Goal: Task Accomplishment & Management: Manage account settings

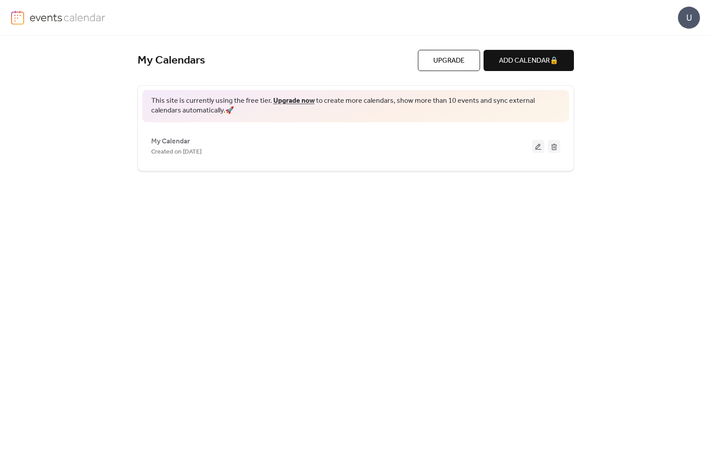
click at [540, 145] on button at bounding box center [538, 146] width 12 height 13
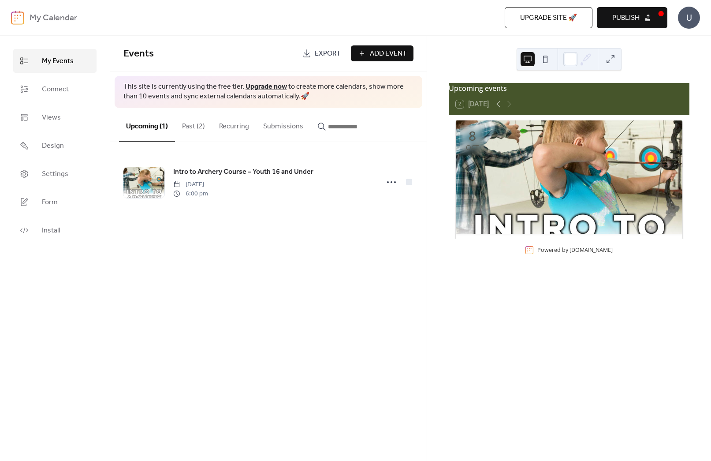
click at [51, 21] on b "My Calendar" at bounding box center [54, 18] width 48 height 17
click at [47, 18] on b "My Calendar" at bounding box center [54, 18] width 48 height 17
click at [55, 18] on b "My Calendar" at bounding box center [54, 18] width 48 height 17
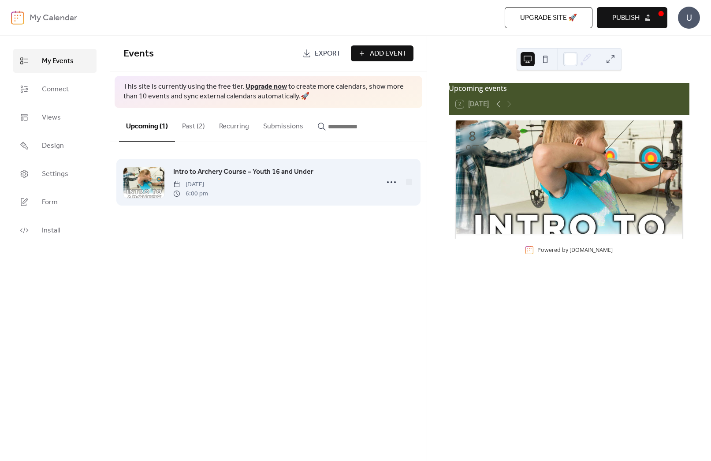
click at [210, 170] on span "Intro to Archery Course – Youth 16 and Under" at bounding box center [243, 172] width 140 height 11
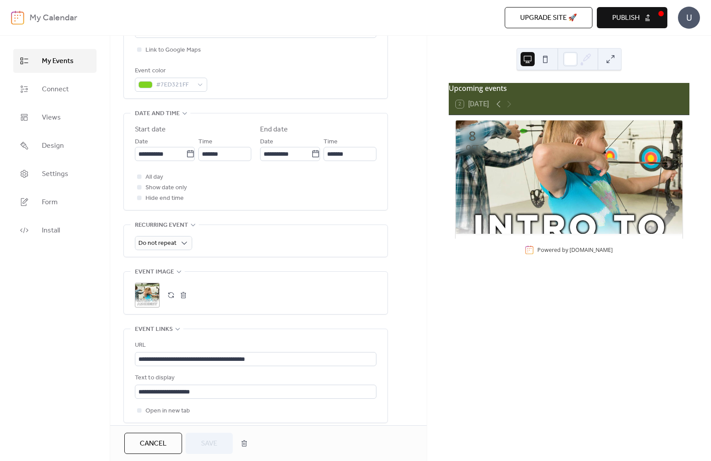
scroll to position [227, 0]
click at [184, 297] on button "button" at bounding box center [183, 297] width 12 height 12
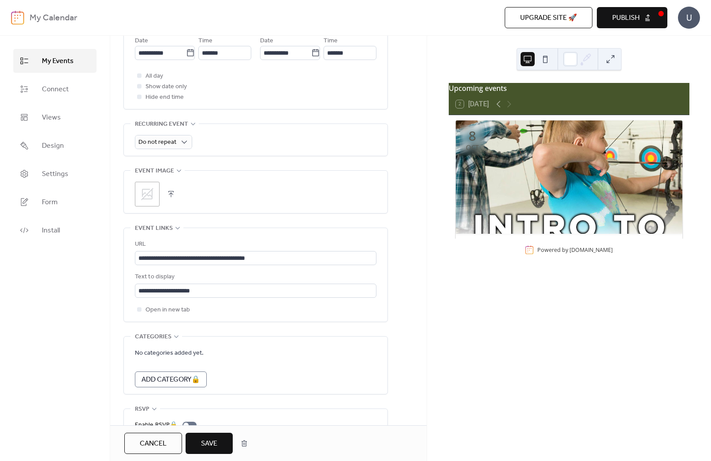
scroll to position [374, 0]
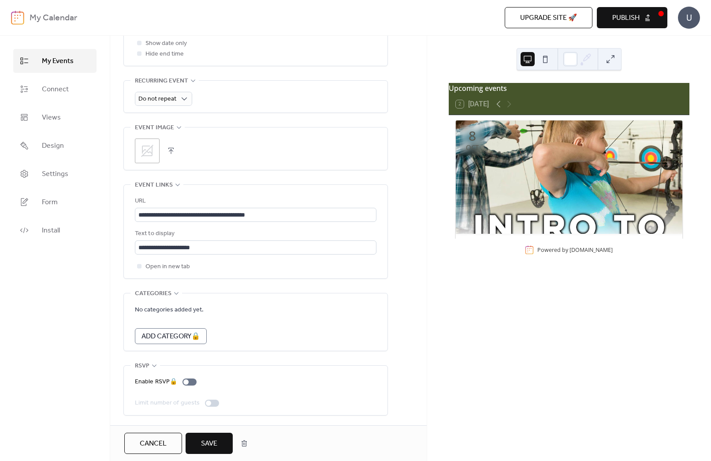
click at [209, 447] on span "Save" at bounding box center [209, 443] width 16 height 11
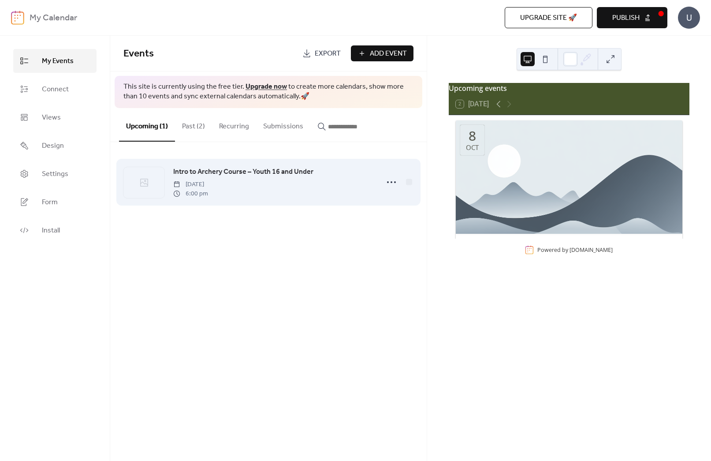
click at [139, 185] on icon at bounding box center [144, 182] width 11 height 11
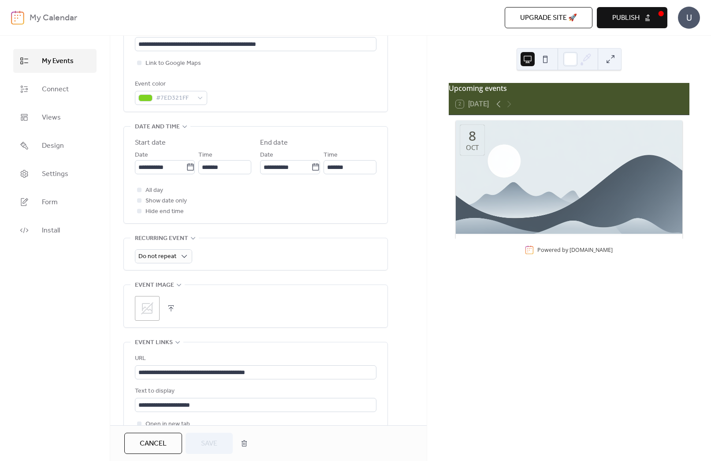
scroll to position [223, 0]
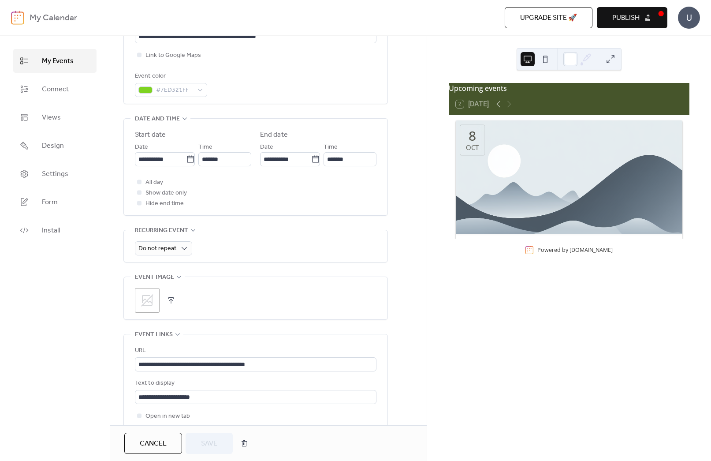
click at [148, 295] on icon at bounding box center [147, 300] width 12 height 12
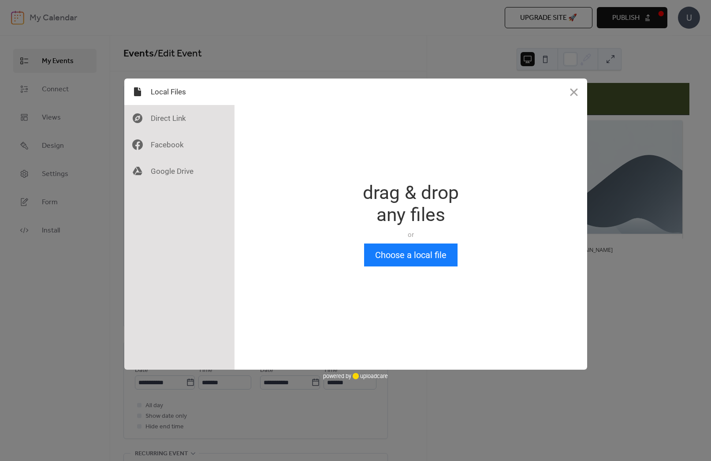
scroll to position [0, 0]
click at [576, 94] on button "Close" at bounding box center [574, 91] width 26 height 26
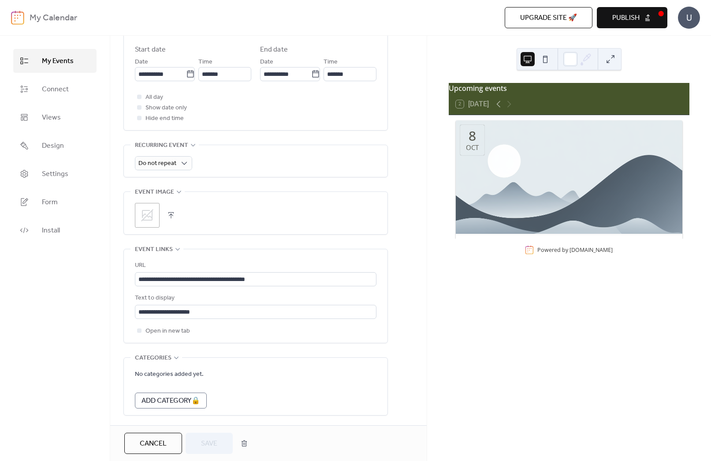
scroll to position [314, 0]
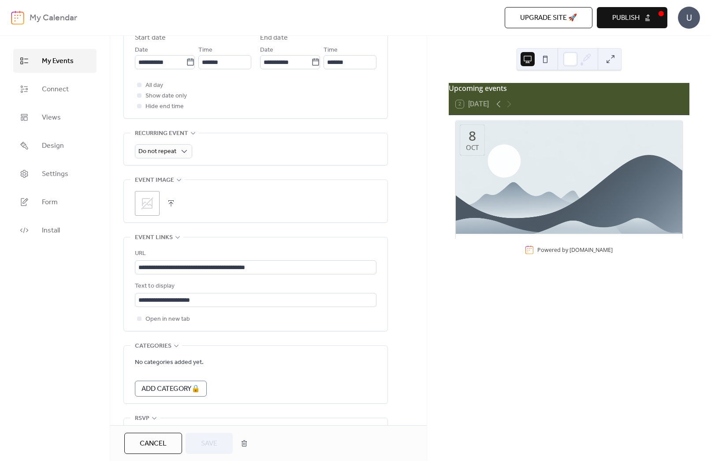
click at [181, 186] on div "Event image ; •••" at bounding box center [255, 200] width 265 height 43
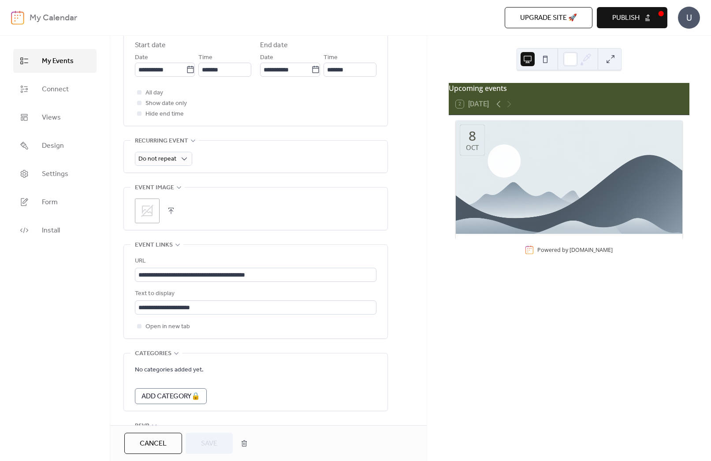
scroll to position [317, 0]
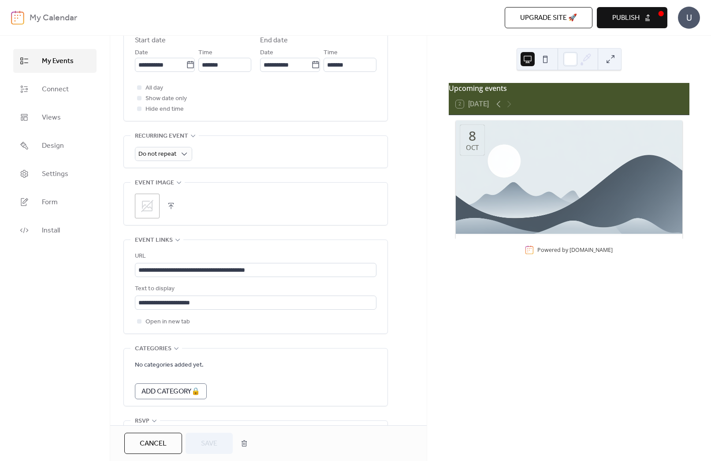
click at [180, 184] on div "Event image ; •••" at bounding box center [255, 203] width 265 height 43
click at [176, 182] on icon at bounding box center [179, 182] width 7 height 7
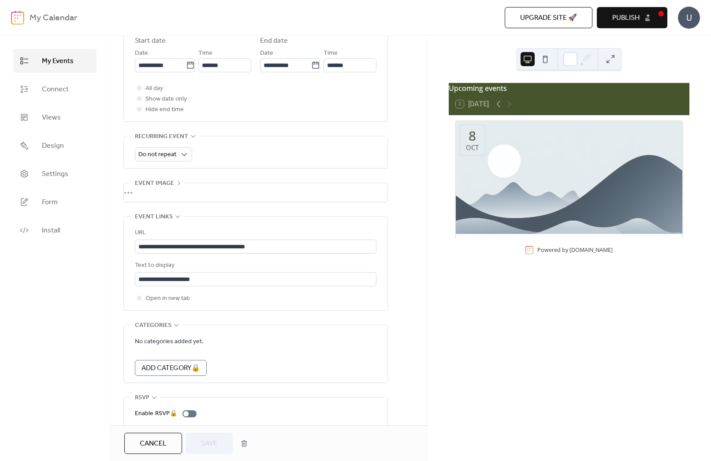
scroll to position [319, 0]
click at [176, 182] on div "•••" at bounding box center [256, 190] width 264 height 19
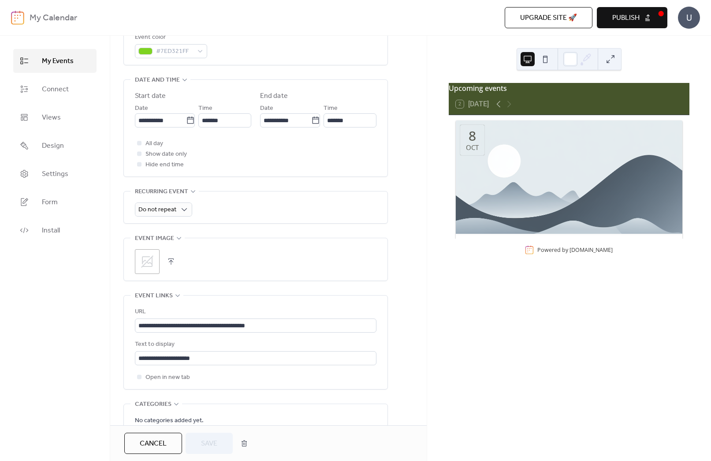
scroll to position [269, 0]
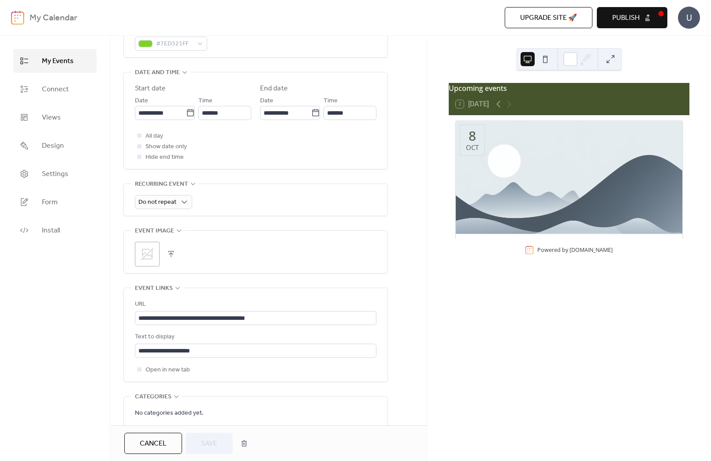
click at [149, 250] on icon at bounding box center [147, 254] width 14 height 14
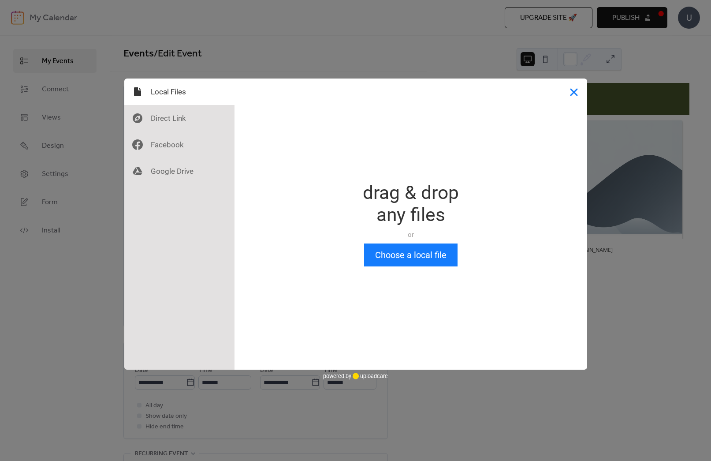
click at [570, 95] on button "Close" at bounding box center [574, 91] width 26 height 26
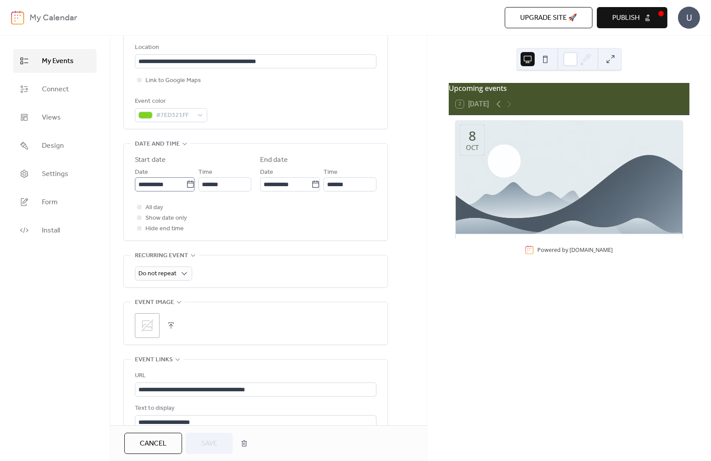
scroll to position [202, 0]
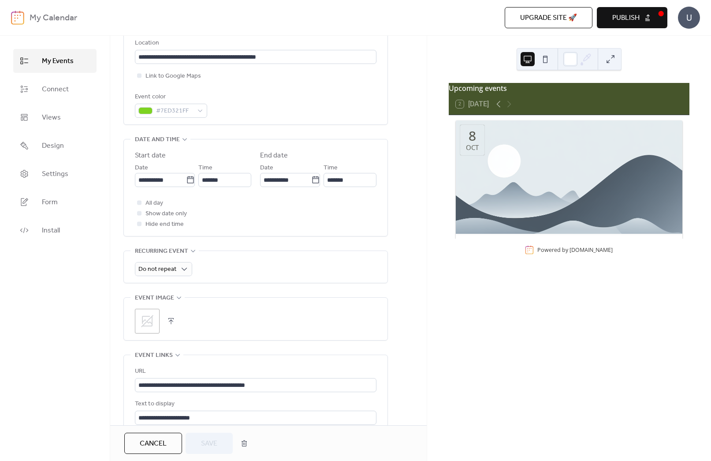
click at [142, 319] on icon at bounding box center [147, 321] width 12 height 12
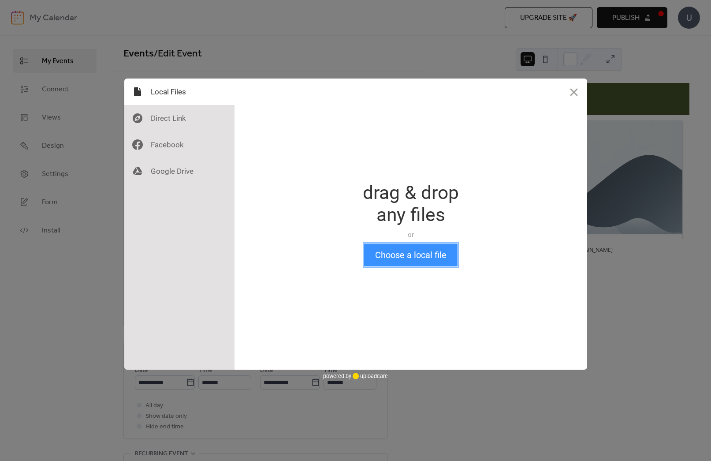
click at [428, 262] on button "Choose a local file" at bounding box center [410, 254] width 93 height 23
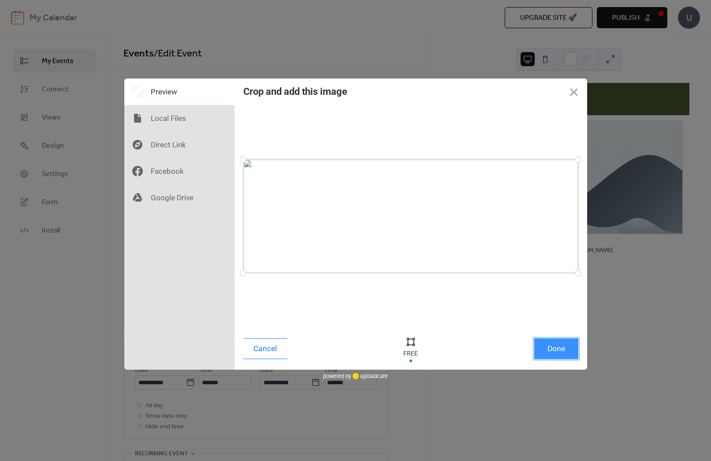
click at [553, 347] on button "Done" at bounding box center [556, 348] width 44 height 21
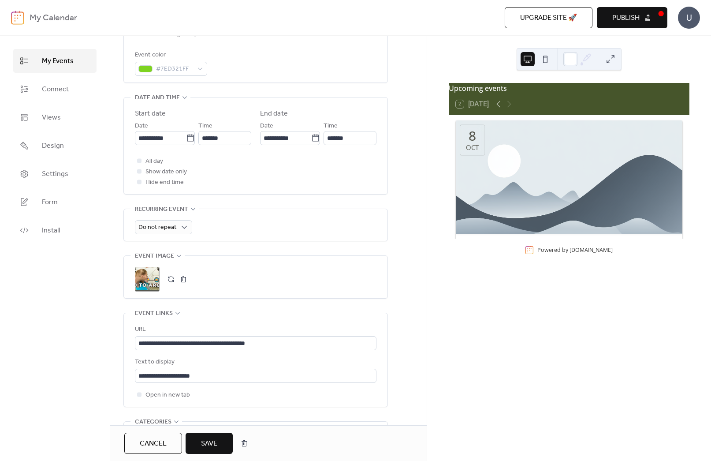
scroll to position [252, 0]
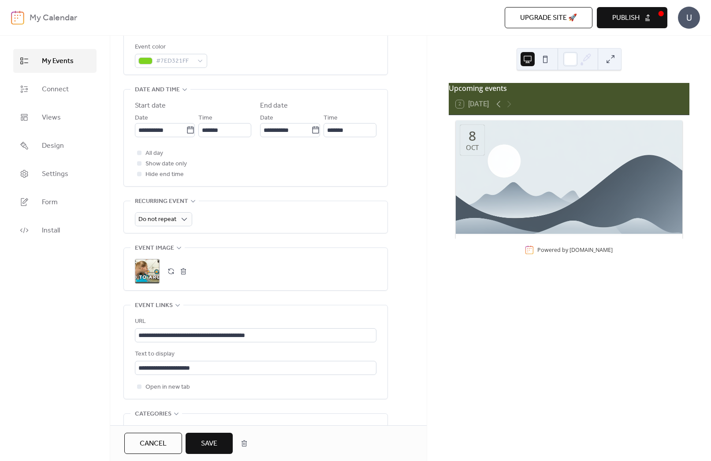
click at [214, 444] on span "Save" at bounding box center [209, 443] width 16 height 11
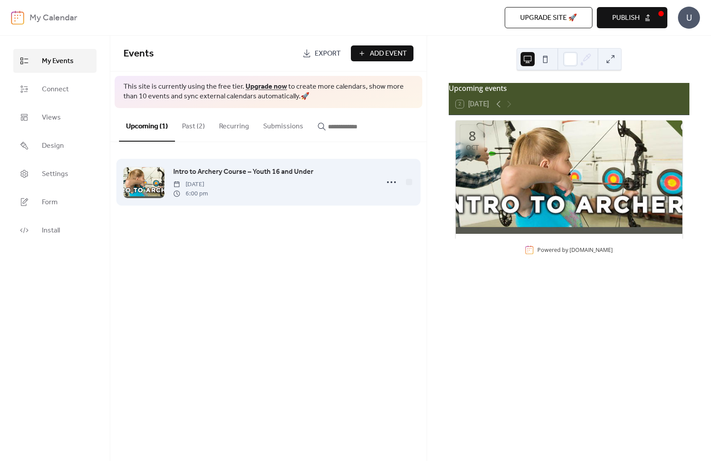
click at [337, 181] on div "Intro to Archery Course – Youth 16 and Under Wednesday, October 8, 2025 6:00 pm" at bounding box center [273, 182] width 200 height 32
click at [393, 179] on icon at bounding box center [392, 182] width 14 height 14
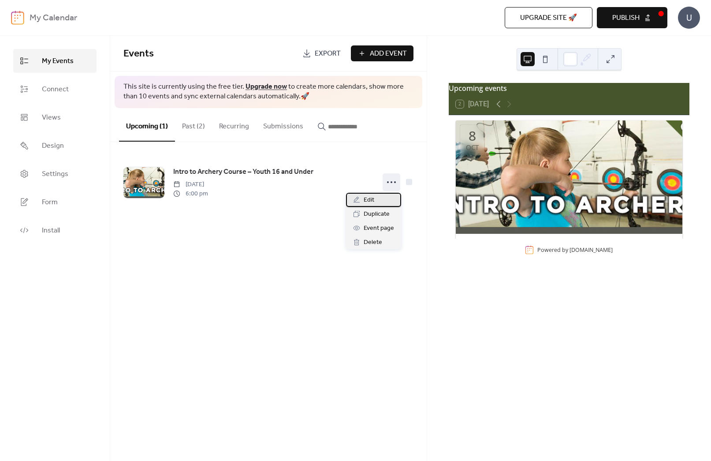
click at [372, 197] on span "Edit" at bounding box center [369, 200] width 11 height 11
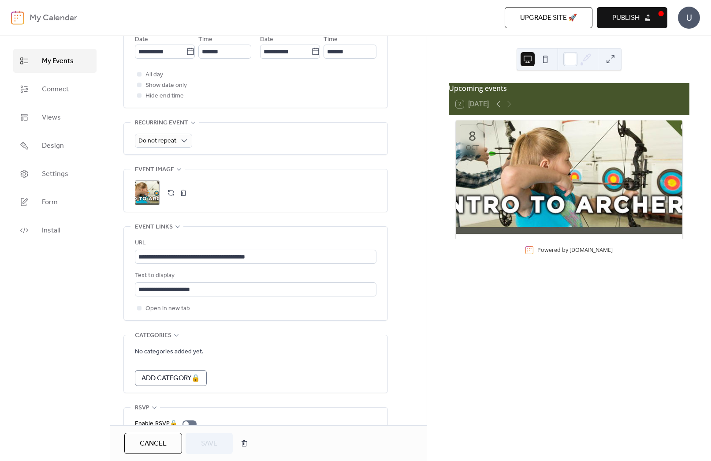
scroll to position [374, 0]
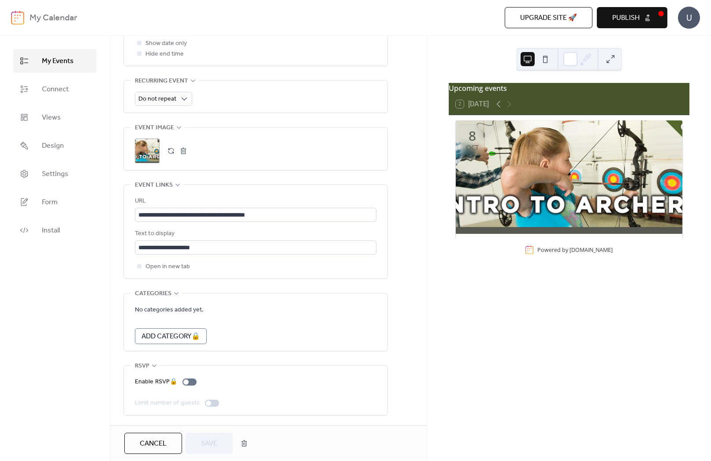
click at [169, 149] on button "button" at bounding box center [171, 151] width 12 height 12
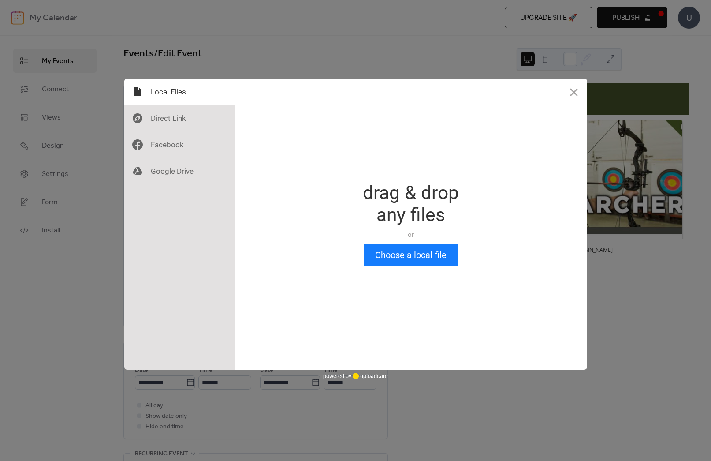
scroll to position [0, 0]
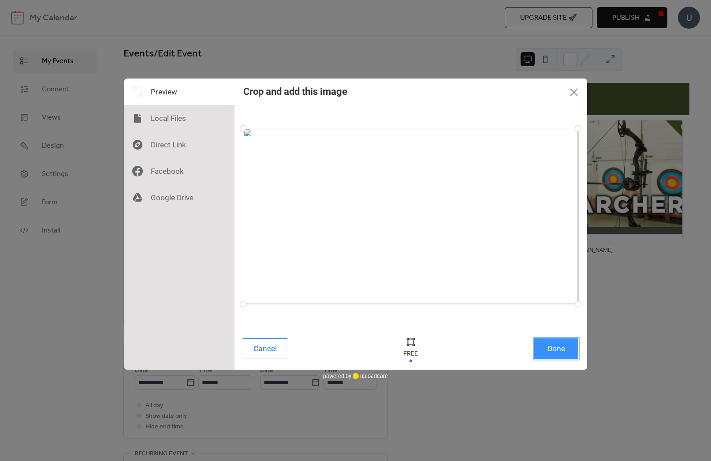
click at [552, 346] on button "Done" at bounding box center [556, 348] width 44 height 21
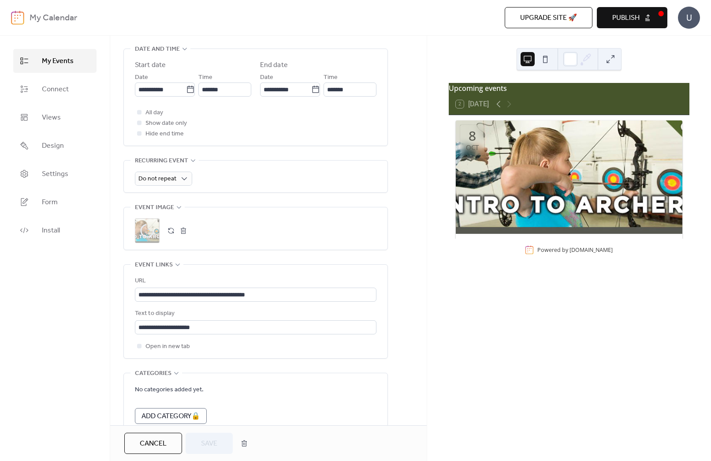
scroll to position [374, 0]
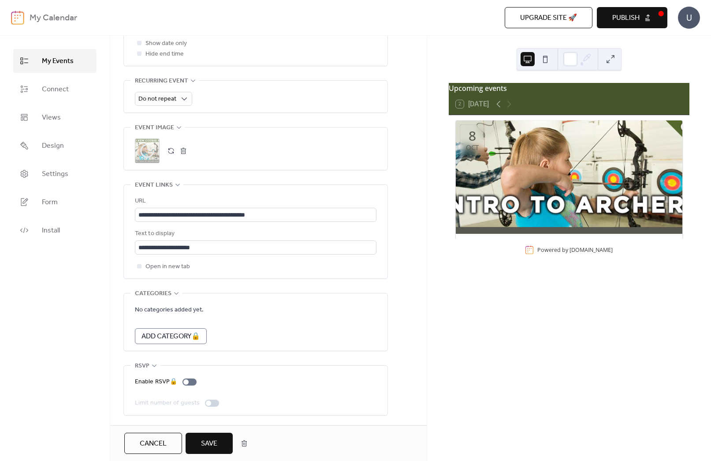
click at [204, 443] on span "Save" at bounding box center [209, 443] width 16 height 11
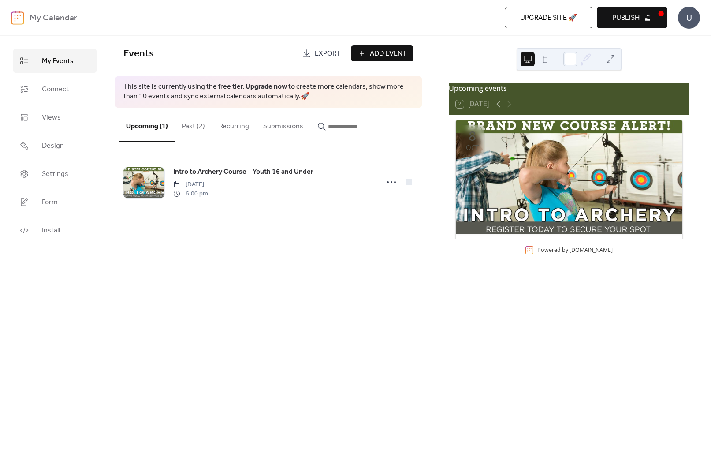
click at [633, 15] on span "Publish" at bounding box center [626, 18] width 27 height 11
click at [52, 232] on span "Install" at bounding box center [51, 230] width 18 height 11
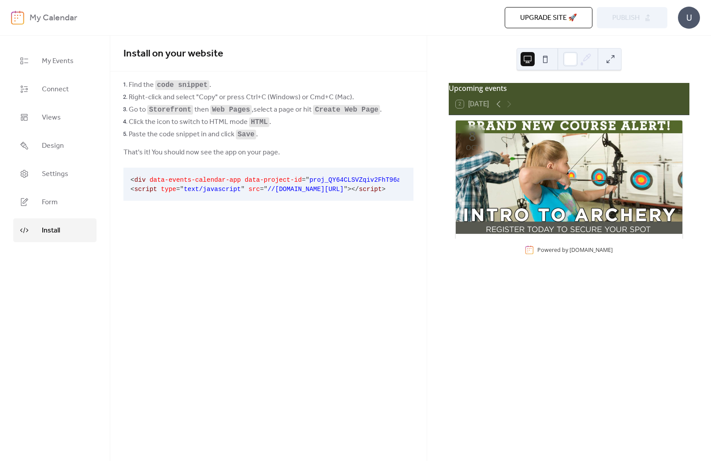
click at [168, 179] on span "data-events-calendar-app" at bounding box center [194, 179] width 91 height 7
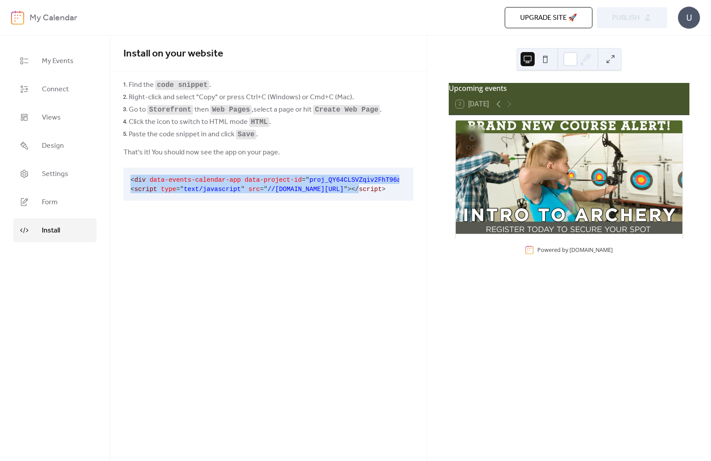
scroll to position [0, 50]
drag, startPoint x: 132, startPoint y: 179, endPoint x: 385, endPoint y: 188, distance: 252.4
click at [385, 188] on code "< div data-events-calendar-app data-project-id = " proj_QY64CLSVZqiv2FhT96ayO "…" at bounding box center [236, 184] width 312 height 16
copy code "< div data-events-calendar-app data-project-id = " proj_QY64CLSVZqiv2FhT96ayO "…"
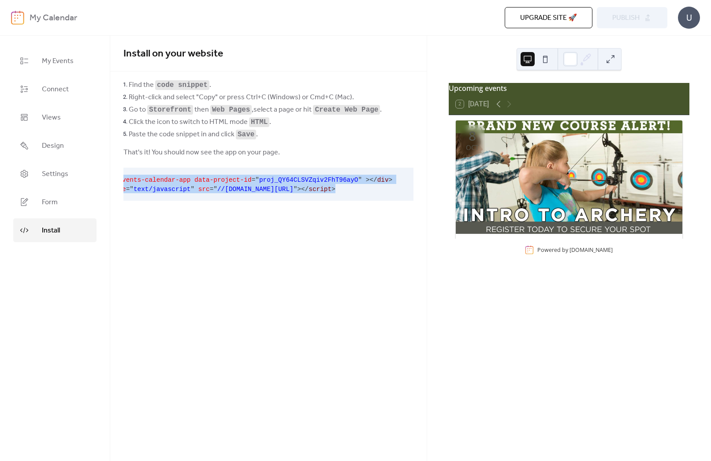
copy code "< div data-events-calendar-app data-project-id = " proj_QY64CLSVZqiv2FhT96ayO "…"
click at [545, 55] on button at bounding box center [545, 59] width 14 height 14
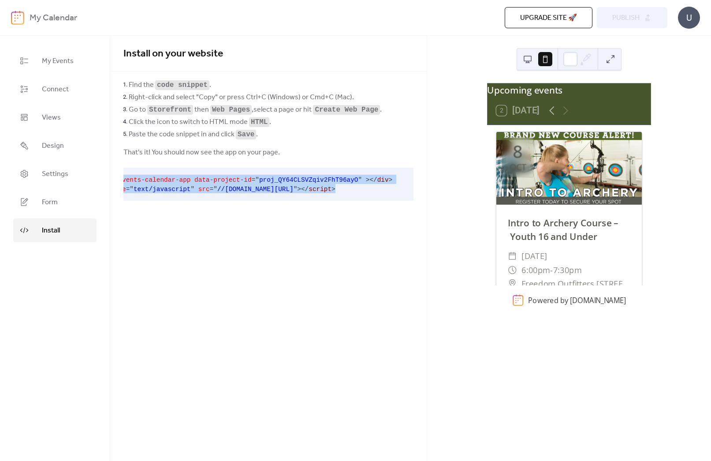
click at [545, 55] on button at bounding box center [545, 59] width 14 height 14
click at [527, 56] on button at bounding box center [528, 59] width 14 height 14
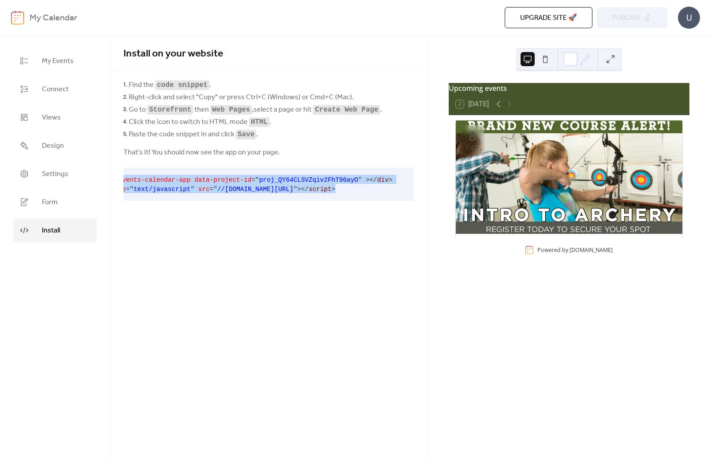
copy code "< div data-events-calendar-app data-project-id = " proj_QY64CLSVZqiv2FhT96ayO "…"
click at [51, 119] on span "Views" at bounding box center [51, 117] width 19 height 11
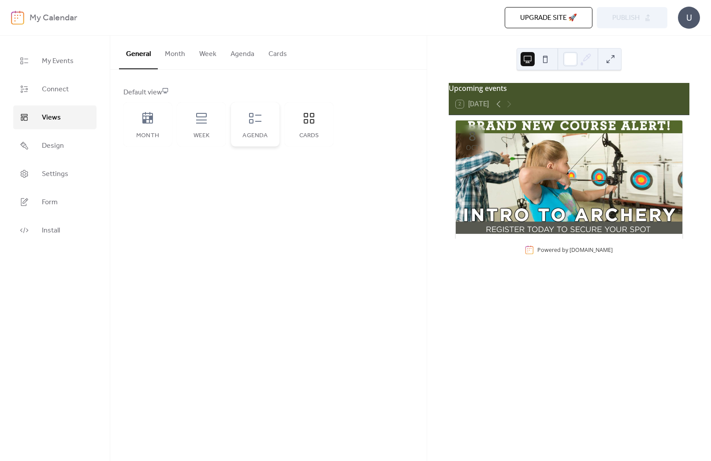
click at [254, 127] on div "Agenda" at bounding box center [255, 124] width 49 height 44
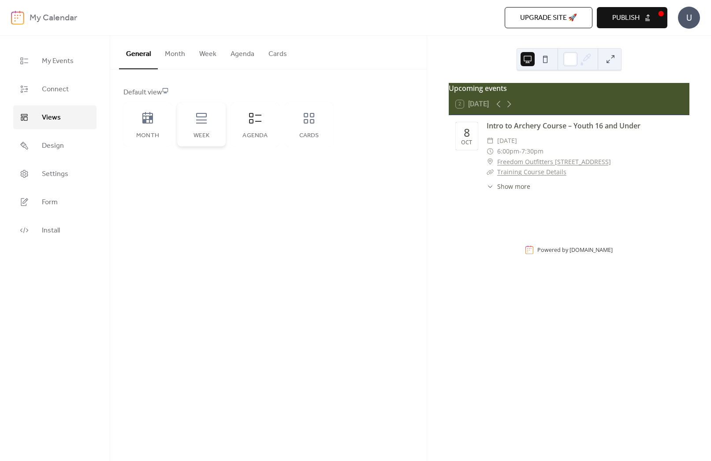
click at [208, 124] on icon at bounding box center [201, 118] width 14 height 14
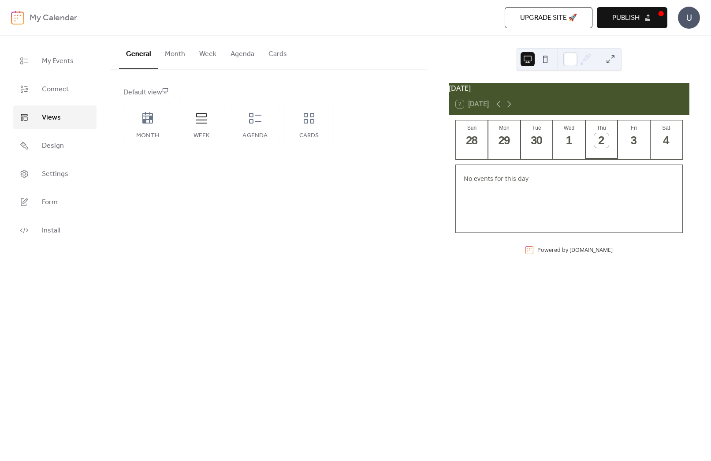
click at [646, 16] on button "Publish" at bounding box center [632, 17] width 71 height 21
click at [55, 56] on span "My Events" at bounding box center [58, 61] width 32 height 11
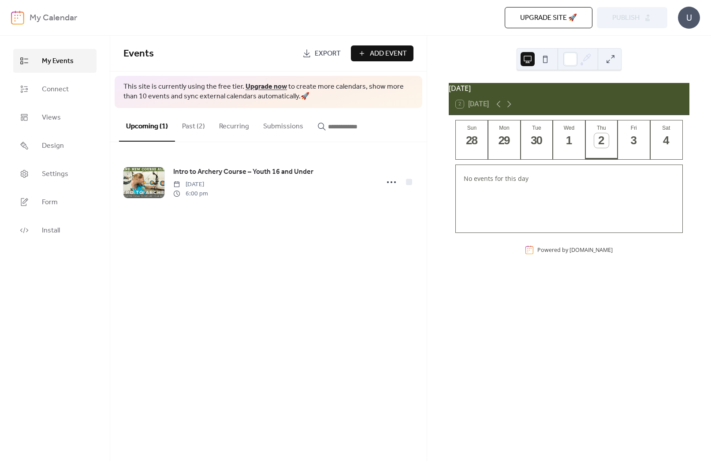
click at [385, 57] on span "Add Event" at bounding box center [388, 54] width 37 height 11
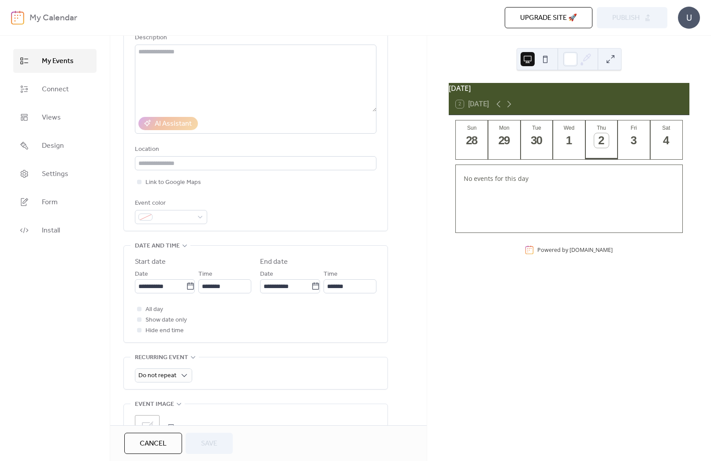
scroll to position [85, 0]
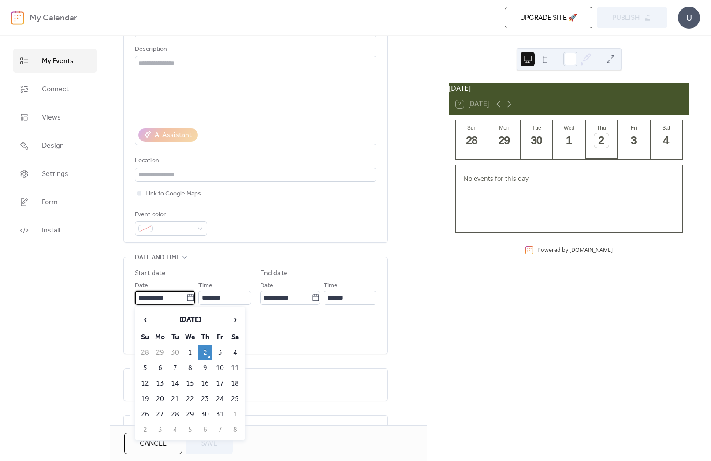
click at [165, 298] on input "**********" at bounding box center [160, 298] width 51 height 14
click at [217, 351] on td "3" at bounding box center [220, 352] width 14 height 15
type input "**********"
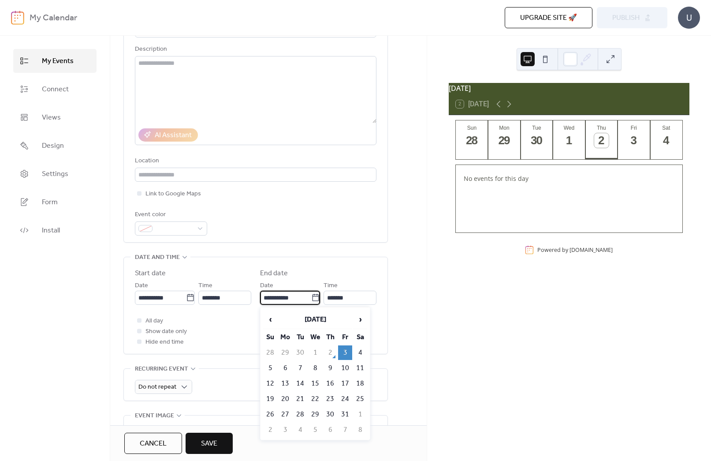
click at [288, 298] on input "**********" at bounding box center [285, 298] width 51 height 14
click at [347, 367] on td "10" at bounding box center [345, 368] width 14 height 15
type input "**********"
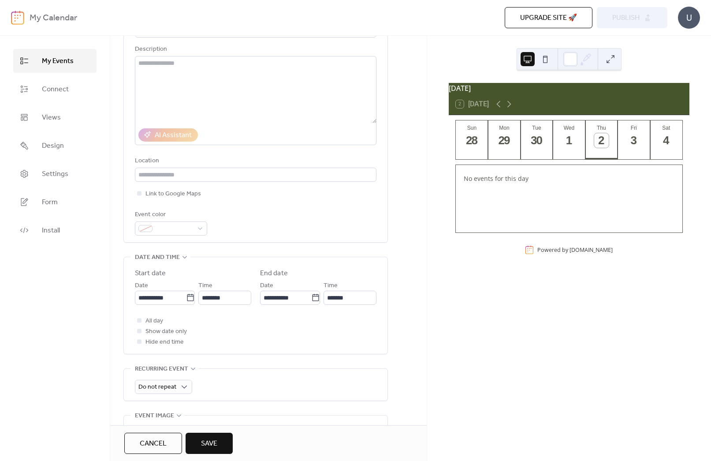
scroll to position [86, 0]
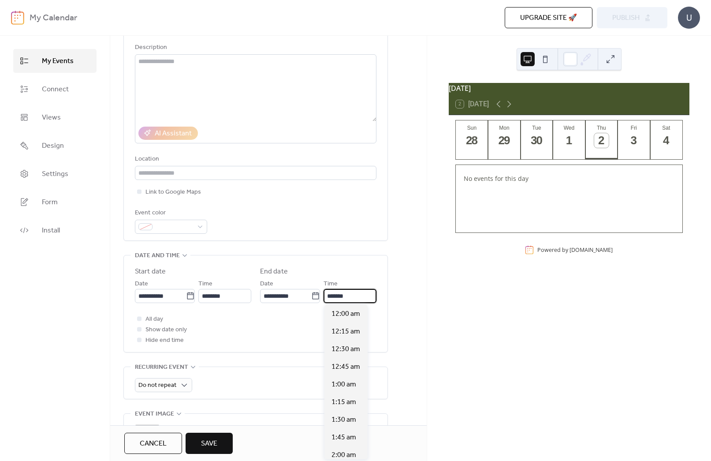
click at [332, 295] on input "*******" at bounding box center [350, 296] width 53 height 14
click at [347, 446] on span "11:45 pm" at bounding box center [346, 451] width 29 height 11
type input "********"
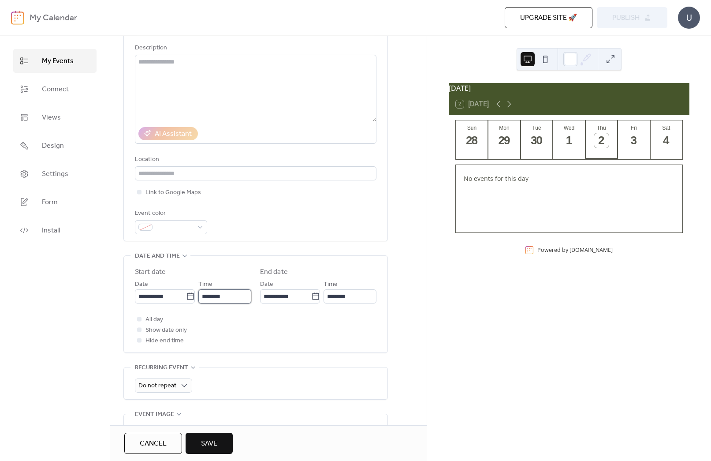
click at [210, 295] on input "********" at bounding box center [224, 296] width 53 height 14
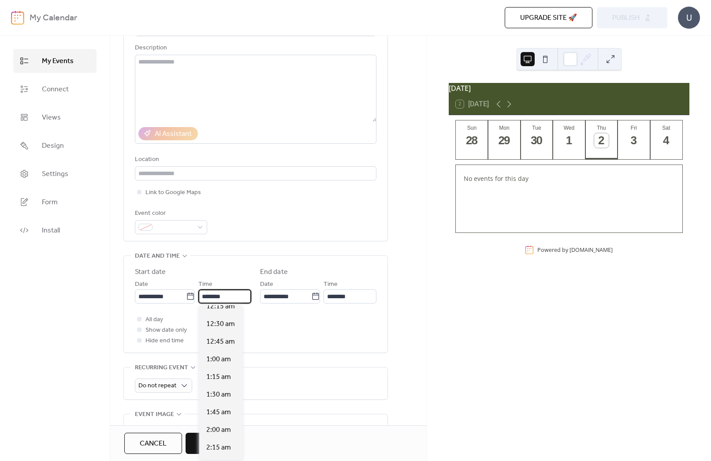
scroll to position [0, 0]
click at [224, 313] on span "12:00 am" at bounding box center [220, 314] width 29 height 11
type input "********"
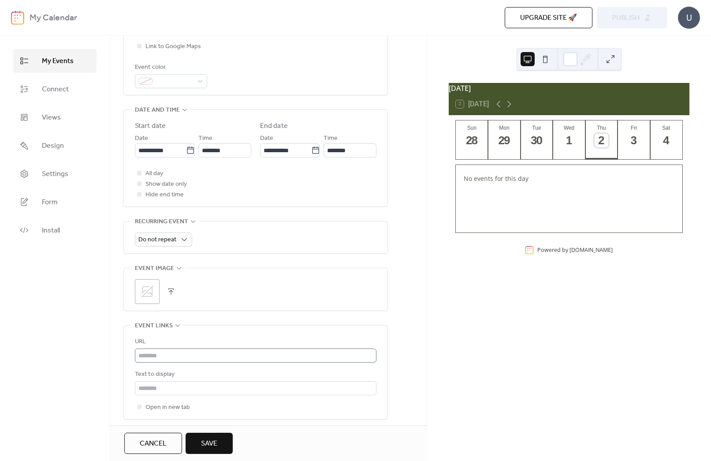
scroll to position [237, 0]
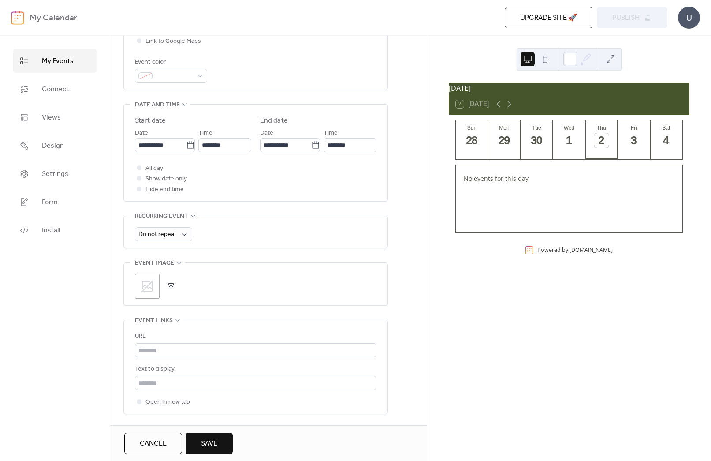
click at [172, 284] on button "button" at bounding box center [171, 286] width 12 height 12
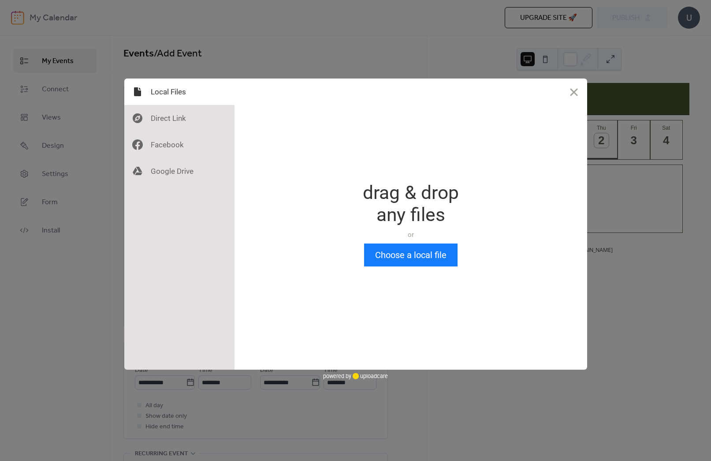
scroll to position [0, 0]
click at [575, 93] on button "Close" at bounding box center [574, 91] width 26 height 26
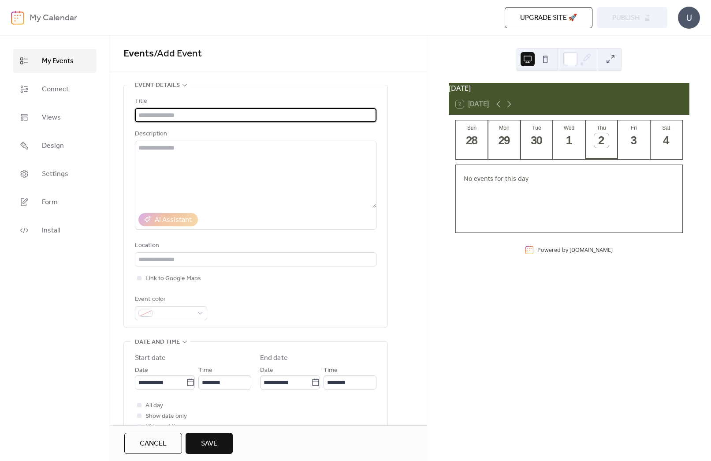
drag, startPoint x: 187, startPoint y: 115, endPoint x: 191, endPoint y: 116, distance: 4.7
click at [191, 116] on input "text" at bounding box center [256, 115] width 242 height 14
type input "**********"
click at [189, 172] on textarea at bounding box center [256, 174] width 242 height 67
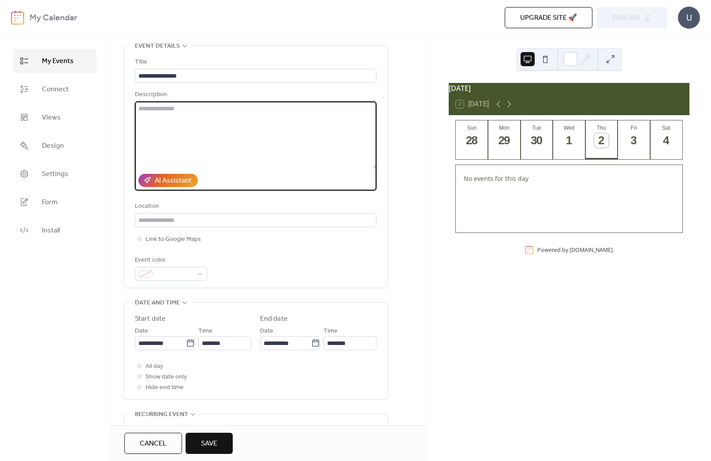
scroll to position [47, 0]
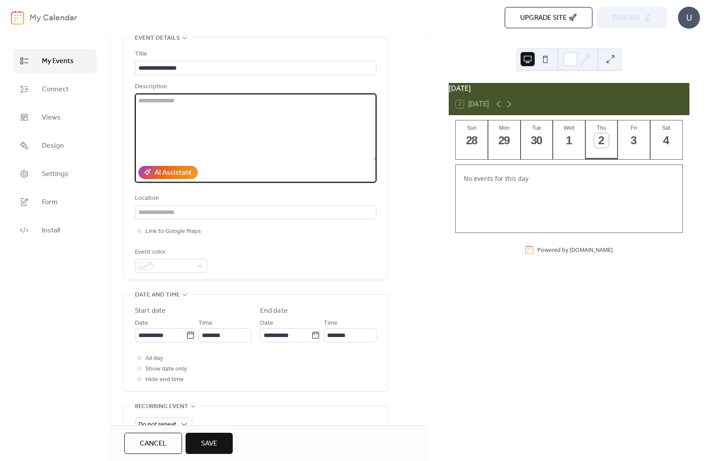
click at [220, 440] on button "Save" at bounding box center [209, 443] width 47 height 21
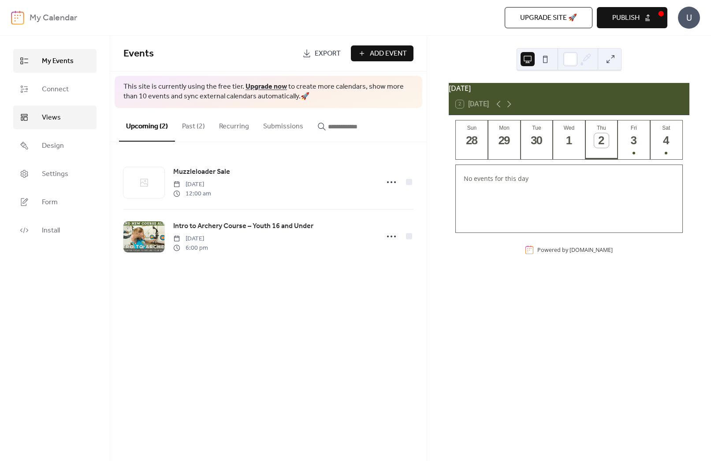
drag, startPoint x: 51, startPoint y: 116, endPoint x: 77, endPoint y: 127, distance: 27.9
click at [51, 116] on span "Views" at bounding box center [51, 117] width 19 height 11
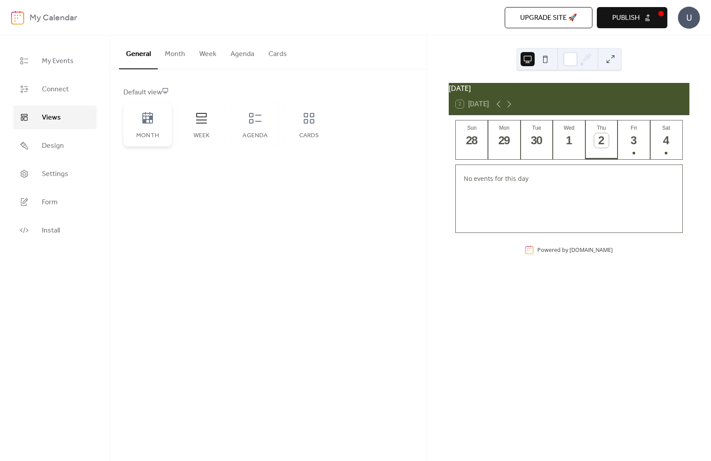
click at [156, 121] on div "Month" at bounding box center [147, 124] width 49 height 44
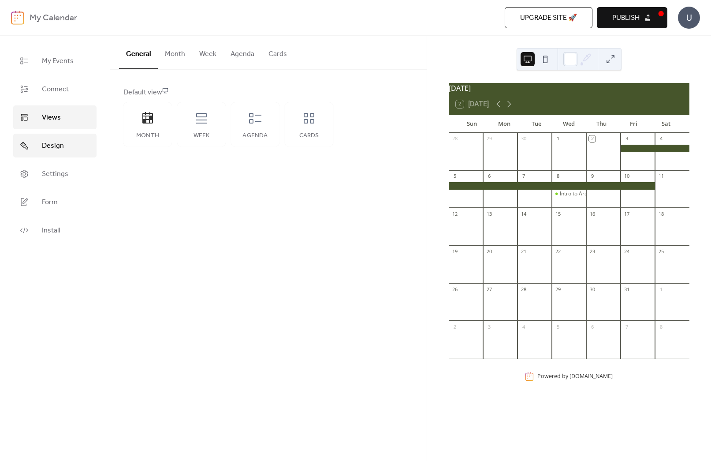
click at [62, 145] on span "Design" at bounding box center [53, 146] width 22 height 11
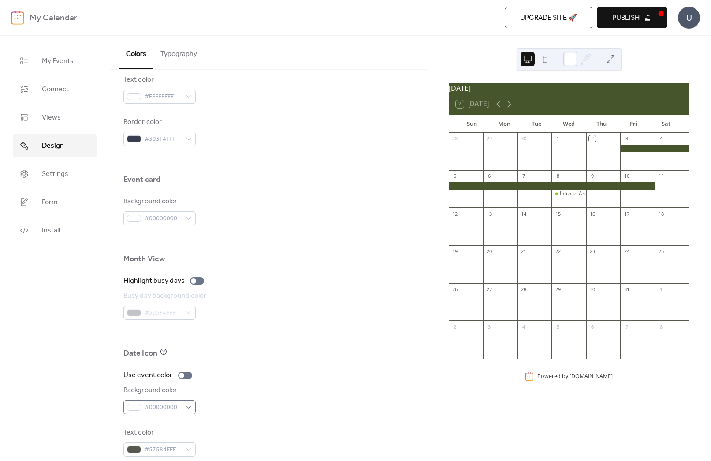
scroll to position [463, 0]
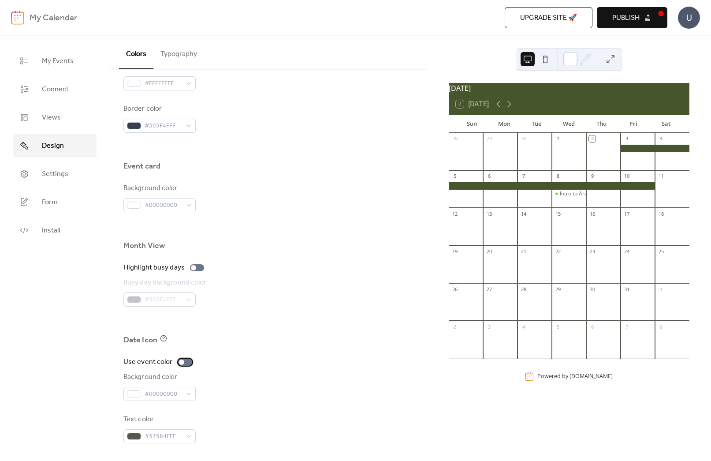
click at [179, 362] on div at bounding box center [181, 361] width 5 height 5
click at [182, 361] on div at bounding box center [185, 362] width 14 height 7
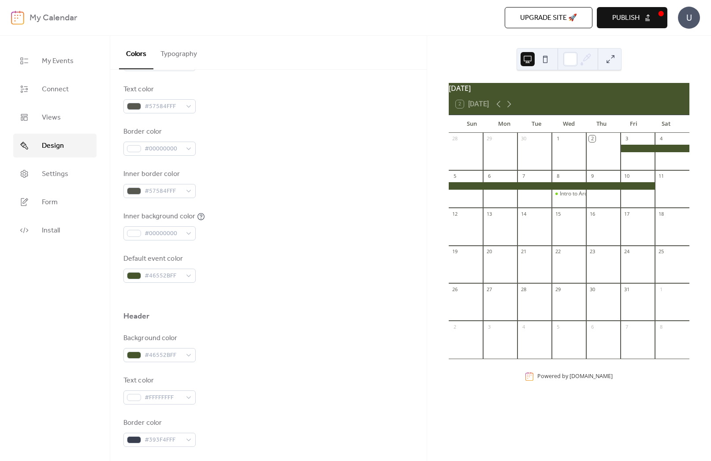
scroll to position [0, 0]
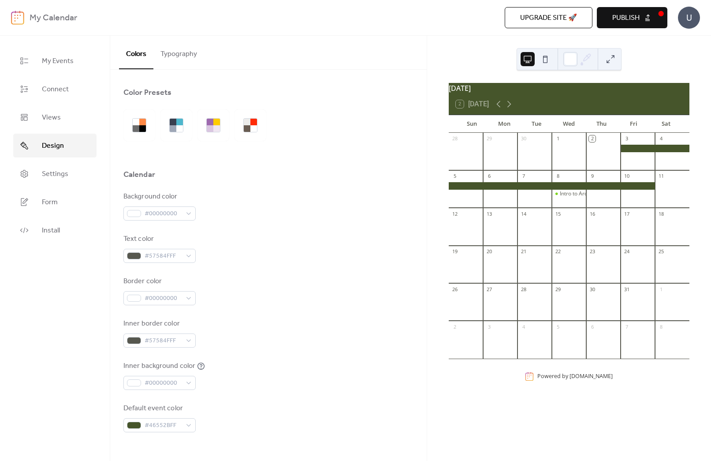
click at [165, 51] on button "Typography" at bounding box center [178, 52] width 51 height 33
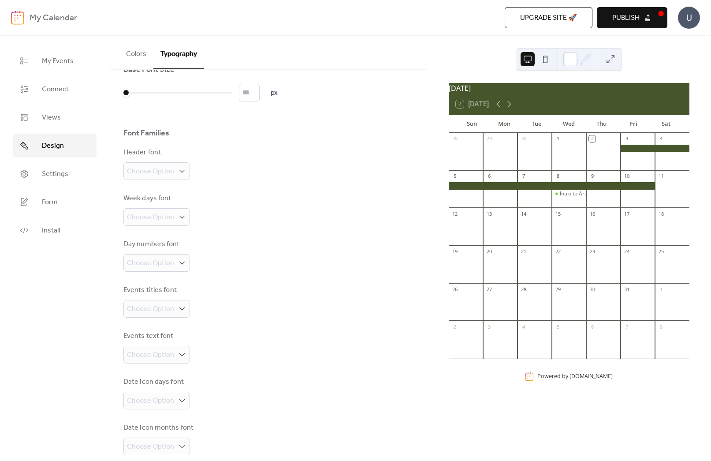
scroll to position [35, 0]
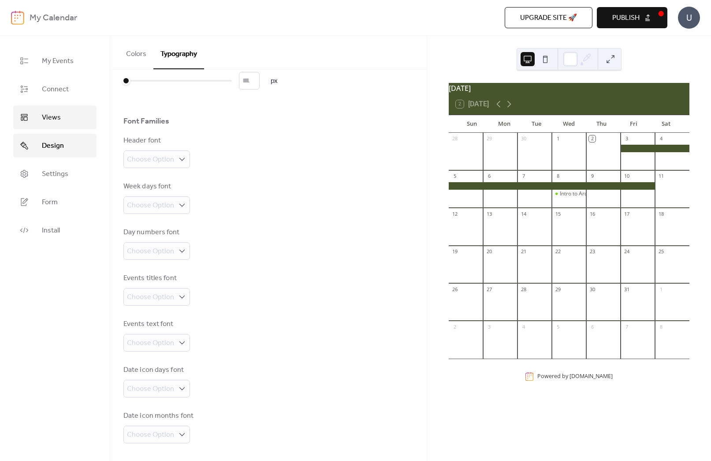
click at [49, 125] on link "Views" at bounding box center [54, 117] width 83 height 24
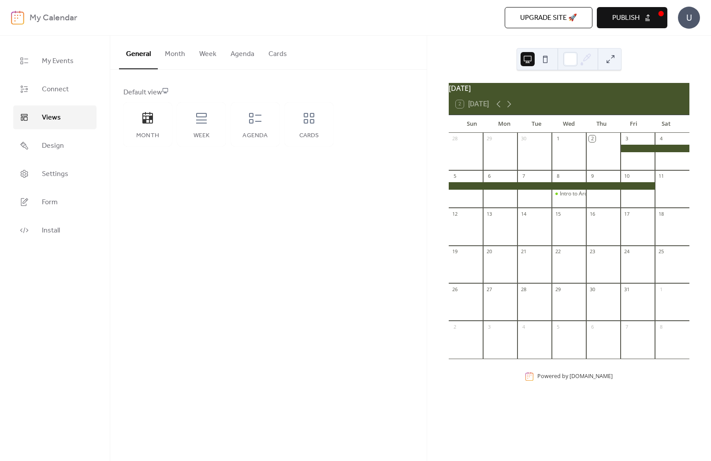
click at [168, 53] on button "Month" at bounding box center [175, 52] width 34 height 33
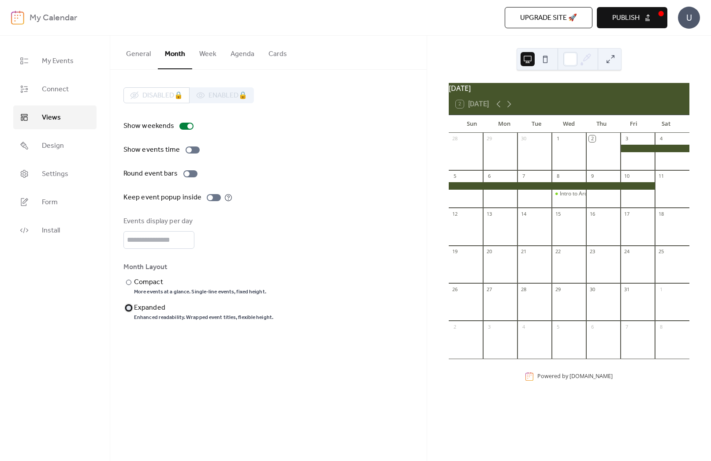
click at [156, 304] on div "Expanded" at bounding box center [203, 308] width 138 height 11
click at [151, 288] on div "More events at a glance. Single-line events, fixed height." at bounding box center [200, 291] width 132 height 7
click at [212, 56] on button "Week" at bounding box center [207, 52] width 31 height 33
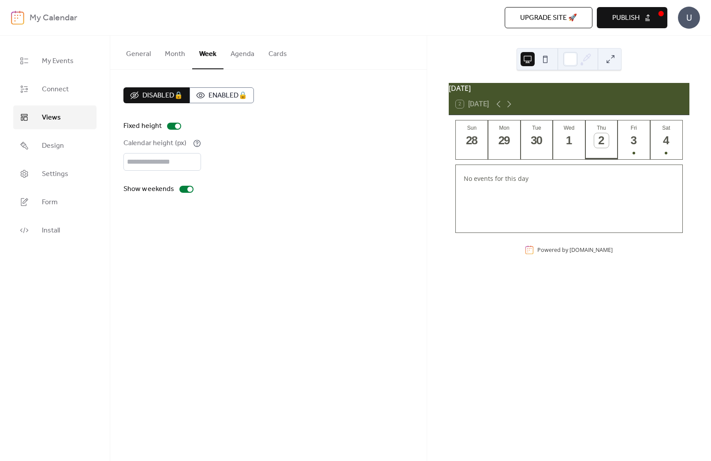
drag, startPoint x: 167, startPoint y: 50, endPoint x: 168, endPoint y: 61, distance: 11.1
click at [167, 50] on button "Month" at bounding box center [175, 52] width 34 height 33
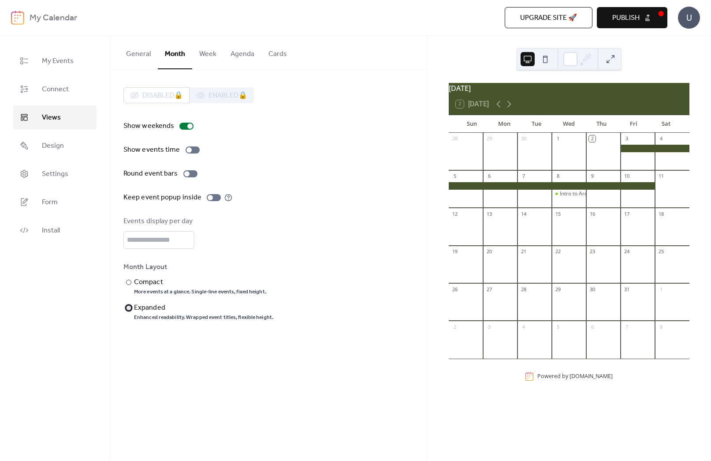
click at [126, 308] on div "​" at bounding box center [127, 308] width 9 height 11
click at [209, 52] on button "Week" at bounding box center [207, 52] width 31 height 33
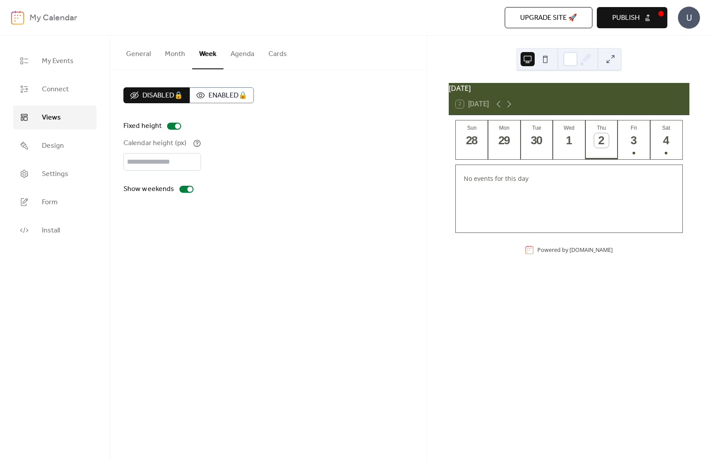
click at [234, 56] on button "Agenda" at bounding box center [243, 52] width 38 height 33
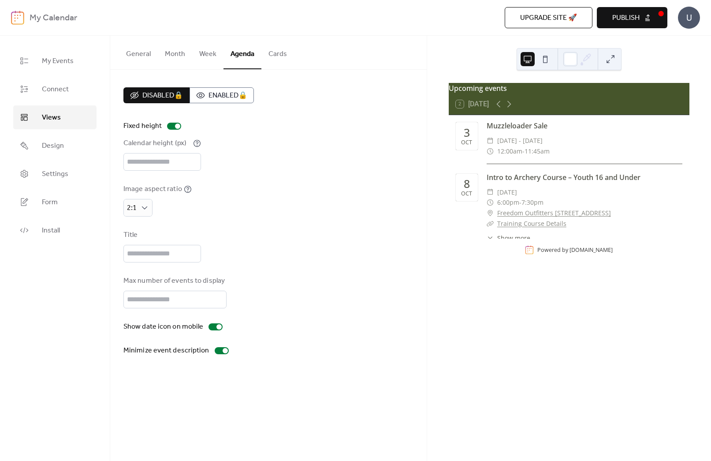
click at [276, 50] on button "Cards" at bounding box center [278, 52] width 33 height 33
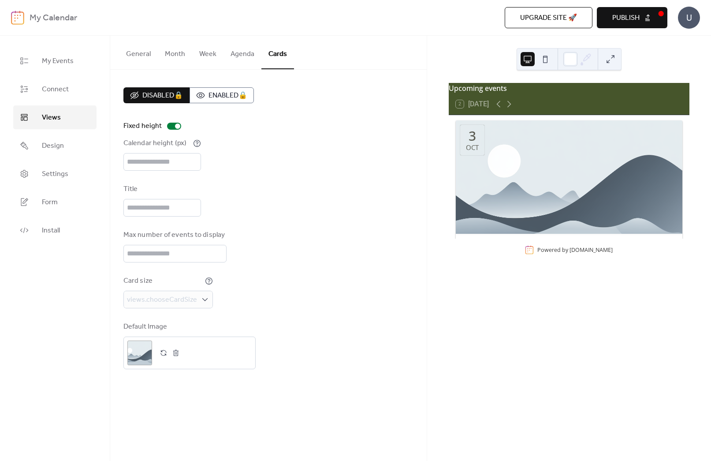
click at [486, 89] on div "Upcoming events" at bounding box center [569, 88] width 241 height 11
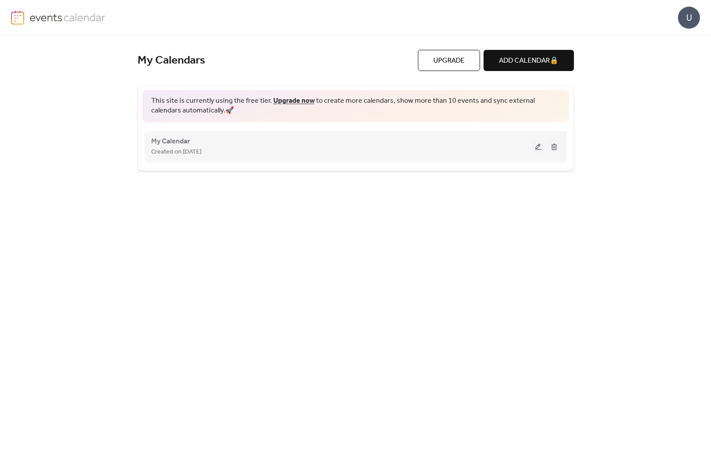
click at [538, 148] on button at bounding box center [538, 146] width 12 height 13
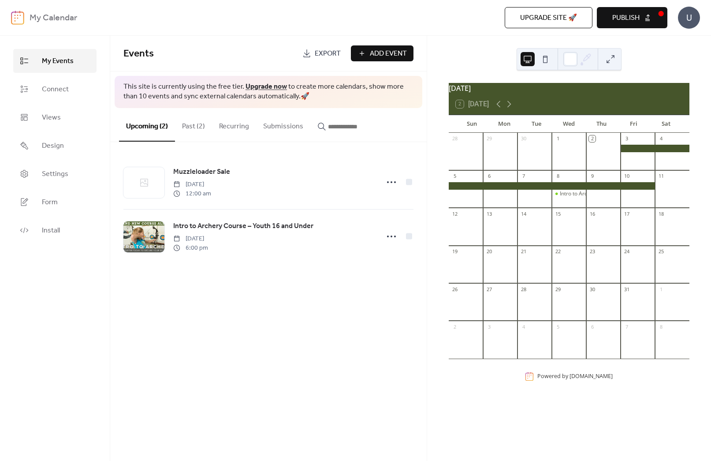
click at [286, 124] on button "Submissions" at bounding box center [283, 124] width 54 height 33
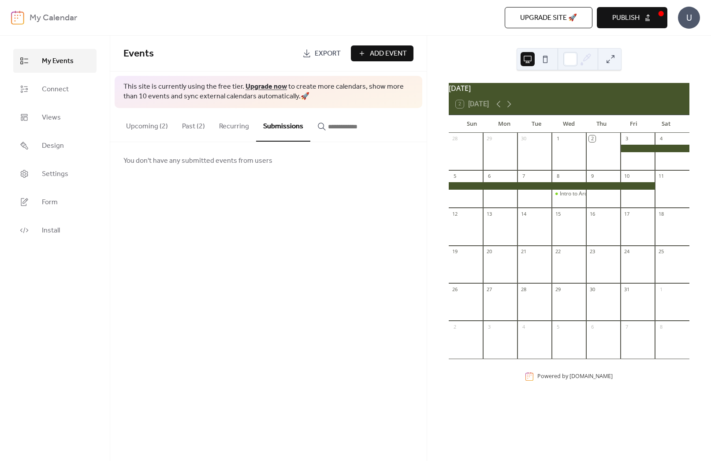
click at [232, 125] on button "Recurring" at bounding box center [234, 124] width 44 height 33
click at [196, 128] on button "Past (2)" at bounding box center [193, 124] width 37 height 33
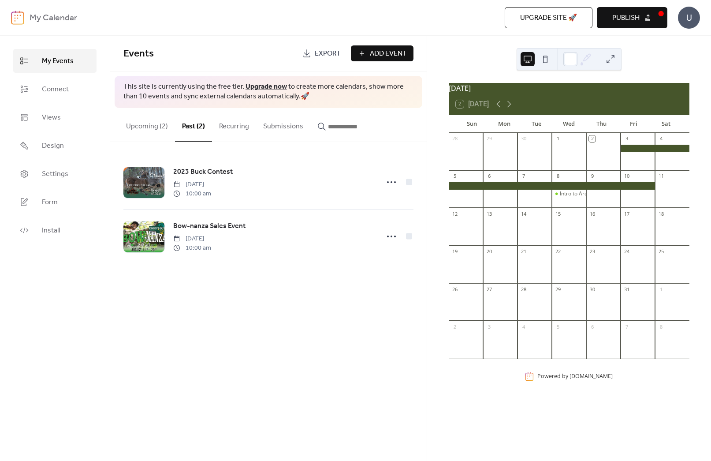
click at [149, 123] on button "Upcoming (2)" at bounding box center [147, 124] width 56 height 33
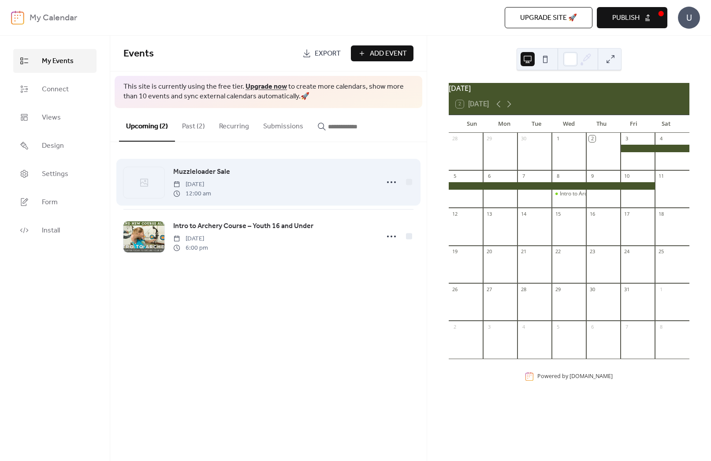
click at [205, 169] on span "Muzzleloader Sale" at bounding box center [201, 172] width 57 height 11
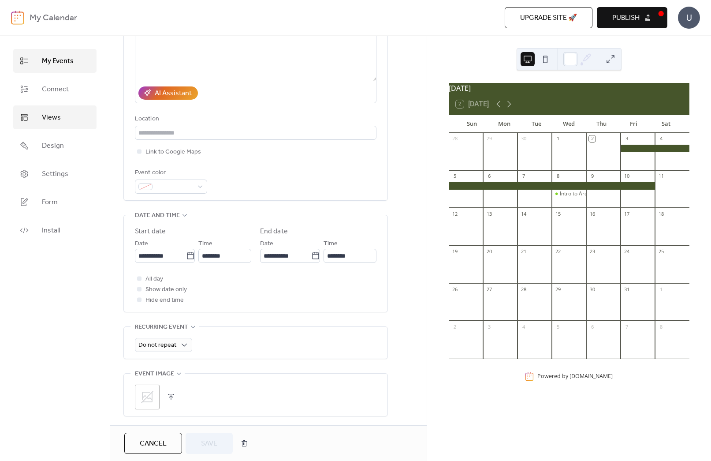
scroll to position [124, 0]
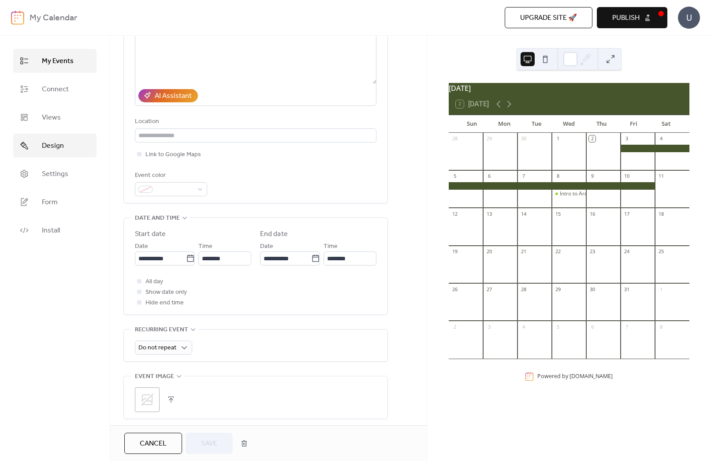
click at [61, 142] on span "Design" at bounding box center [53, 146] width 22 height 11
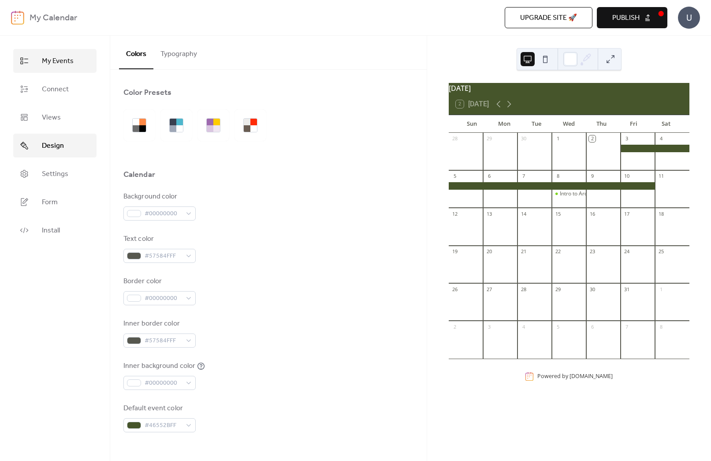
click at [61, 61] on span "My Events" at bounding box center [58, 61] width 32 height 11
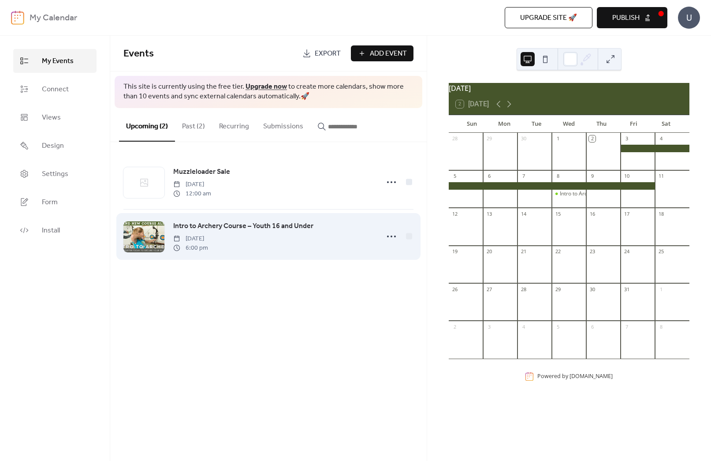
click at [208, 234] on span "[DATE]" at bounding box center [190, 238] width 35 height 9
click at [239, 222] on span "Intro to Archery Course – Youth 16 and Under" at bounding box center [243, 226] width 140 height 11
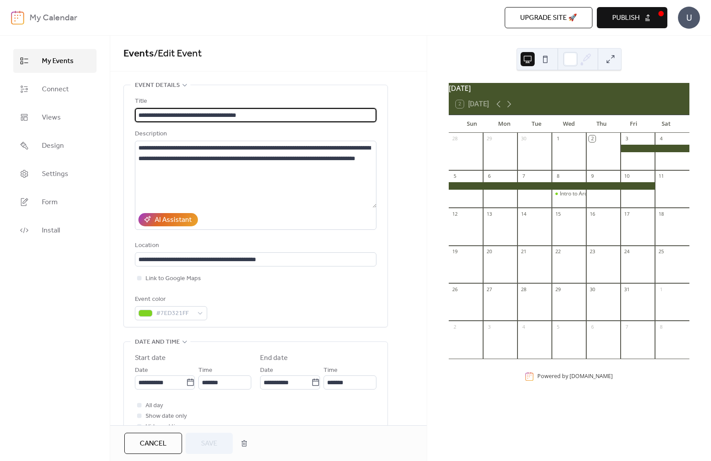
click at [52, 61] on span "My Events" at bounding box center [58, 61] width 32 height 11
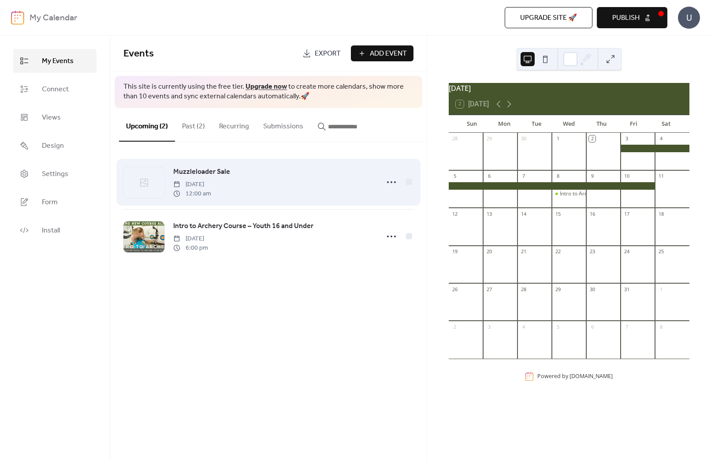
click at [198, 165] on div "Muzzleloader Sale [DATE] 12:00 am" at bounding box center [268, 182] width 290 height 54
click at [200, 170] on span "Muzzleloader Sale" at bounding box center [201, 172] width 57 height 11
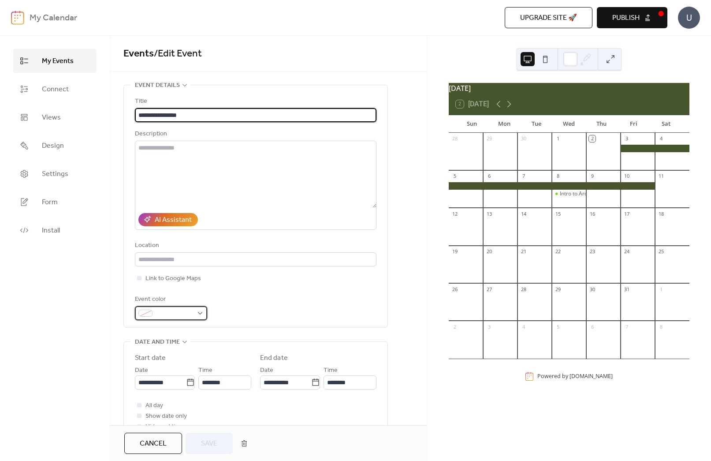
click at [170, 313] on span at bounding box center [174, 313] width 37 height 11
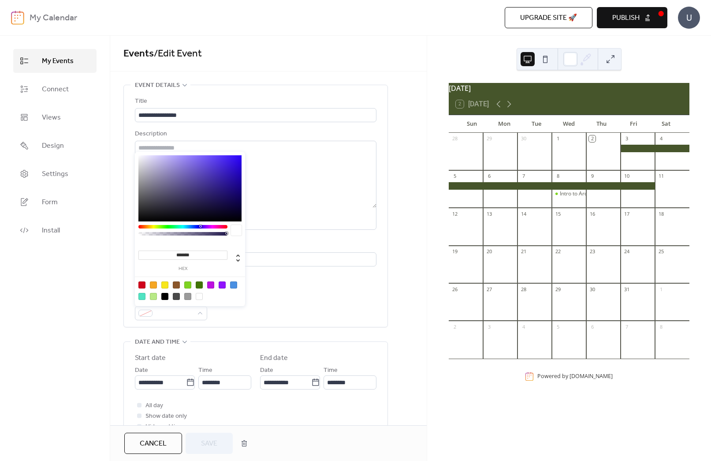
click at [233, 284] on div at bounding box center [233, 284] width 7 height 7
type input "*******"
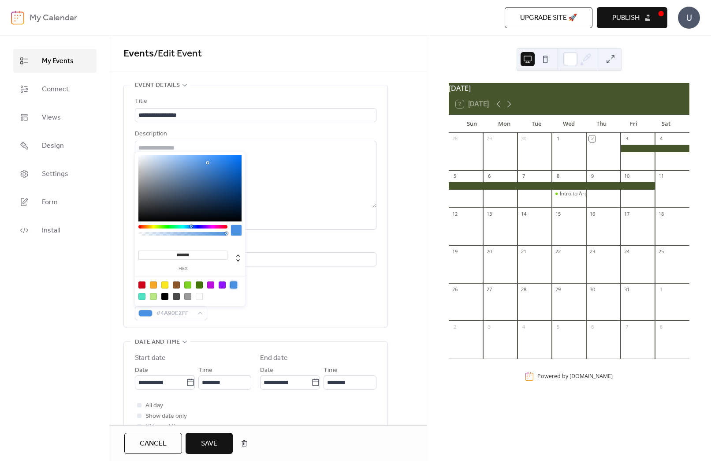
click at [342, 291] on div "**********" at bounding box center [256, 208] width 242 height 224
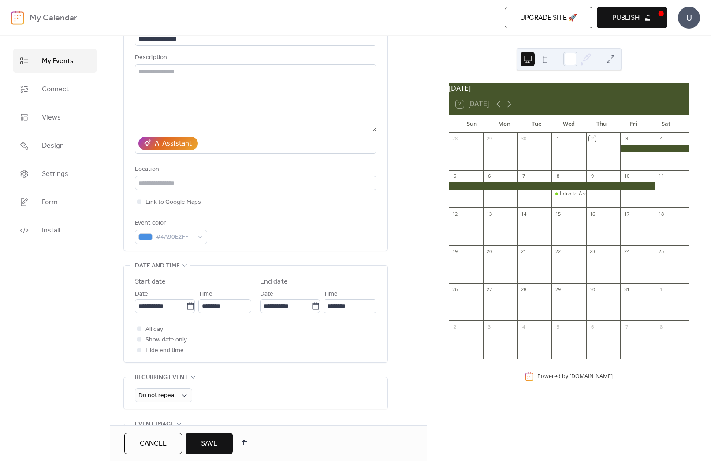
scroll to position [75, 0]
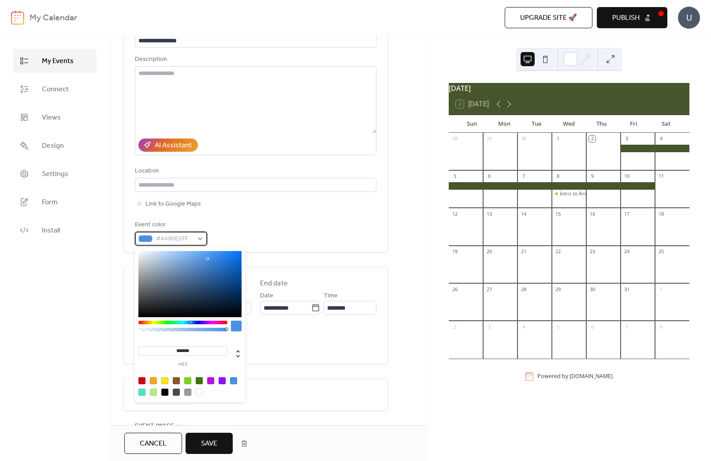
click at [183, 237] on span "#4A90E2FF" at bounding box center [174, 239] width 37 height 11
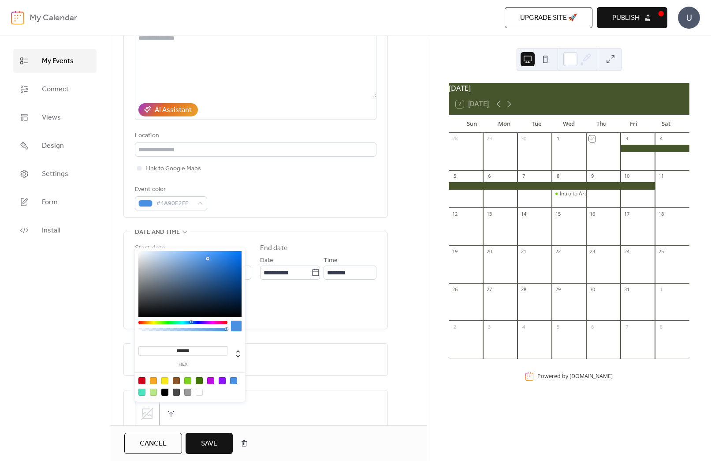
click at [153, 380] on div at bounding box center [153, 380] width 7 height 7
type input "*******"
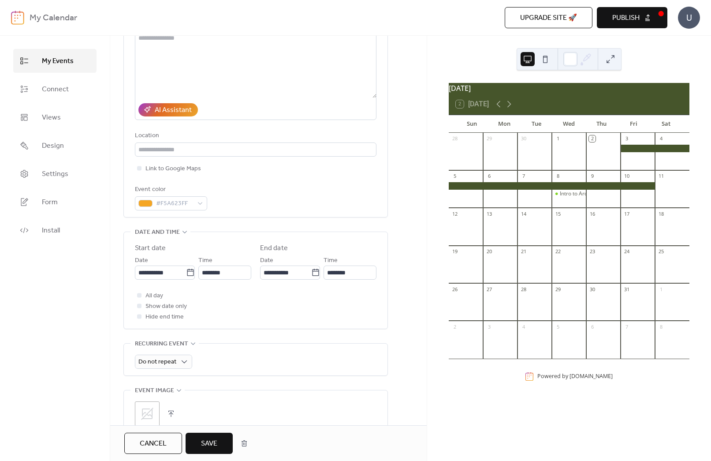
click at [291, 221] on div "**********" at bounding box center [255, 326] width 265 height 703
click at [208, 445] on span "Save" at bounding box center [209, 443] width 16 height 11
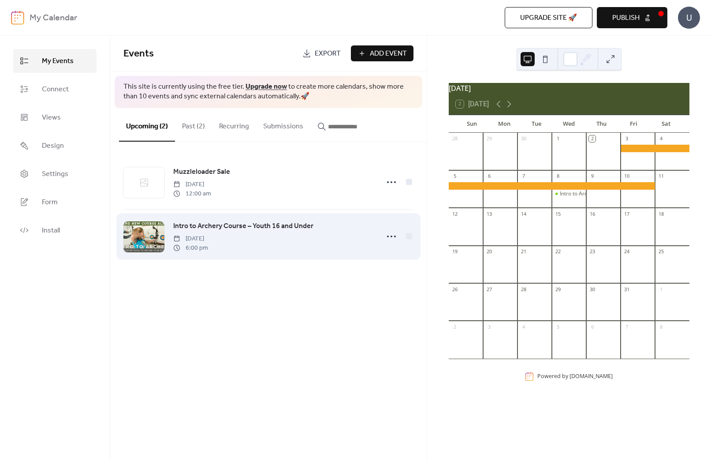
click at [218, 224] on span "Intro to Archery Course – Youth 16 and Under" at bounding box center [243, 226] width 140 height 11
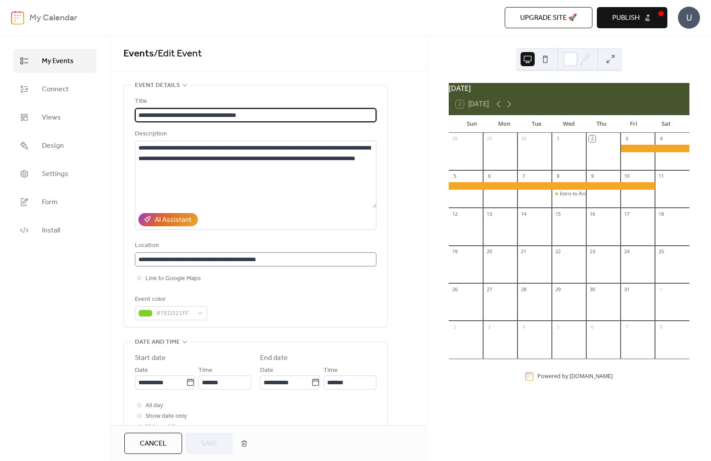
scroll to position [0, 0]
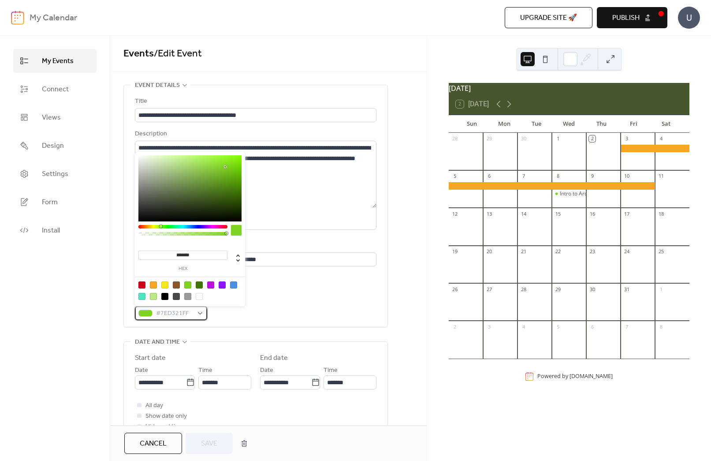
click at [191, 312] on span "#7ED321FF" at bounding box center [174, 313] width 37 height 11
click at [326, 306] on div "Event color #7ED321FF" at bounding box center [256, 307] width 242 height 26
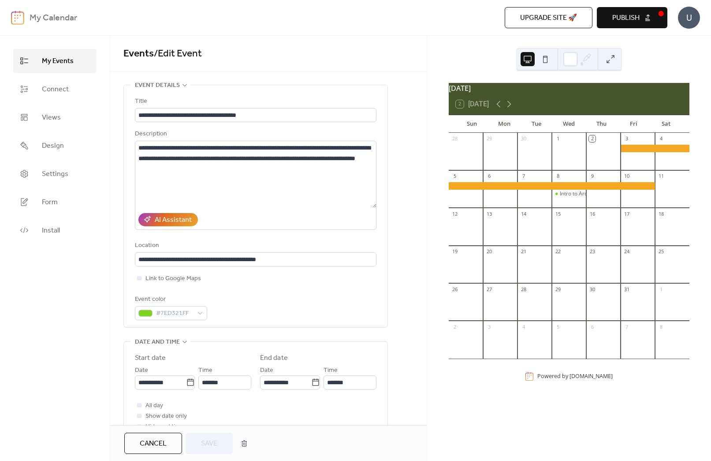
click at [185, 300] on div "Event color" at bounding box center [170, 299] width 71 height 11
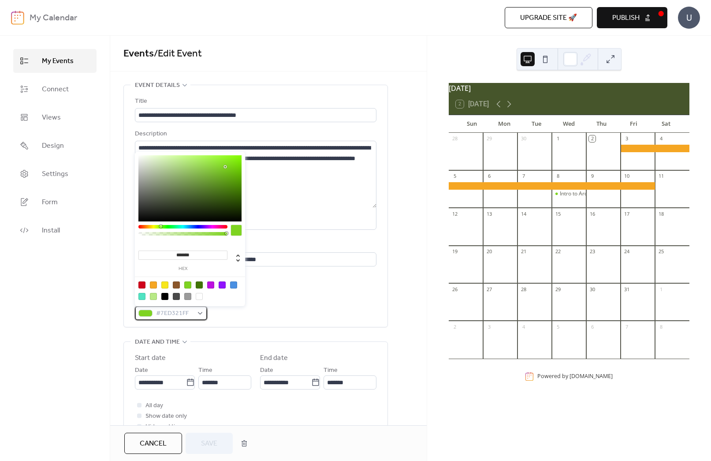
click at [190, 309] on span "#7ED321FF" at bounding box center [174, 313] width 37 height 11
click at [141, 295] on div at bounding box center [141, 296] width 7 height 7
type input "*******"
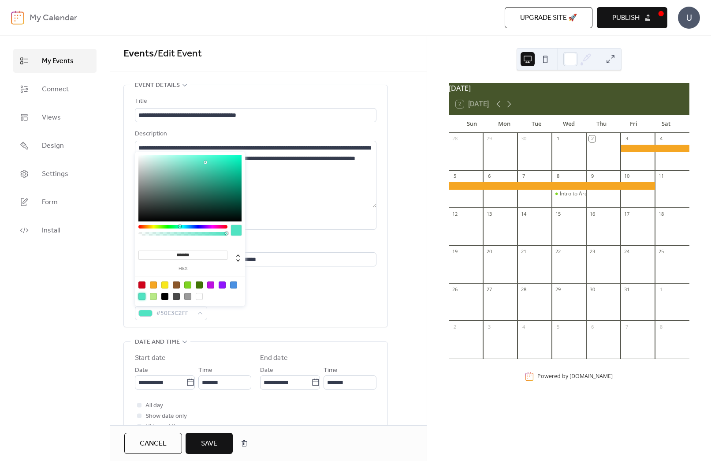
click at [210, 447] on span "Save" at bounding box center [209, 443] width 16 height 11
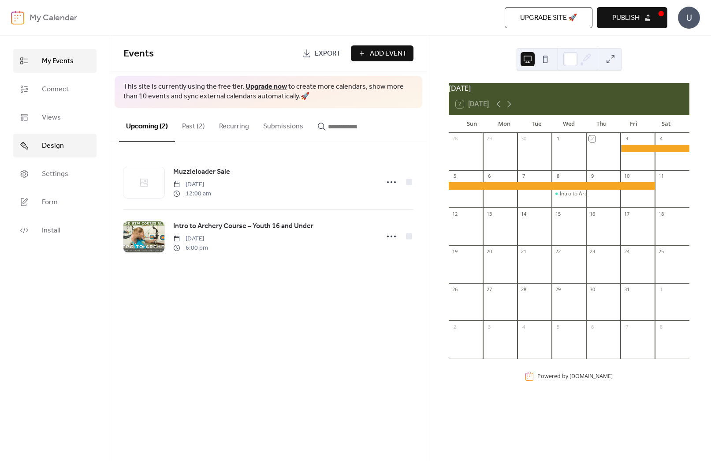
click at [72, 138] on link "Design" at bounding box center [54, 146] width 83 height 24
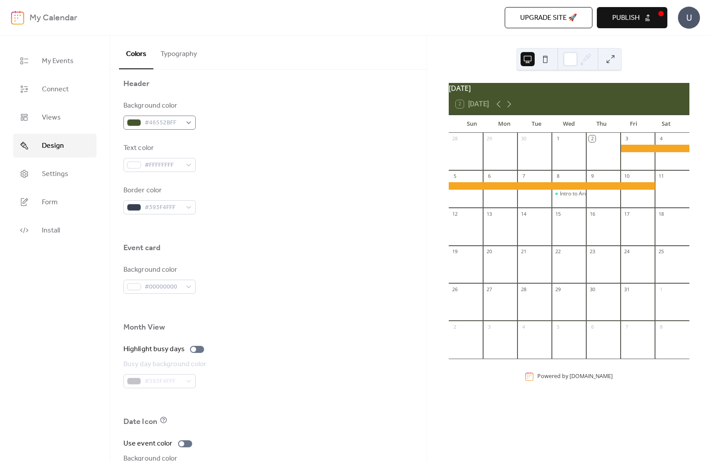
scroll to position [410, 0]
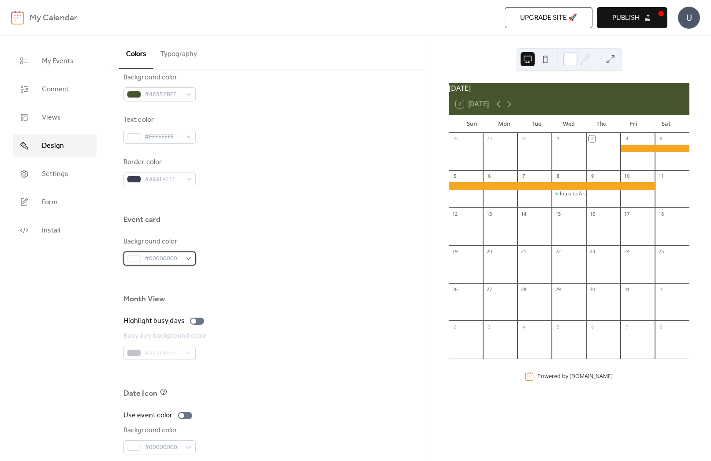
click at [163, 259] on span "#00000000" at bounding box center [163, 259] width 37 height 11
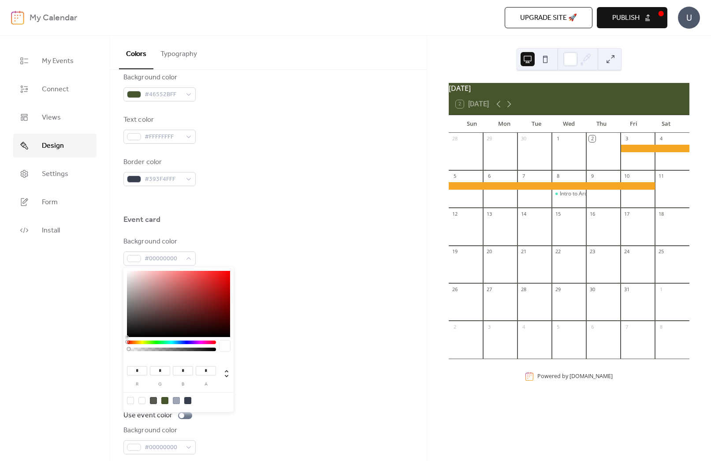
click at [131, 402] on div at bounding box center [130, 400] width 7 height 7
click at [142, 400] on div at bounding box center [141, 400] width 7 height 7
type input "***"
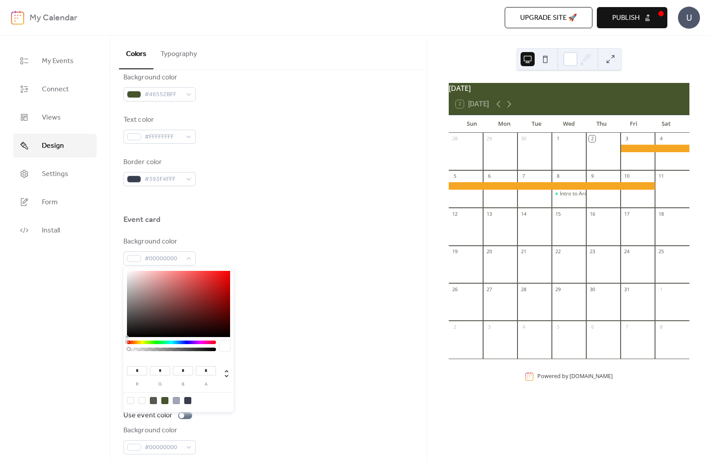
type input "*"
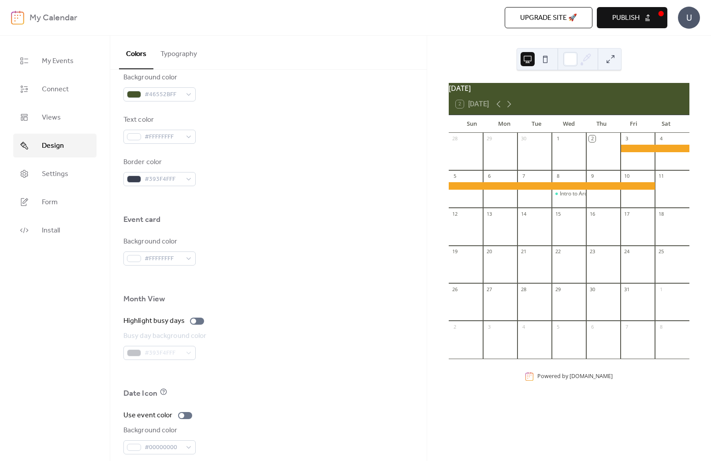
click at [401, 378] on div at bounding box center [268, 374] width 290 height 28
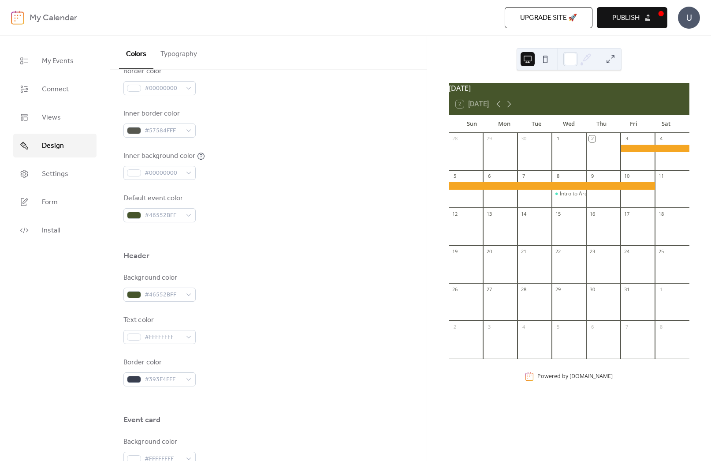
scroll to position [0, 0]
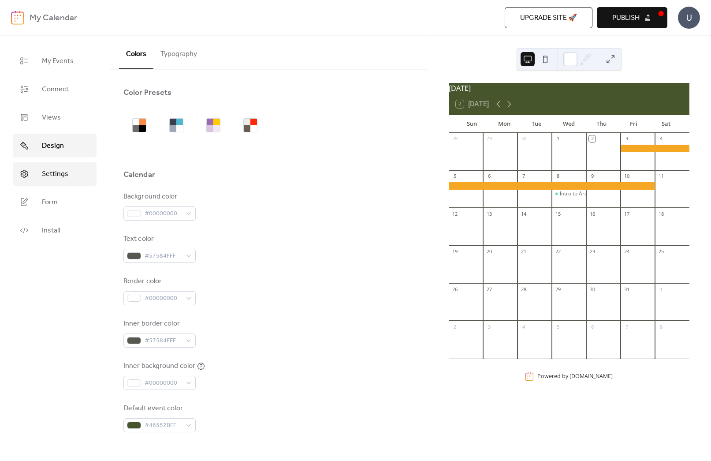
click at [58, 170] on span "Settings" at bounding box center [55, 174] width 26 height 11
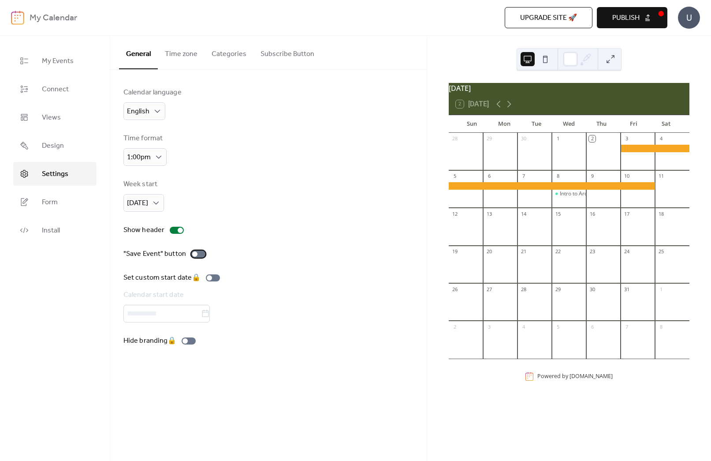
click at [195, 254] on div at bounding box center [194, 253] width 5 height 5
click at [179, 53] on button "Time zone" at bounding box center [181, 52] width 47 height 33
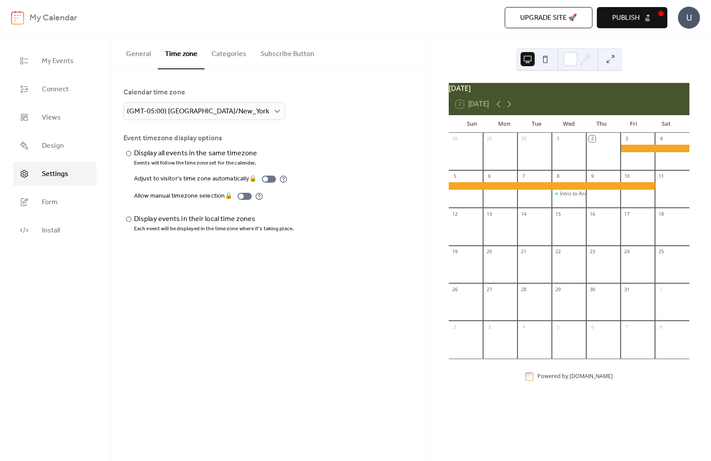
click at [235, 55] on button "Categories" at bounding box center [229, 52] width 49 height 33
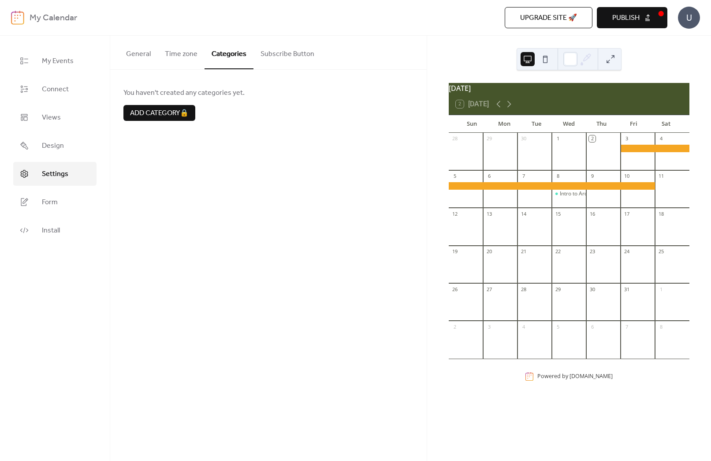
click at [288, 56] on button "Subscribe Button" at bounding box center [288, 52] width 68 height 33
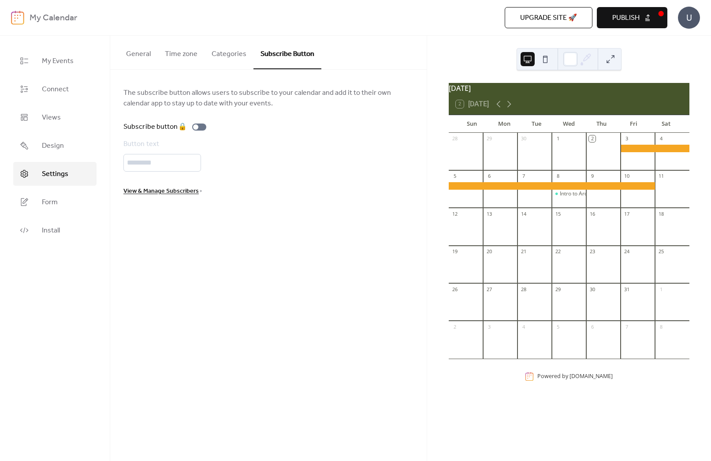
click at [146, 53] on button "General" at bounding box center [138, 52] width 39 height 33
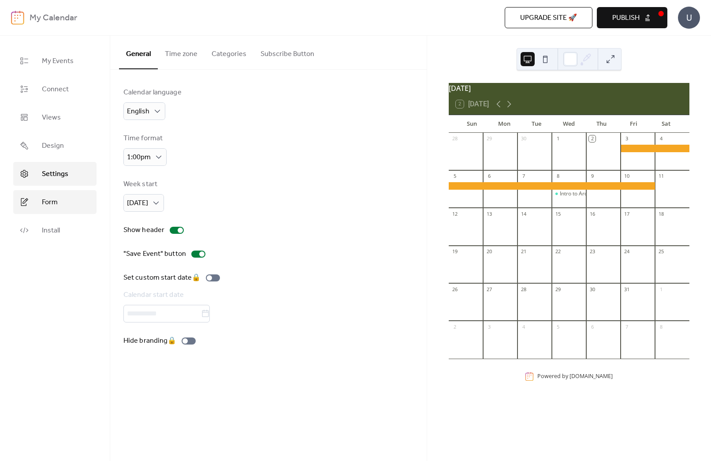
click at [71, 198] on link "Form" at bounding box center [54, 202] width 83 height 24
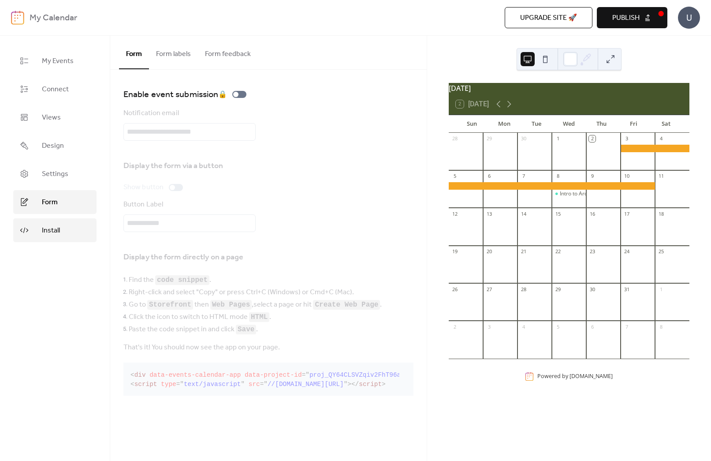
click at [48, 235] on span "Install" at bounding box center [51, 230] width 18 height 11
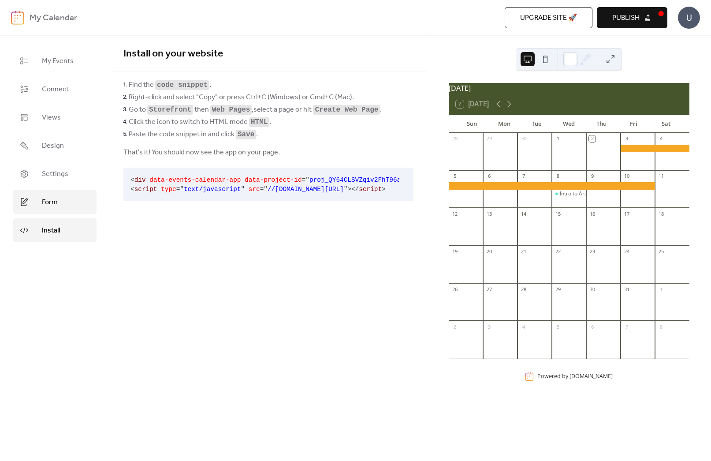
click at [42, 204] on span "Form" at bounding box center [50, 202] width 16 height 11
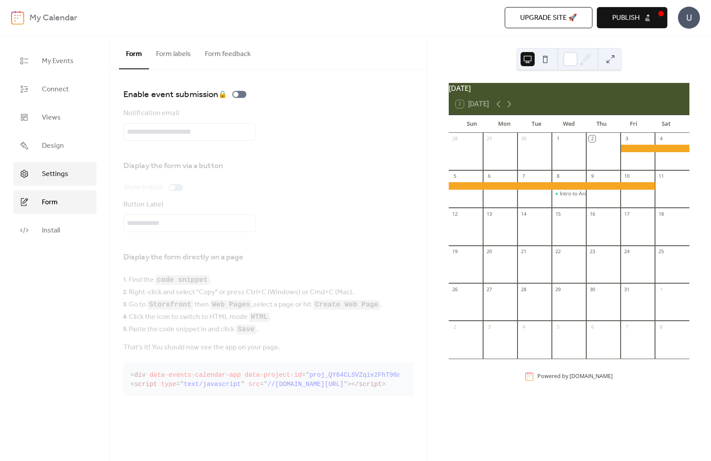
click at [44, 182] on link "Settings" at bounding box center [54, 174] width 83 height 24
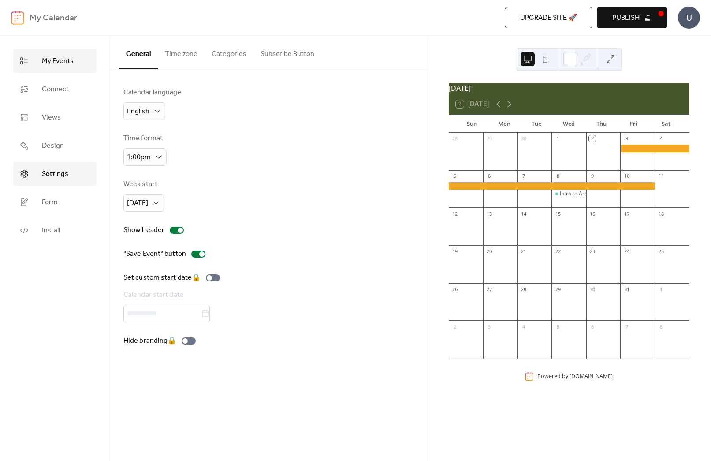
click at [45, 66] on span "My Events" at bounding box center [58, 61] width 32 height 11
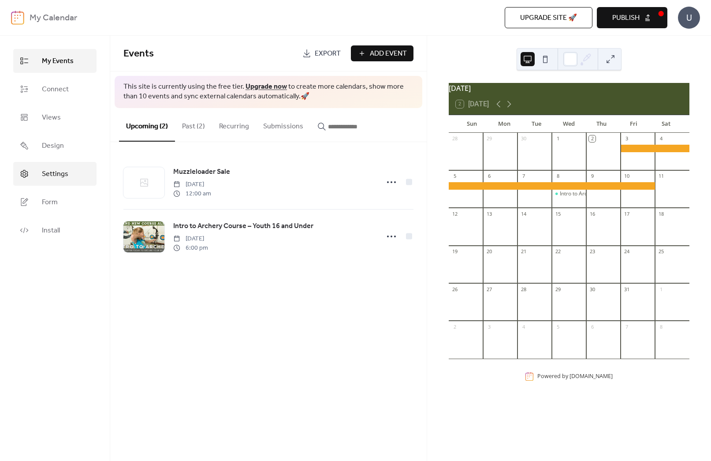
click at [50, 174] on span "Settings" at bounding box center [55, 174] width 26 height 11
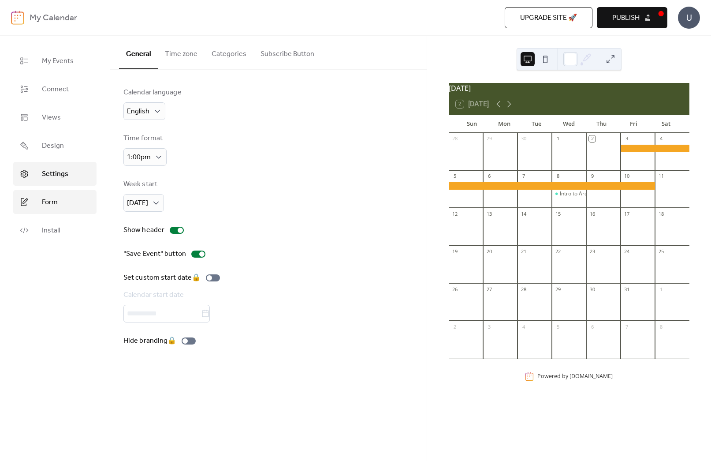
click at [56, 193] on link "Form" at bounding box center [54, 202] width 83 height 24
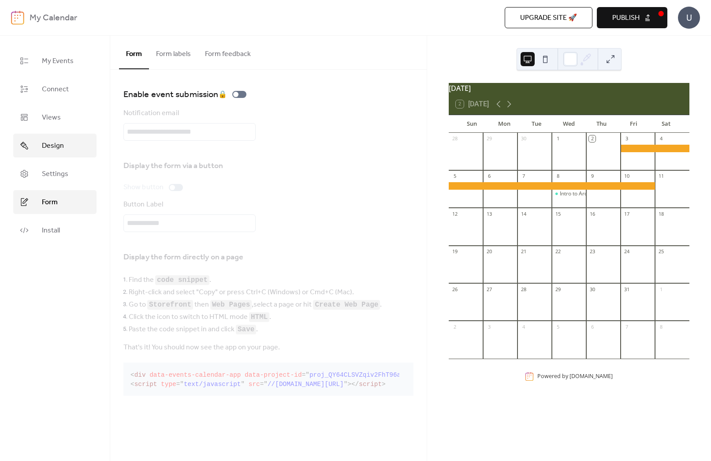
click at [65, 149] on link "Design" at bounding box center [54, 146] width 83 height 24
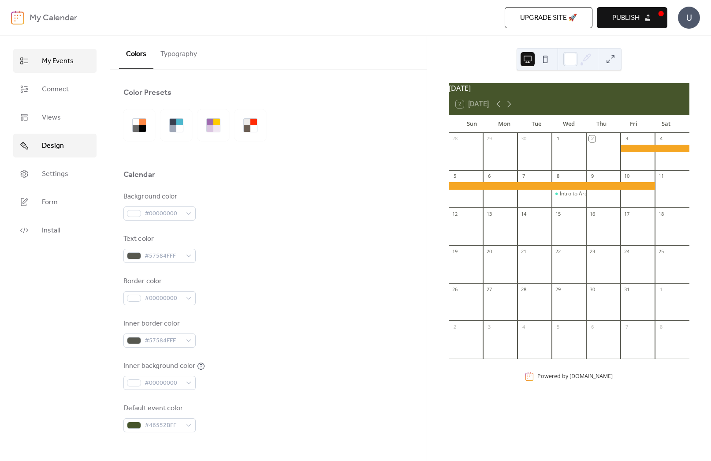
click at [56, 64] on span "My Events" at bounding box center [58, 61] width 32 height 11
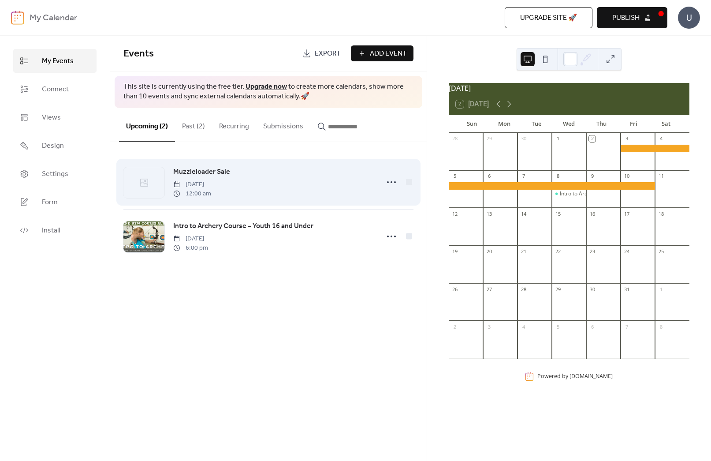
click at [206, 171] on span "Muzzleloader Sale" at bounding box center [201, 172] width 57 height 11
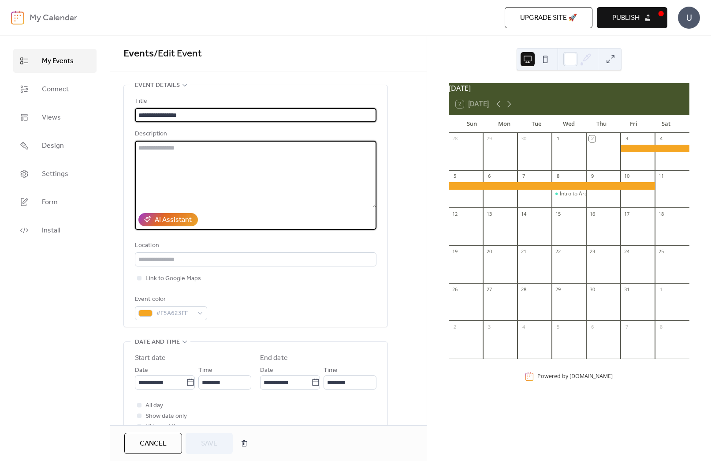
click at [206, 171] on textarea at bounding box center [256, 174] width 242 height 67
paste textarea "**********"
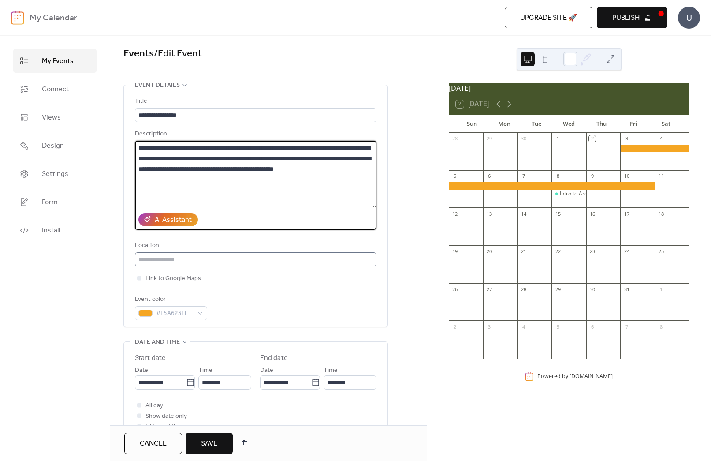
type textarea "**********"
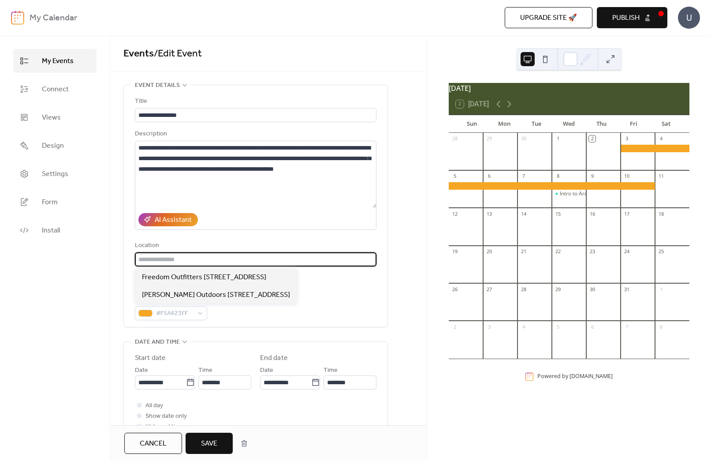
click at [212, 255] on input "text" at bounding box center [256, 259] width 242 height 14
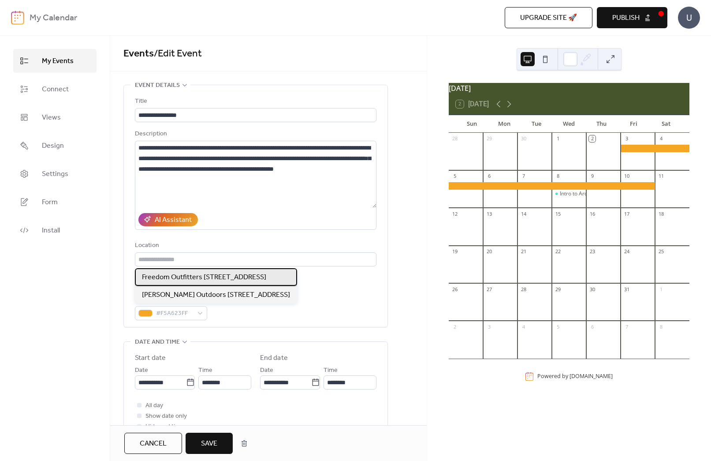
click at [205, 277] on span "Freedom Outfitters [STREET_ADDRESS]" at bounding box center [204, 277] width 124 height 11
type input "**********"
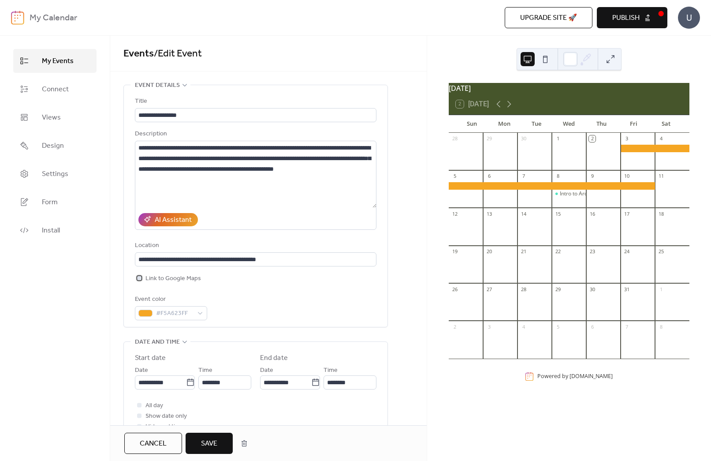
click at [146, 280] on span "Link to Google Maps" at bounding box center [174, 278] width 56 height 11
click at [282, 291] on div "**********" at bounding box center [256, 208] width 242 height 224
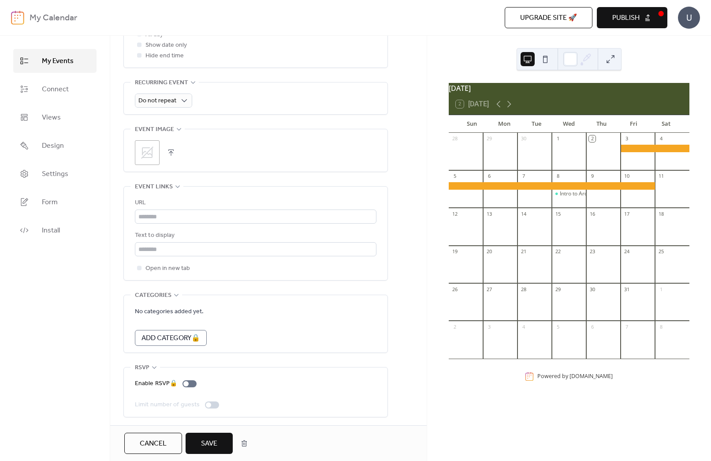
scroll to position [373, 0]
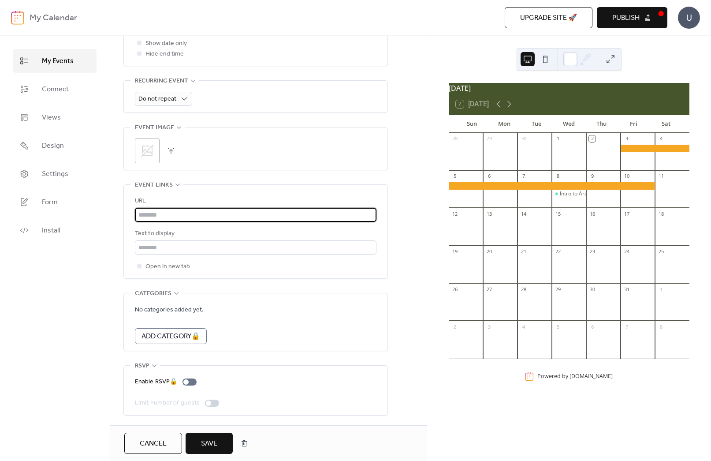
click at [177, 211] on input "text" at bounding box center [256, 215] width 242 height 14
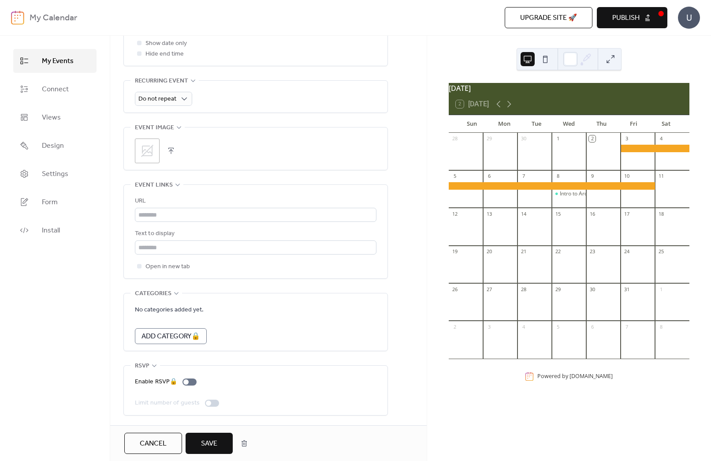
scroll to position [374, 0]
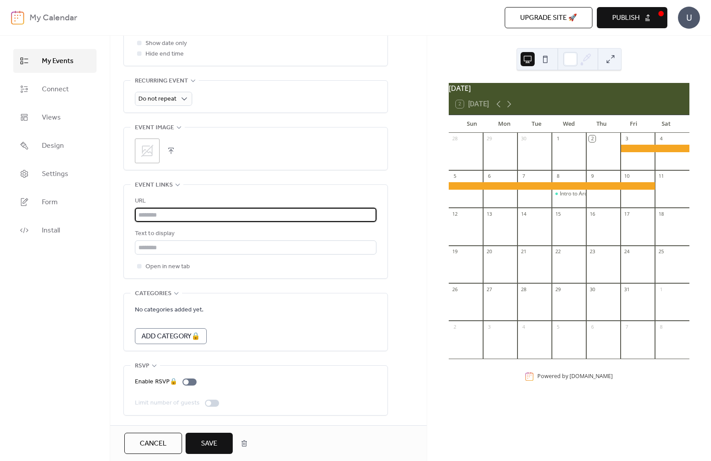
paste input "**********"
type input "**********"
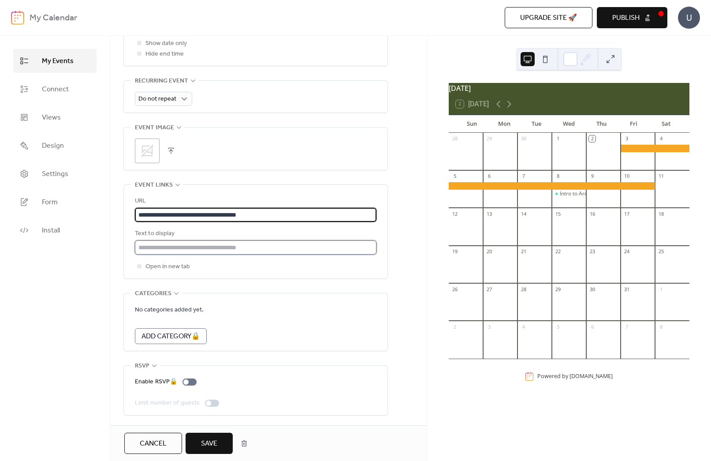
click at [172, 248] on input "text" at bounding box center [256, 247] width 242 height 14
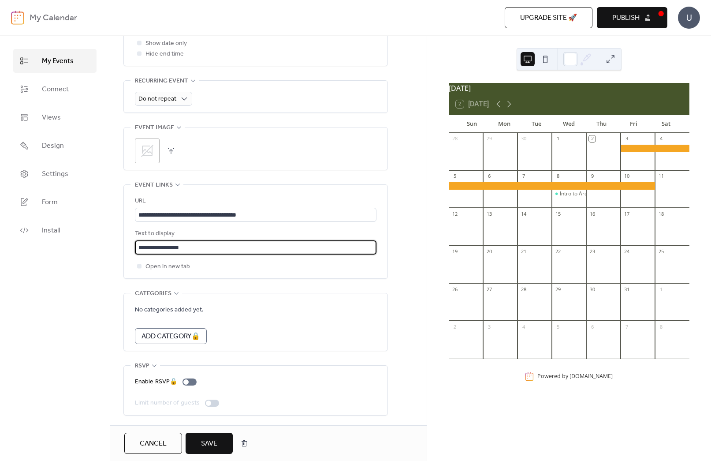
type input "**********"
drag, startPoint x: 209, startPoint y: 440, endPoint x: 213, endPoint y: 435, distance: 5.9
click at [209, 440] on span "Save" at bounding box center [209, 443] width 16 height 11
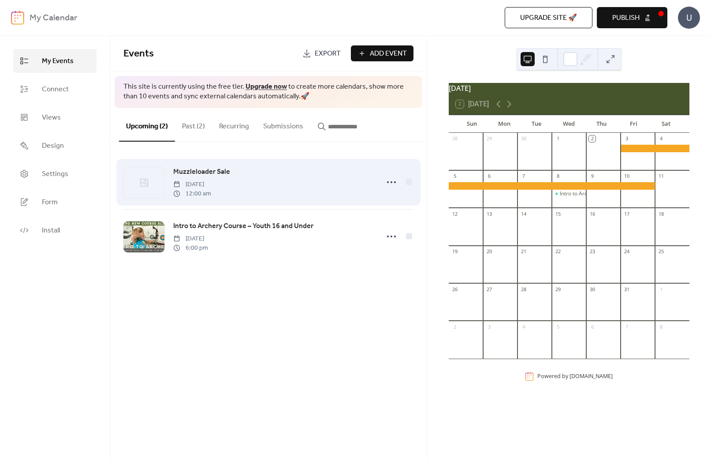
click at [202, 172] on span "Muzzleloader Sale" at bounding box center [201, 172] width 57 height 11
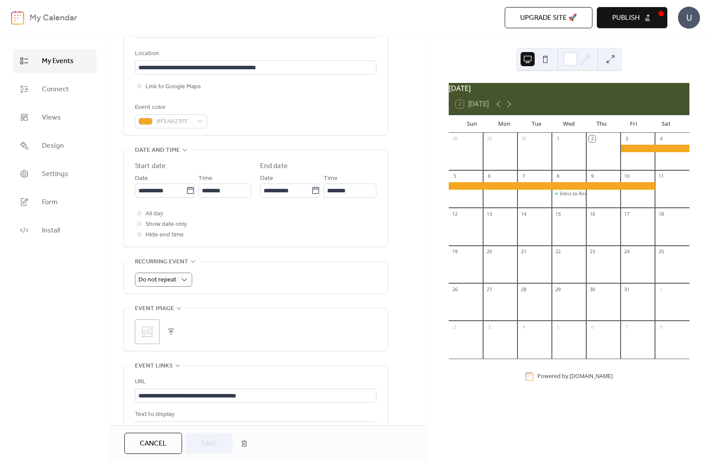
scroll to position [200, 0]
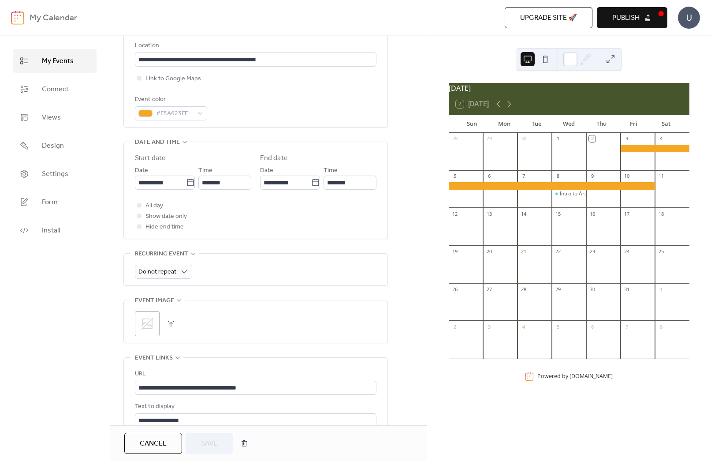
click at [152, 329] on icon at bounding box center [147, 324] width 14 height 14
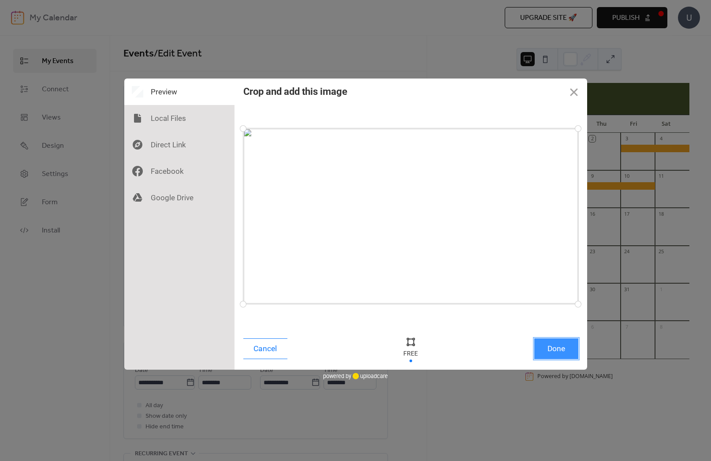
click at [564, 349] on button "Done" at bounding box center [556, 348] width 44 height 21
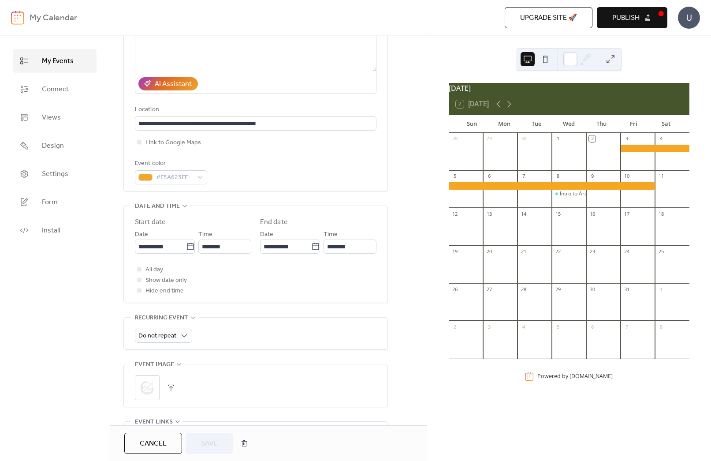
scroll to position [237, 0]
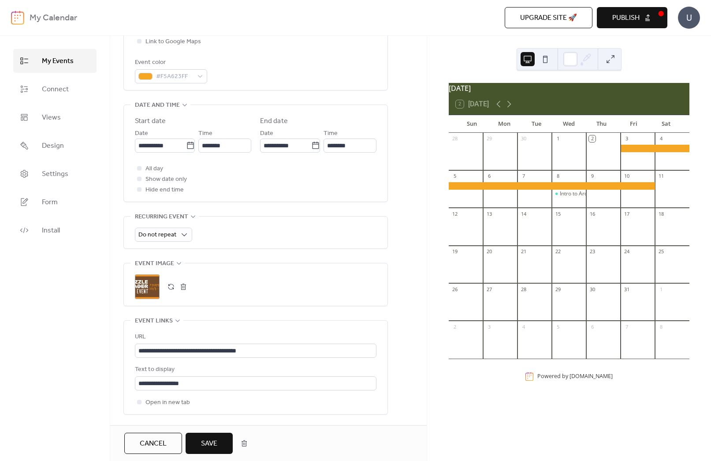
click at [208, 441] on span "Save" at bounding box center [209, 443] width 16 height 11
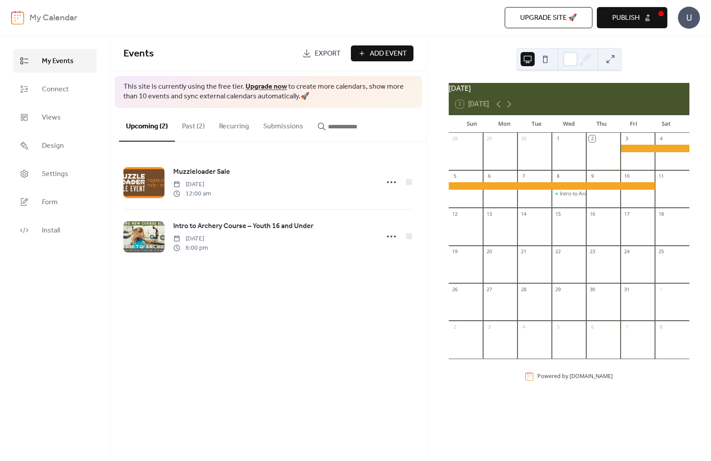
click at [389, 51] on span "Add Event" at bounding box center [388, 54] width 37 height 11
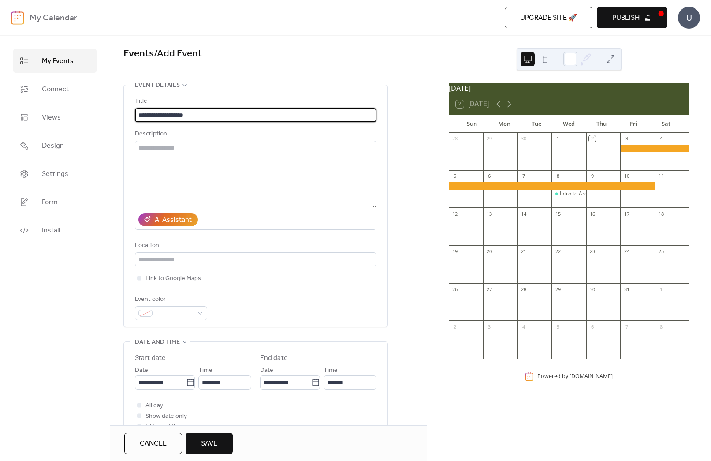
type input "**********"
click at [209, 445] on span "Save" at bounding box center [209, 443] width 16 height 11
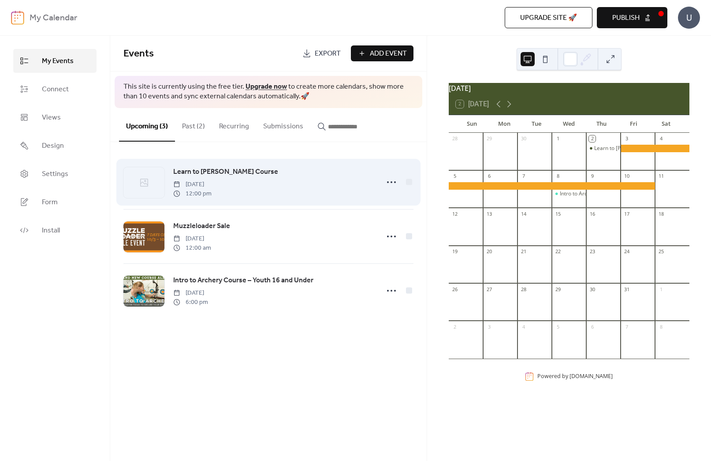
click at [214, 171] on span "Learn to [PERSON_NAME] Course" at bounding box center [225, 172] width 105 height 11
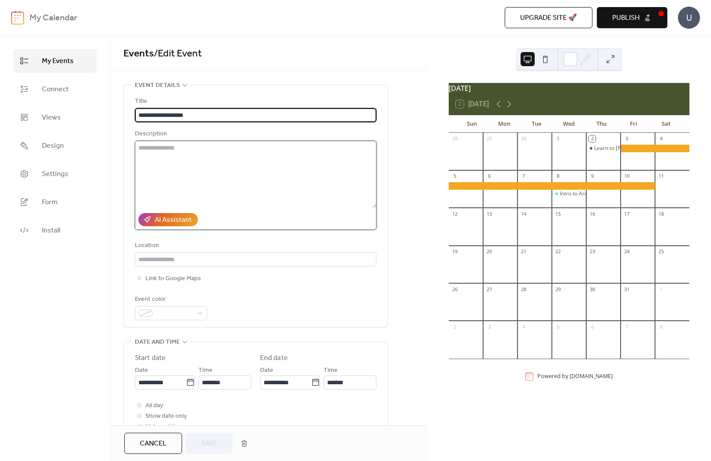
click at [218, 164] on textarea at bounding box center [256, 174] width 242 height 67
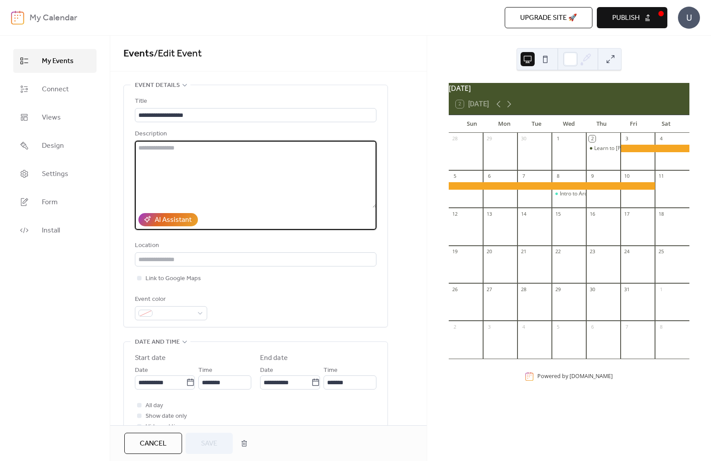
paste textarea "**********"
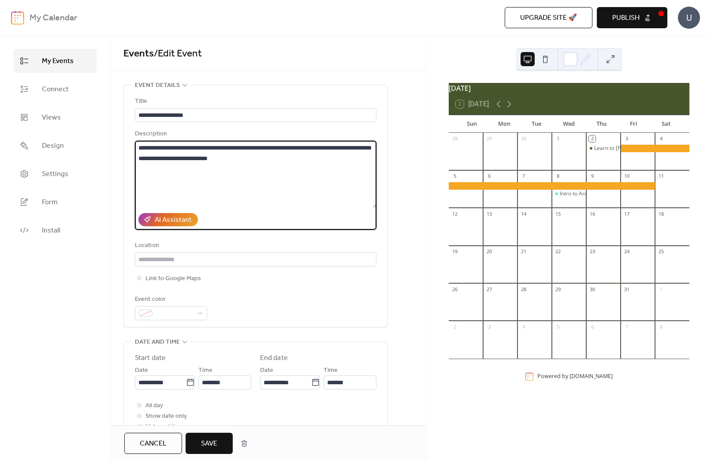
type textarea "**********"
click at [219, 266] on div "**********" at bounding box center [256, 208] width 242 height 224
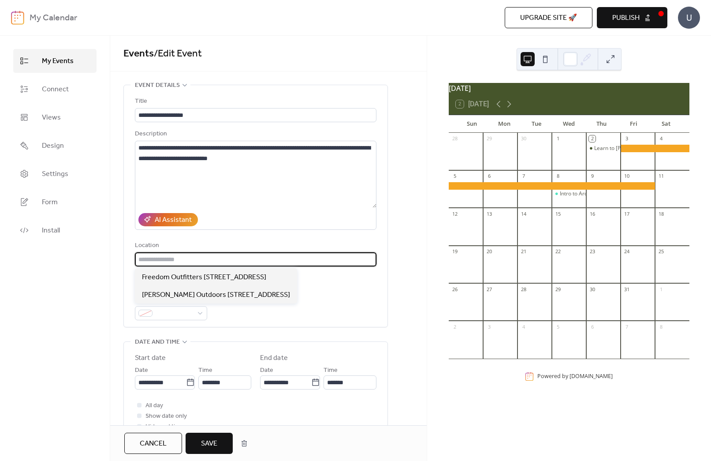
click at [189, 258] on input "text" at bounding box center [256, 259] width 242 height 14
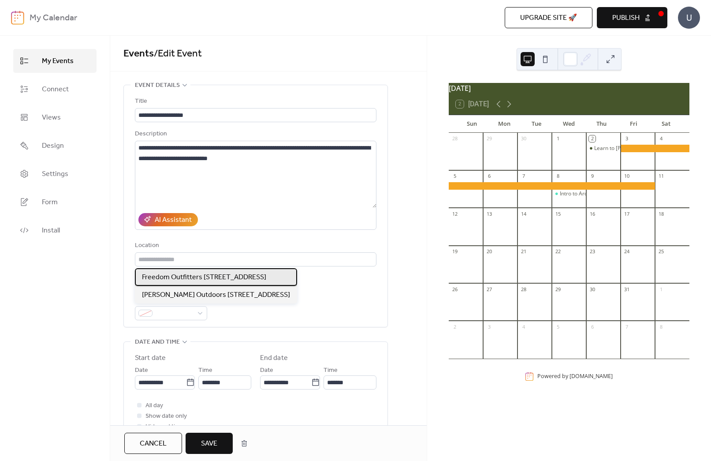
click at [191, 280] on span "Freedom Outfitters [STREET_ADDRESS]" at bounding box center [204, 277] width 124 height 11
type input "**********"
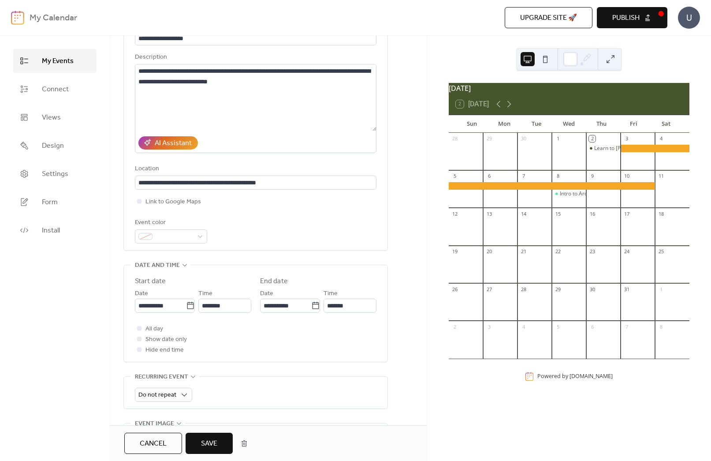
scroll to position [79, 0]
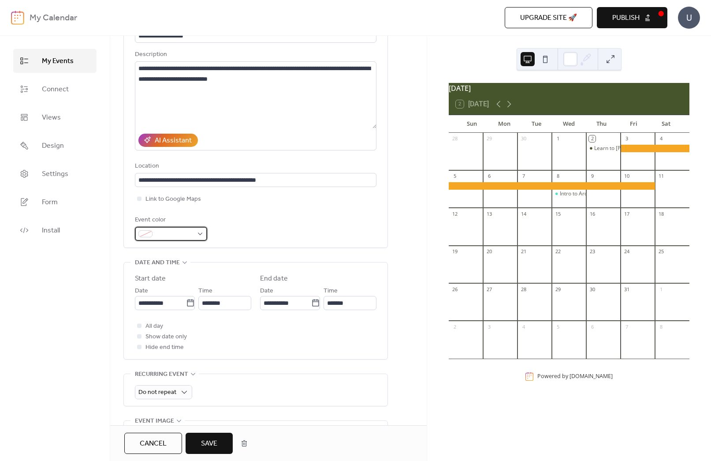
click at [156, 232] on div at bounding box center [171, 234] width 72 height 14
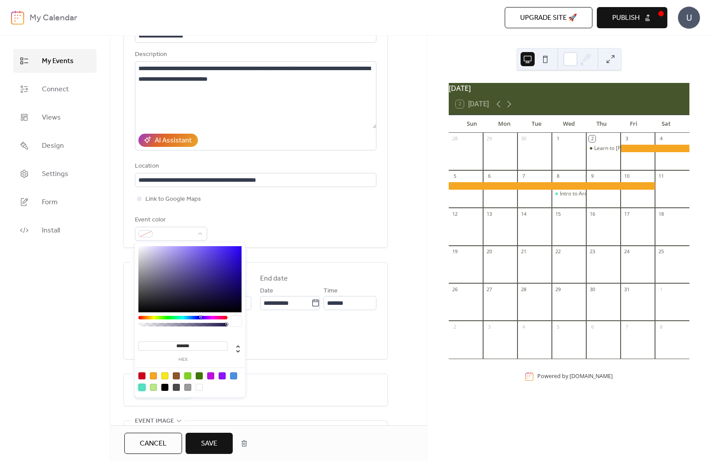
click at [142, 386] on div at bounding box center [141, 387] width 7 height 7
type input "*******"
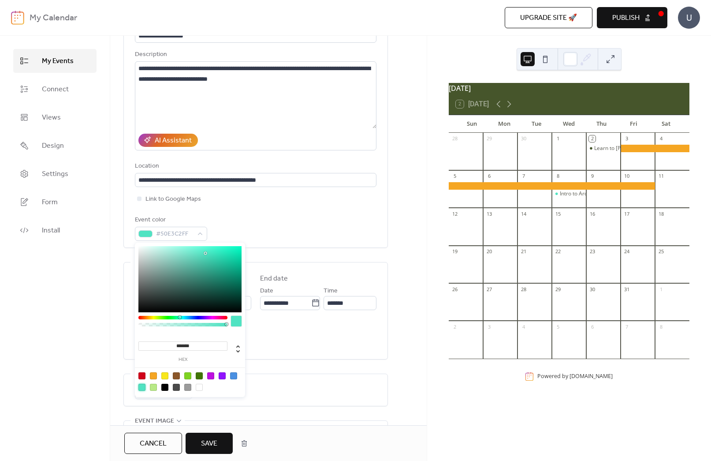
click at [266, 392] on div "Do not repeat" at bounding box center [256, 392] width 242 height 14
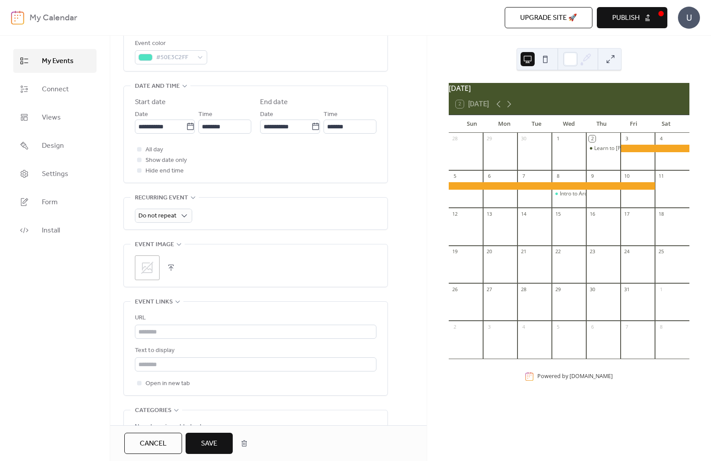
scroll to position [258, 0]
click at [150, 261] on icon at bounding box center [147, 266] width 14 height 14
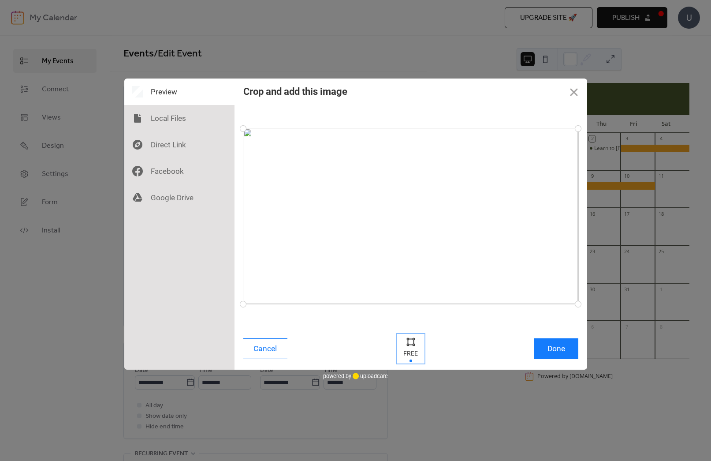
click at [416, 344] on div at bounding box center [410, 341] width 13 height 13
click at [410, 359] on div at bounding box center [411, 348] width 26 height 29
drag, startPoint x: 410, startPoint y: 341, endPoint x: 433, endPoint y: 342, distance: 23.4
click at [410, 341] on div at bounding box center [410, 341] width 13 height 13
click at [562, 347] on button "Done" at bounding box center [556, 348] width 44 height 21
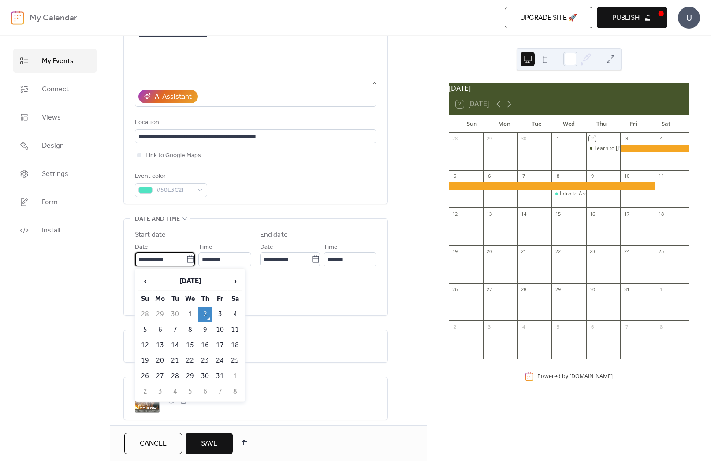
click at [158, 264] on input "**********" at bounding box center [160, 259] width 51 height 14
click at [233, 345] on td "18" at bounding box center [235, 345] width 14 height 15
type input "**********"
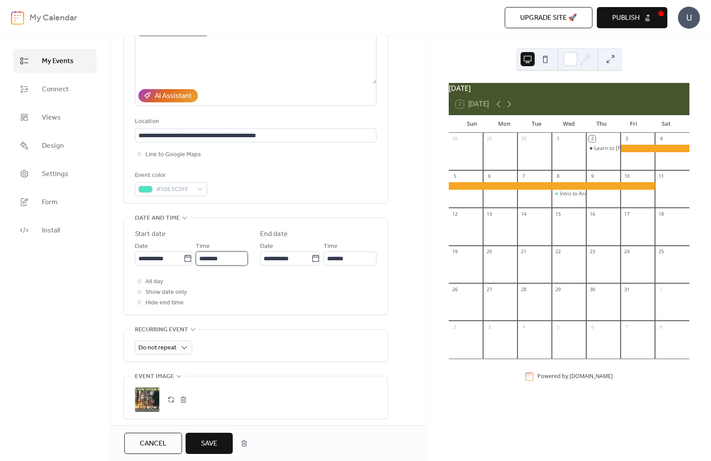
click at [208, 258] on input "********" at bounding box center [222, 258] width 52 height 14
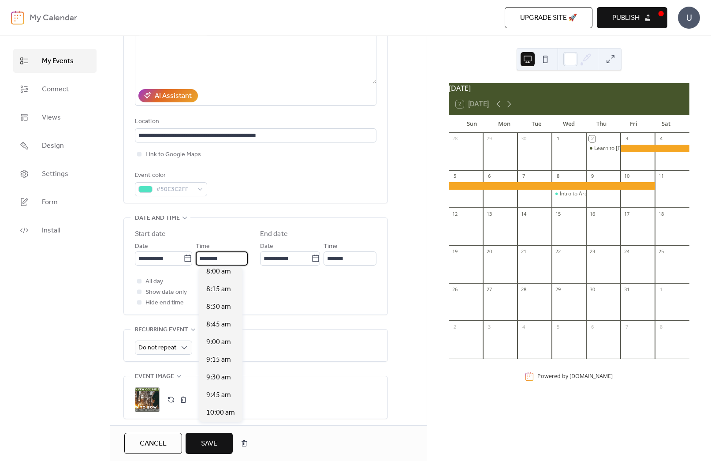
scroll to position [563, 0]
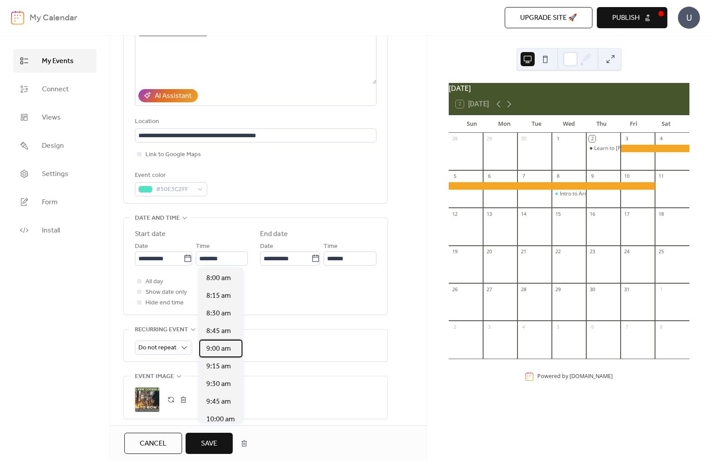
click at [219, 345] on span "9:00 am" at bounding box center [218, 349] width 25 height 11
type input "*******"
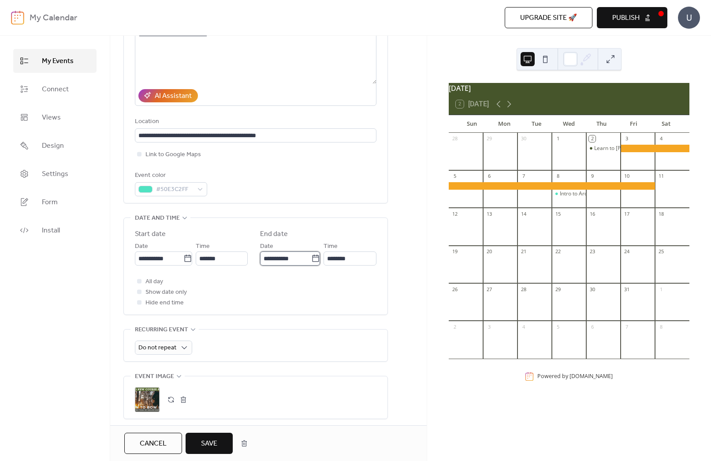
click at [298, 261] on input "**********" at bounding box center [285, 258] width 51 height 14
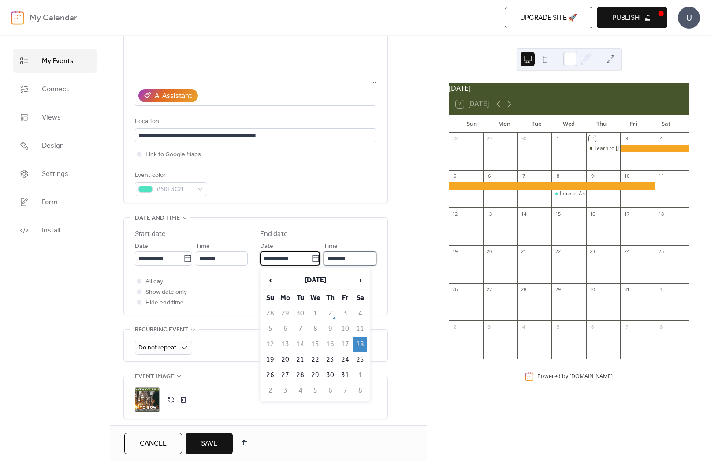
click at [337, 258] on input "********" at bounding box center [350, 258] width 53 height 14
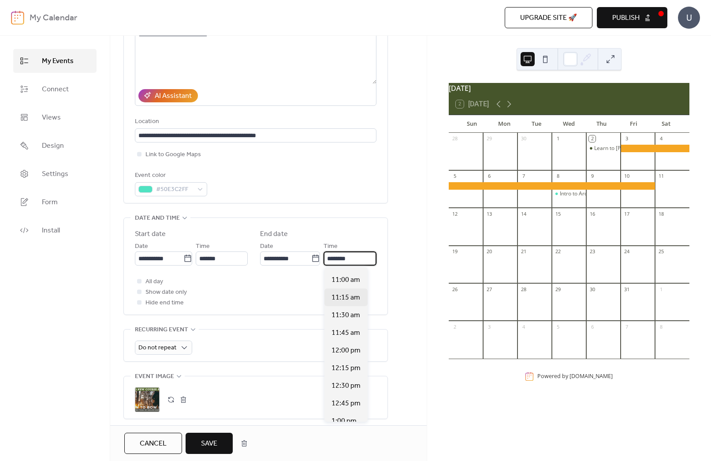
scroll to position [123, 0]
click at [352, 346] on span "12:00 pm" at bounding box center [346, 347] width 29 height 11
type input "********"
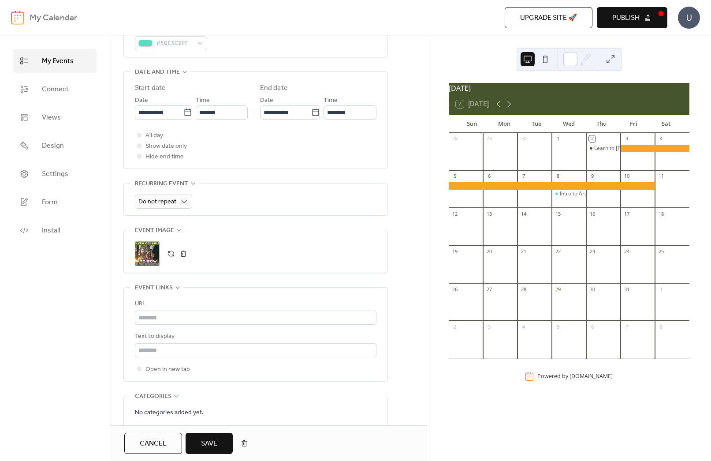
scroll to position [374, 0]
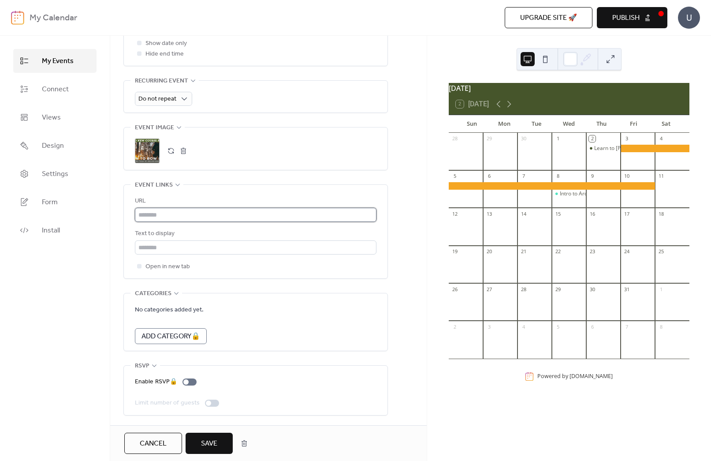
click at [154, 213] on input "text" at bounding box center [256, 215] width 242 height 14
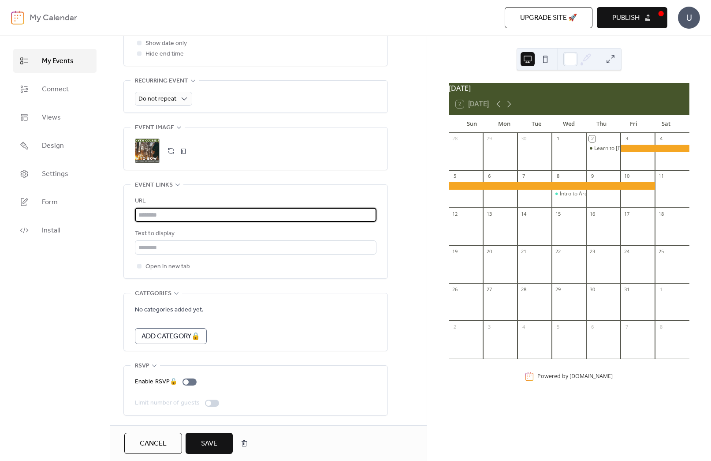
paste input "**********"
type input "**********"
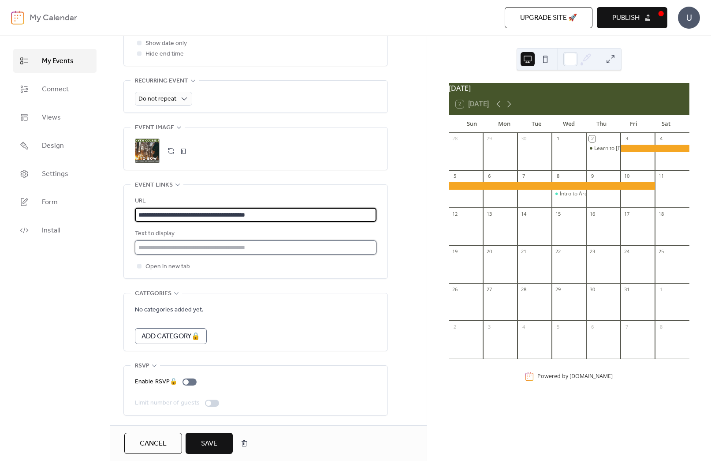
click at [183, 244] on input "text" at bounding box center [256, 247] width 242 height 14
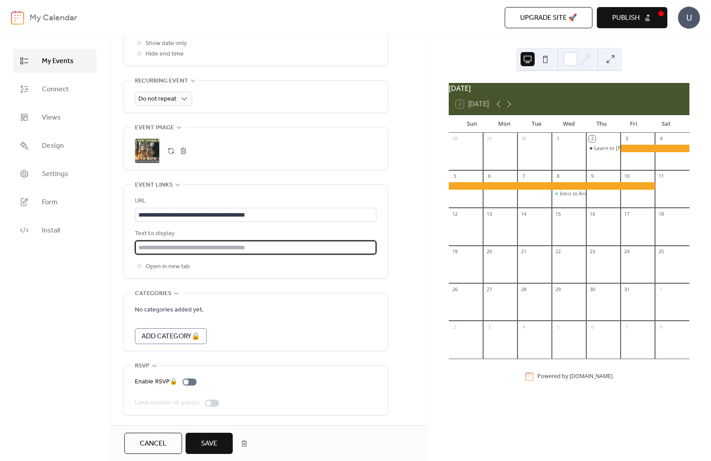
scroll to position [373, 0]
type input "**********"
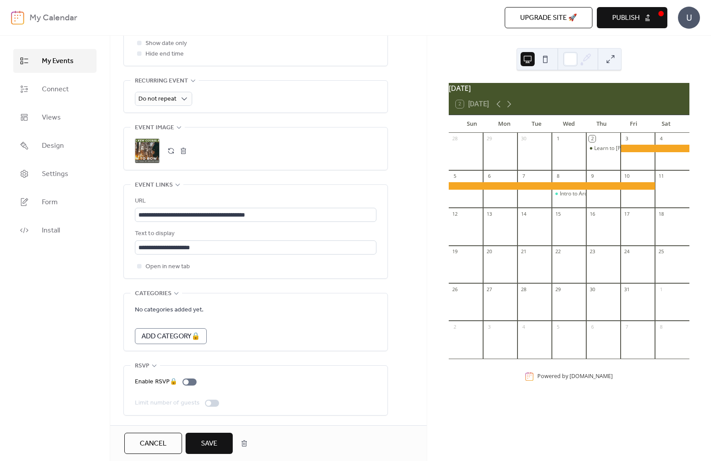
click at [217, 446] on span "Save" at bounding box center [209, 443] width 16 height 11
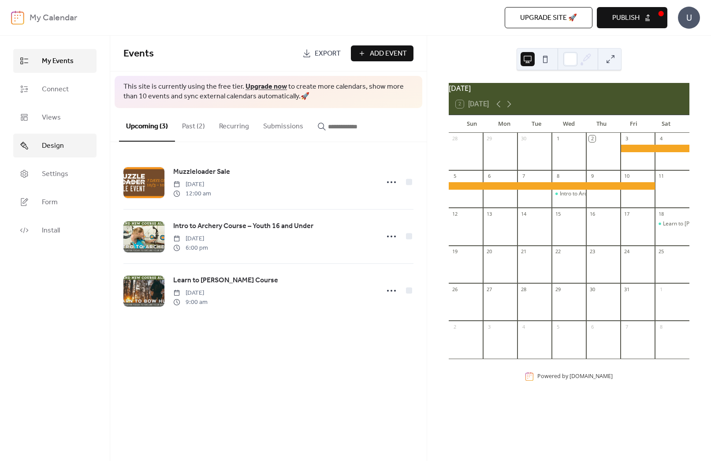
click at [86, 156] on link "Design" at bounding box center [54, 146] width 83 height 24
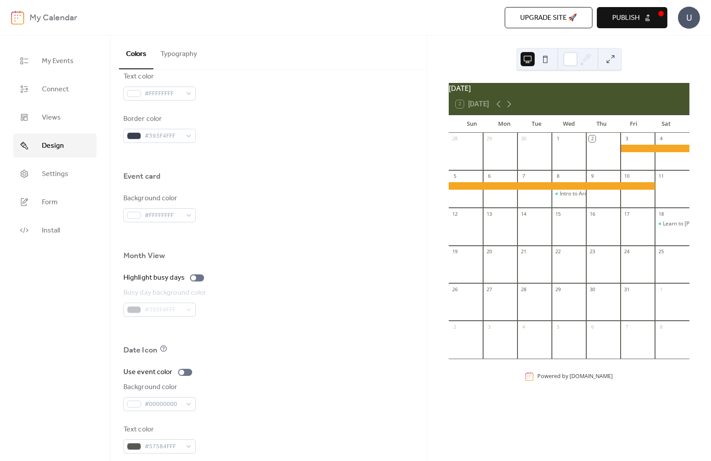
scroll to position [463, 0]
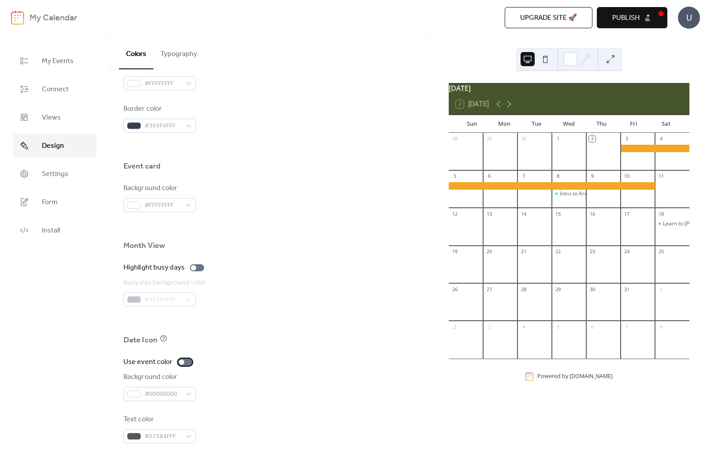
click at [182, 361] on div at bounding box center [181, 361] width 5 height 5
click at [624, 26] on button "Publish" at bounding box center [632, 17] width 71 height 21
click at [152, 393] on div "#00000000" at bounding box center [159, 394] width 72 height 14
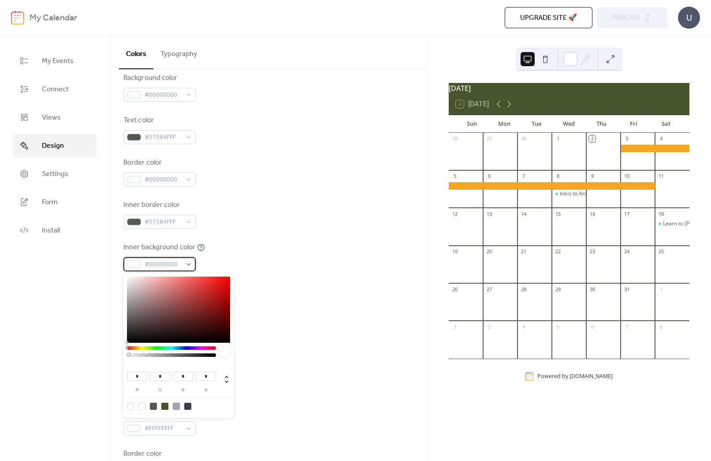
scroll to position [121, 0]
click at [164, 262] on span "#00000000" at bounding box center [163, 262] width 37 height 11
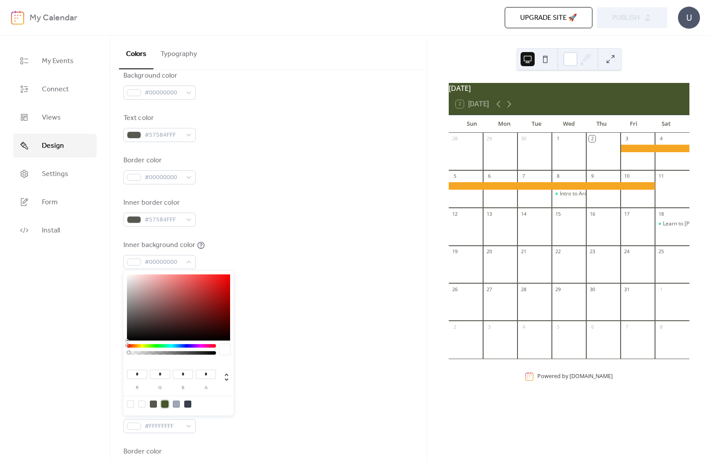
click at [164, 405] on div at bounding box center [164, 403] width 7 height 7
type input "**"
type input "*"
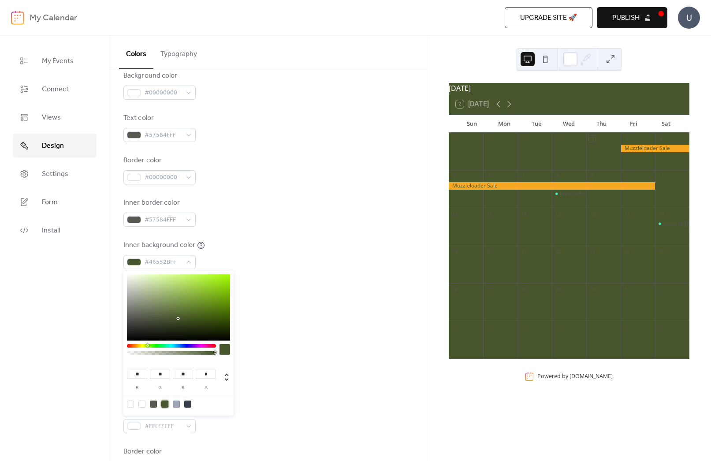
click at [129, 403] on div at bounding box center [130, 403] width 7 height 7
type input "*"
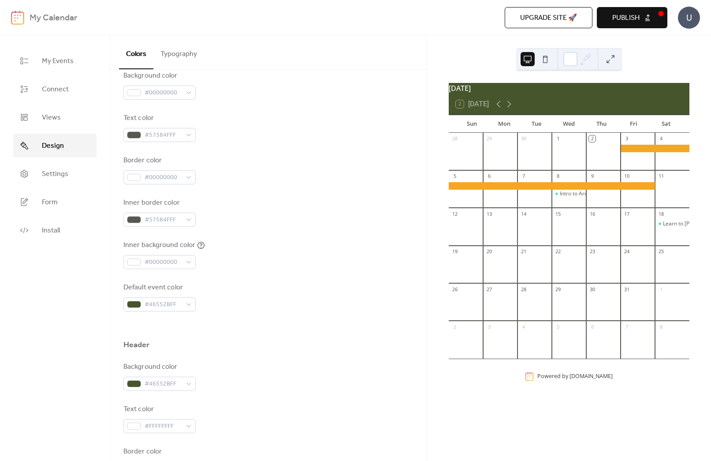
drag, startPoint x: 370, startPoint y: 361, endPoint x: 376, endPoint y: 359, distance: 5.6
click at [370, 361] on div "Color Presets Calendar Background color #00000000 Text color #57584FFF Border c…" at bounding box center [268, 376] width 317 height 855
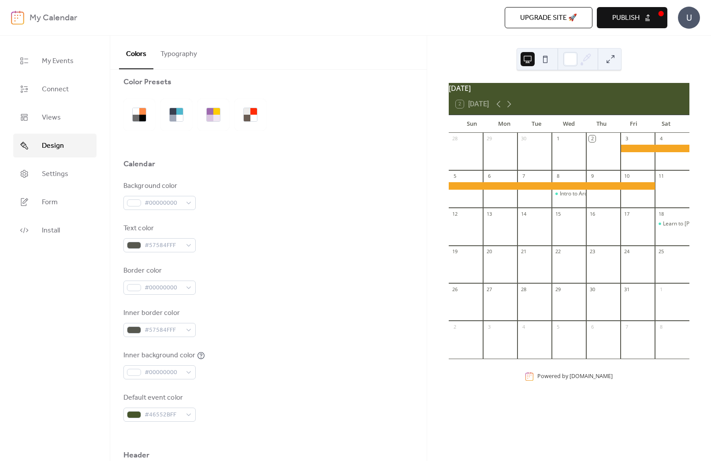
scroll to position [0, 0]
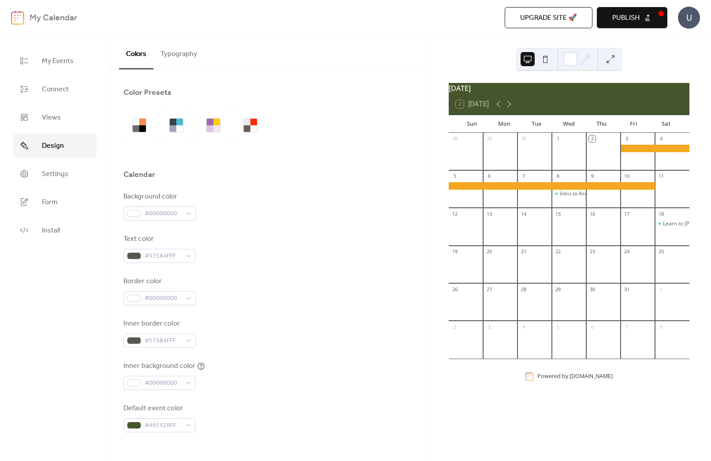
click at [168, 52] on button "Typography" at bounding box center [178, 52] width 51 height 33
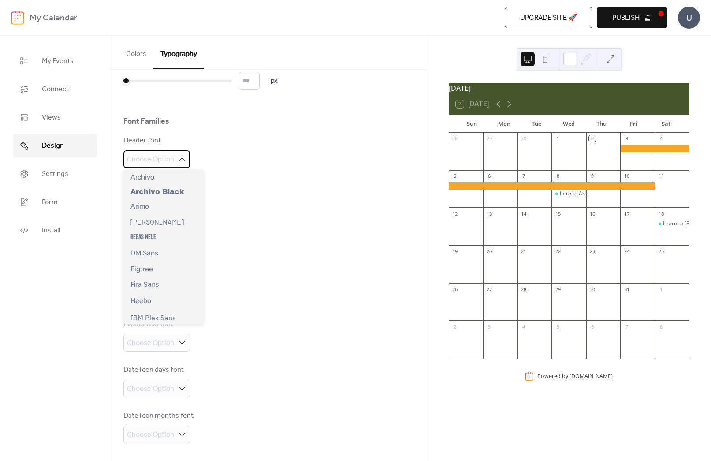
click at [166, 156] on span "Choose Option" at bounding box center [150, 159] width 47 height 11
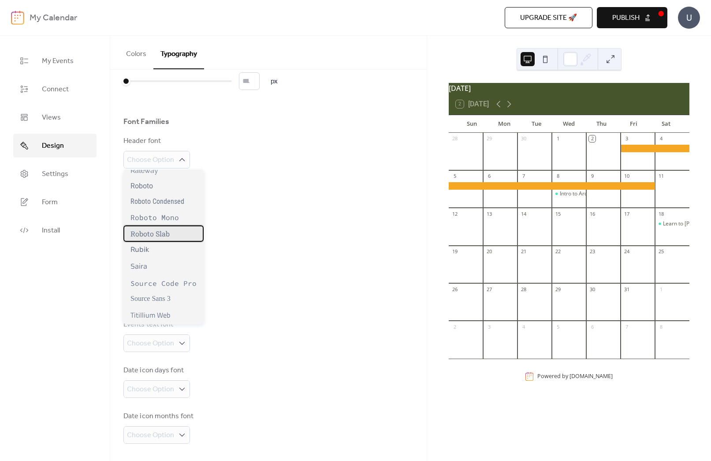
click at [154, 231] on span "Roboto Slab" at bounding box center [150, 233] width 39 height 9
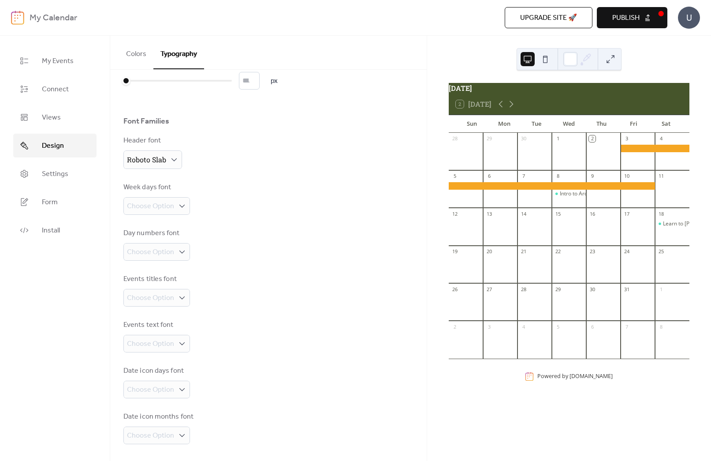
scroll to position [35, 0]
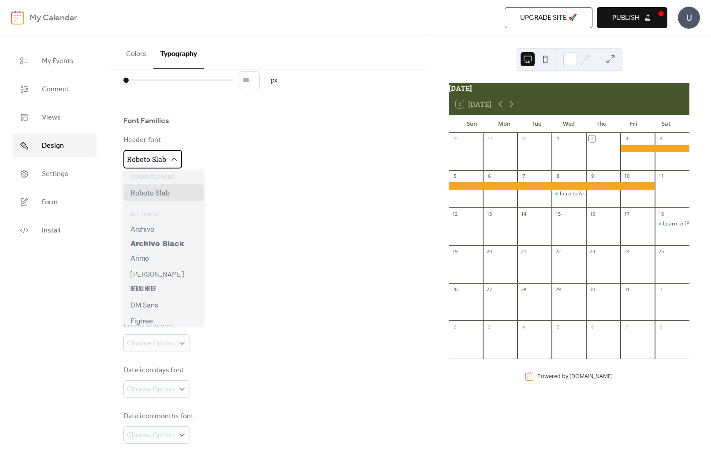
click at [142, 167] on div "Roboto Slab" at bounding box center [152, 159] width 59 height 19
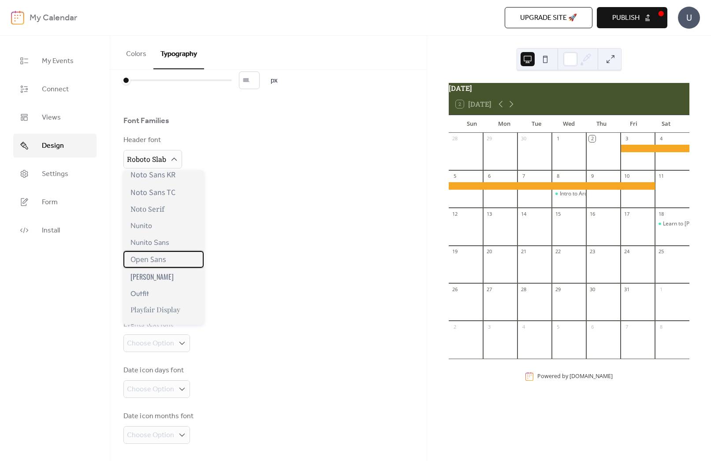
click at [166, 257] on div "Open Sans" at bounding box center [163, 259] width 80 height 17
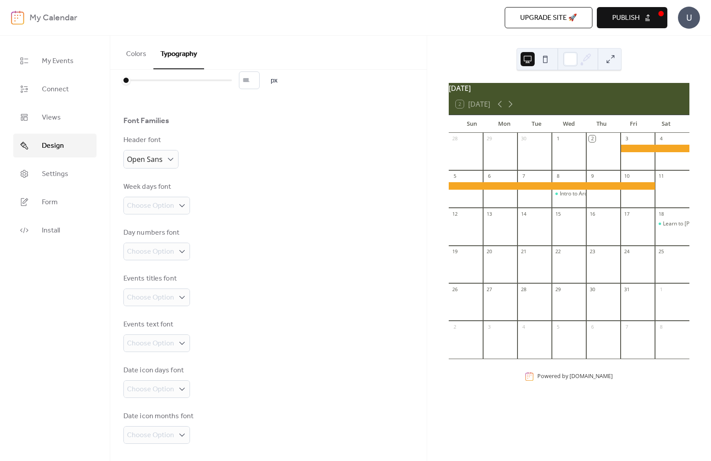
scroll to position [36, 0]
click at [160, 206] on span "Choose Option" at bounding box center [150, 205] width 47 height 11
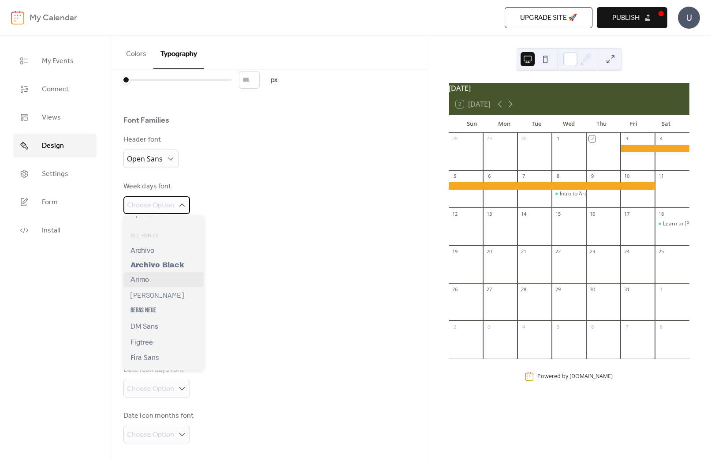
scroll to position [26, 0]
click at [158, 265] on span "Archivo Black" at bounding box center [158, 263] width 54 height 7
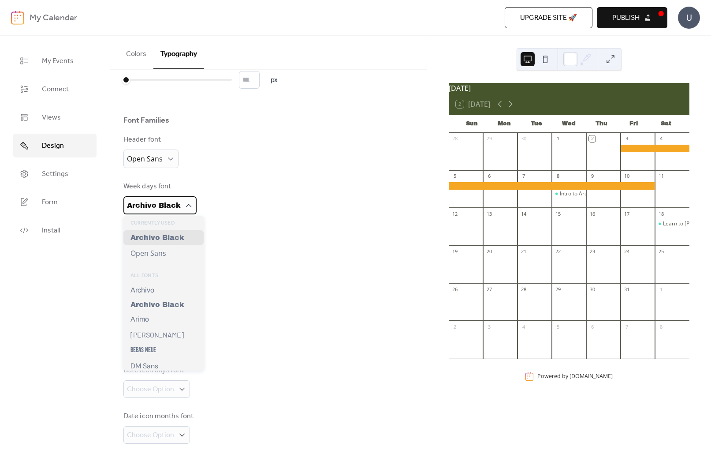
click at [141, 208] on span "Archivo Black" at bounding box center [154, 205] width 54 height 7
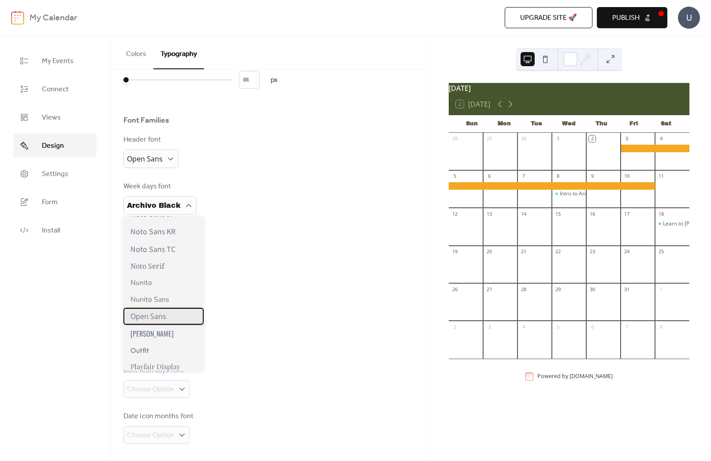
click at [159, 316] on span "Open Sans" at bounding box center [149, 316] width 36 height 10
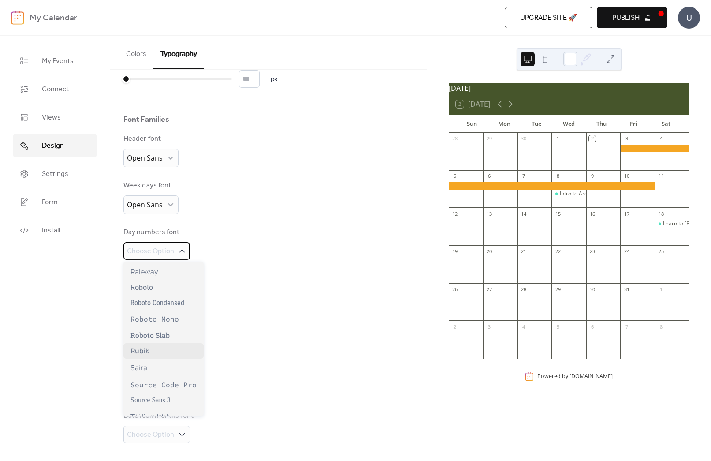
scroll to position [673, 0]
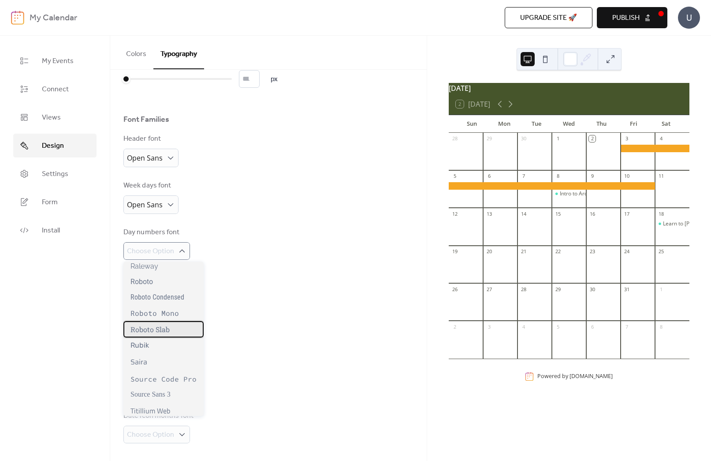
click at [162, 328] on span "Roboto Slab" at bounding box center [150, 329] width 39 height 9
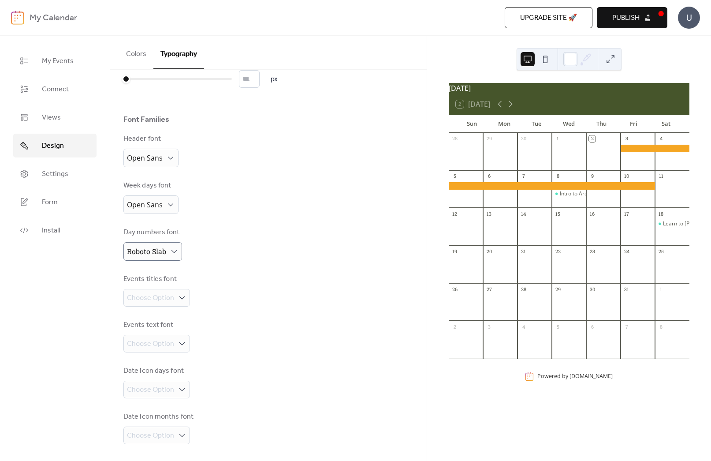
scroll to position [0, 0]
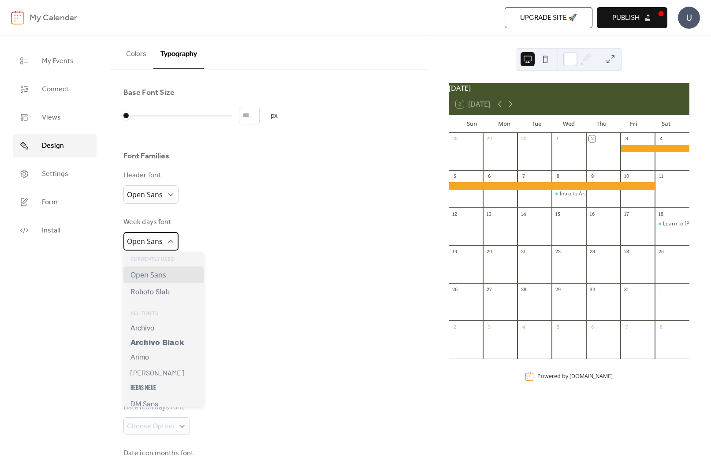
click at [155, 240] on span "Open Sans" at bounding box center [145, 241] width 36 height 10
click at [150, 290] on span "Roboto Slab" at bounding box center [150, 291] width 39 height 9
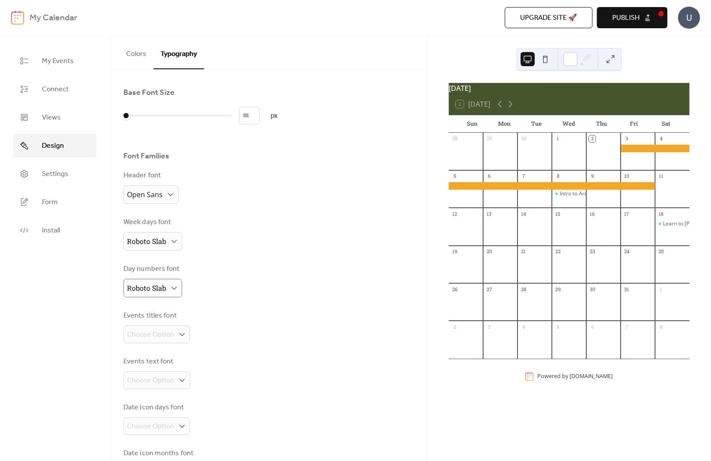
click at [266, 303] on div "Base Font Size * px Font Families Header font Open Sans Week days font Roboto S…" at bounding box center [268, 283] width 290 height 393
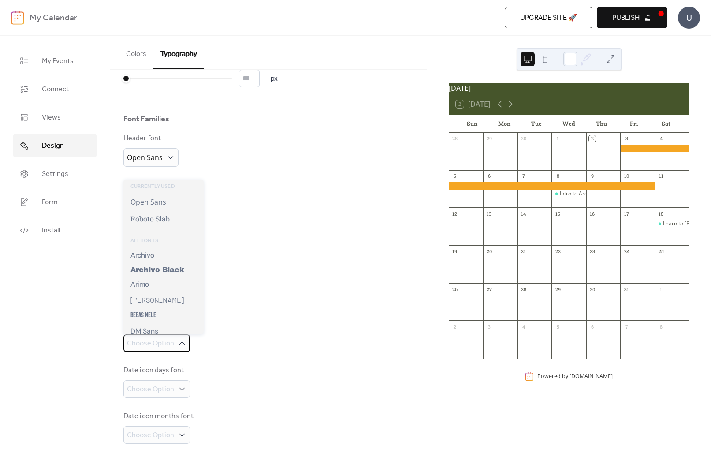
scroll to position [37, 0]
click at [162, 202] on span "Open Sans" at bounding box center [149, 202] width 36 height 10
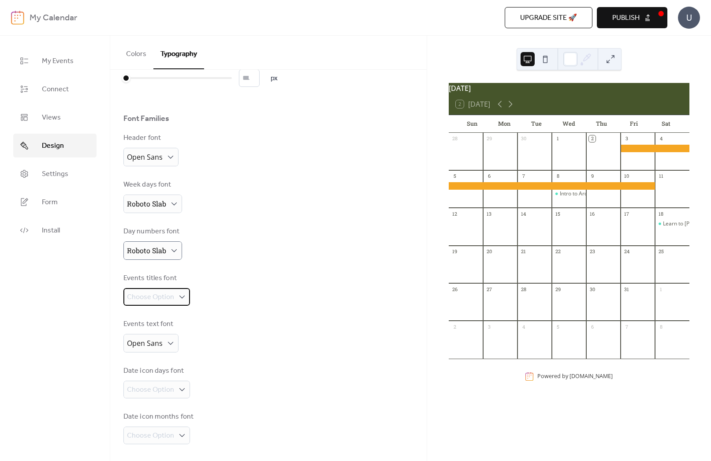
click at [165, 298] on span "Choose Option" at bounding box center [150, 297] width 47 height 11
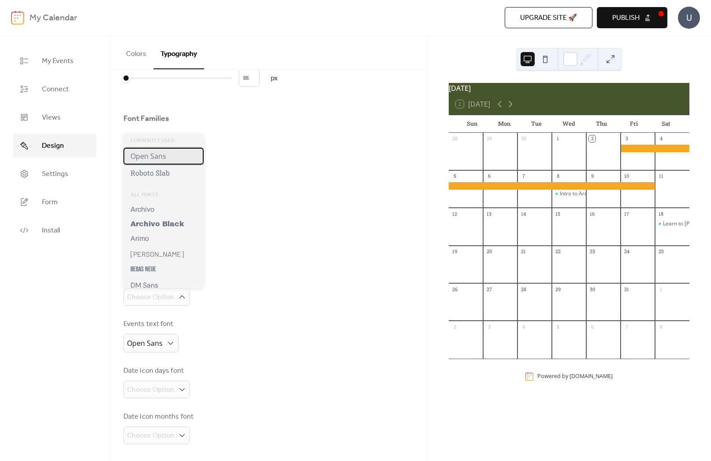
click at [152, 160] on span "Open Sans" at bounding box center [149, 156] width 36 height 10
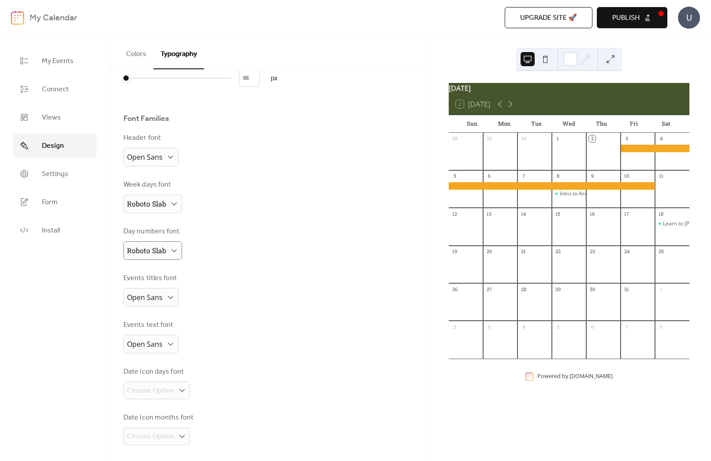
scroll to position [39, 0]
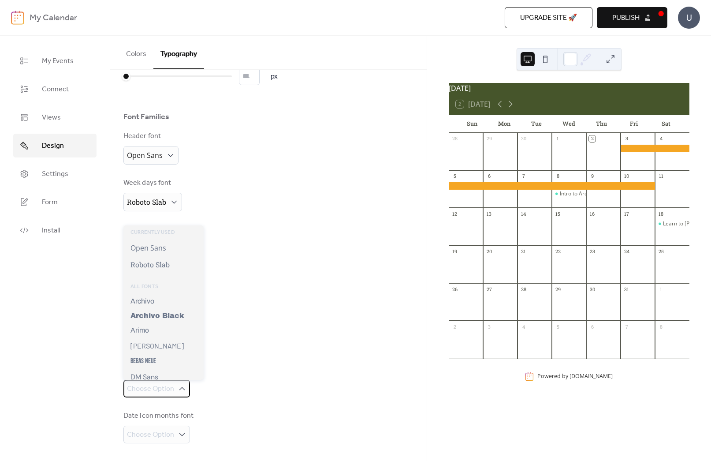
click at [170, 386] on span "Choose Option" at bounding box center [150, 389] width 47 height 11
click at [260, 383] on div "Date icon days font Choose Option" at bounding box center [268, 381] width 290 height 33
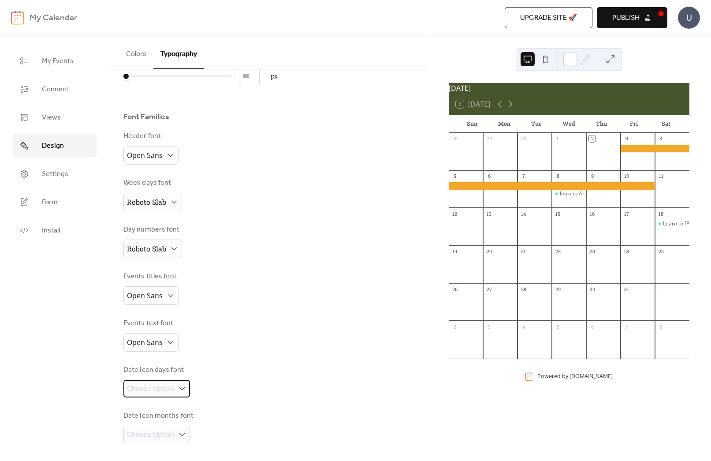
click at [172, 388] on span "Choose Option" at bounding box center [150, 389] width 47 height 11
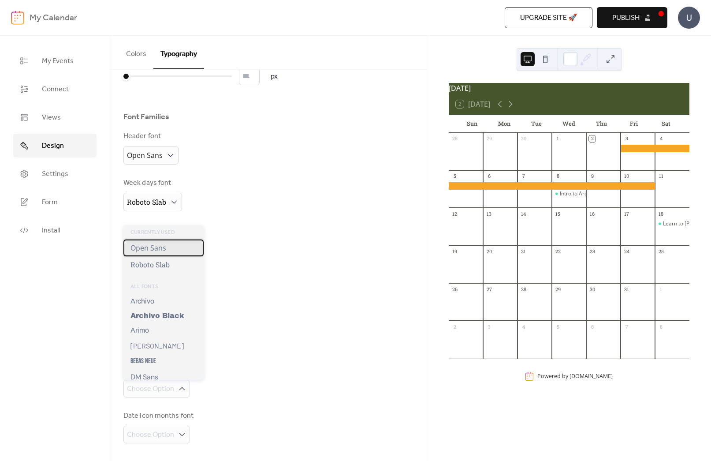
click at [161, 248] on span "Open Sans" at bounding box center [149, 248] width 36 height 10
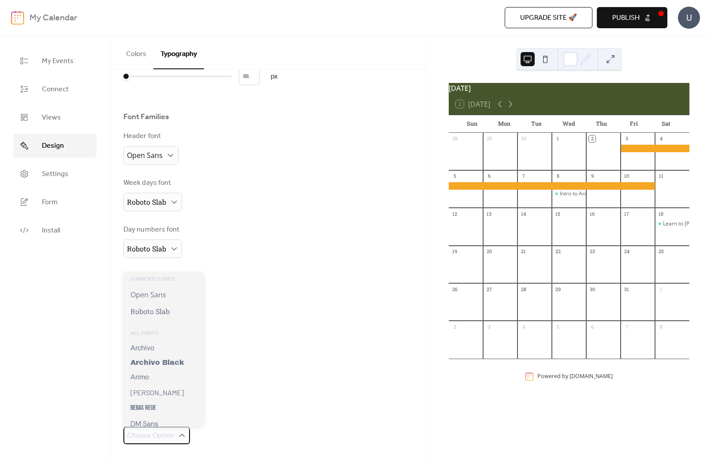
click at [171, 433] on span "Choose Option" at bounding box center [150, 435] width 47 height 11
click at [151, 293] on span "Open Sans" at bounding box center [149, 295] width 36 height 10
click at [149, 313] on span "Roboto Slab" at bounding box center [150, 310] width 39 height 9
click at [156, 432] on span "Roboto Slab" at bounding box center [146, 435] width 39 height 9
click at [157, 297] on span "Open Sans" at bounding box center [149, 295] width 36 height 10
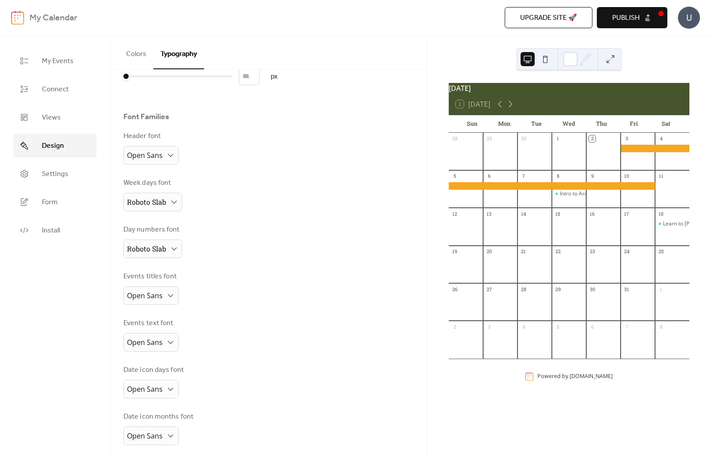
click at [322, 340] on div "Events text font Open Sans" at bounding box center [268, 335] width 290 height 34
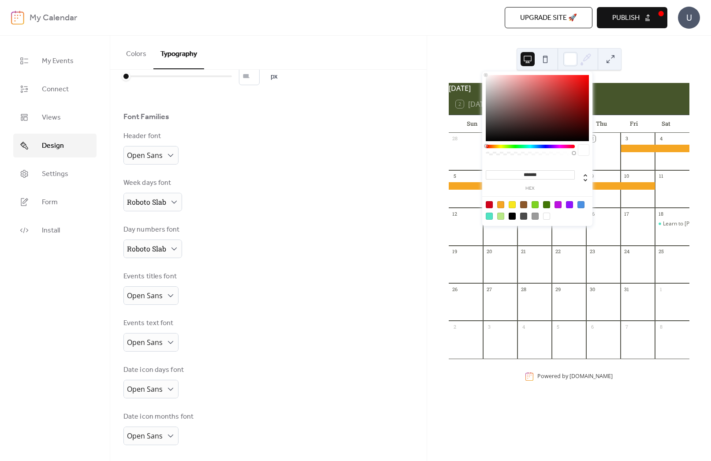
click at [585, 59] on icon at bounding box center [585, 58] width 13 height 13
click at [535, 203] on div at bounding box center [535, 204] width 7 height 7
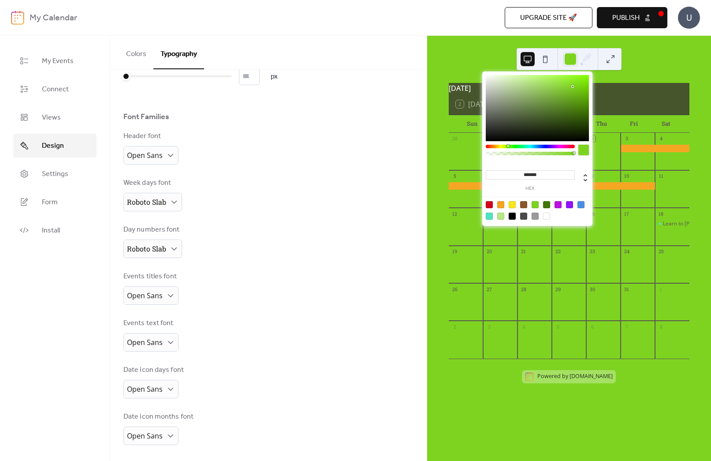
click at [546, 215] on div at bounding box center [546, 216] width 7 height 7
type input "*******"
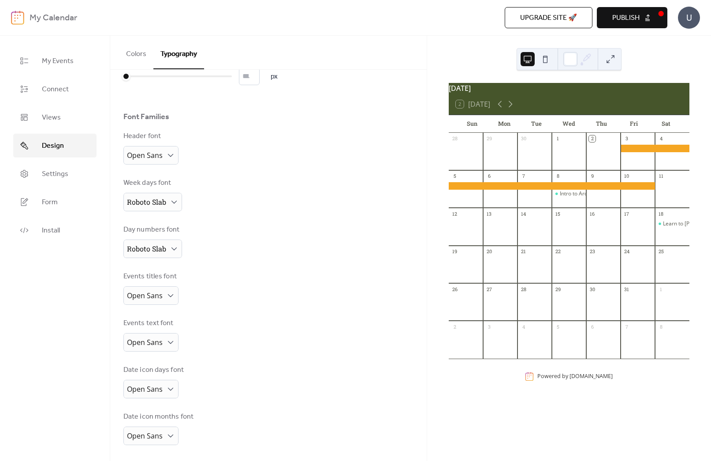
click at [644, 70] on div "[DATE] 2 [DATE] Sun Mon Tue Wed Thu Fri Sat 28 29 30 1 2 3 4 5 6 7 8 Intro to A…" at bounding box center [569, 248] width 284 height 425
click at [608, 60] on button at bounding box center [611, 59] width 14 height 14
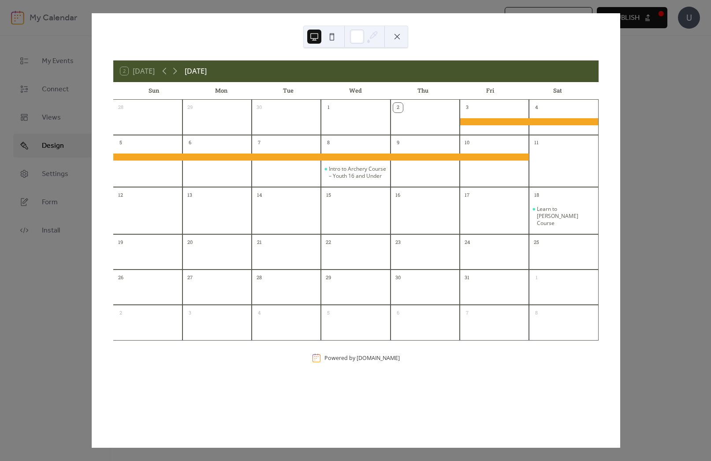
click at [620, 90] on div "2 [DATE] [DATE] Sun Mon Tue Wed Thu Fri Sat 28 29 30 1 2 3 4 5 6 7 8 Intro to A…" at bounding box center [355, 230] width 529 height 434
click at [392, 33] on button at bounding box center [397, 37] width 14 height 14
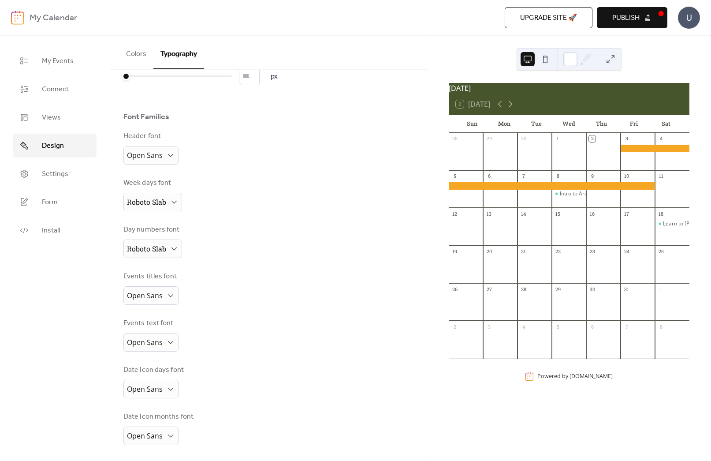
scroll to position [41, 0]
click at [54, 112] on span "Views" at bounding box center [51, 117] width 19 height 11
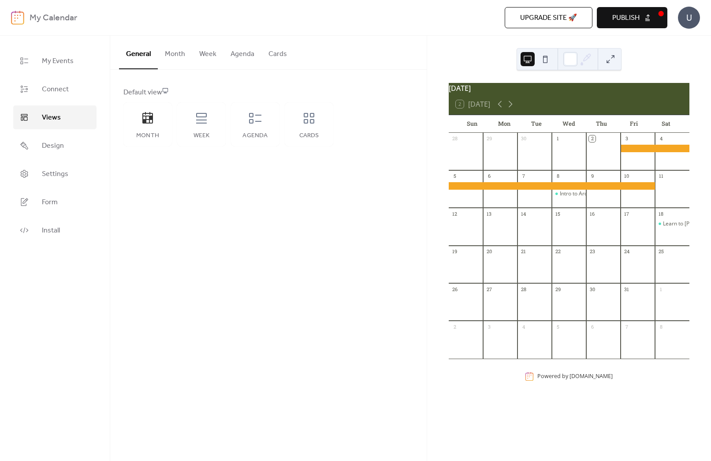
click at [177, 50] on button "Month" at bounding box center [175, 52] width 34 height 33
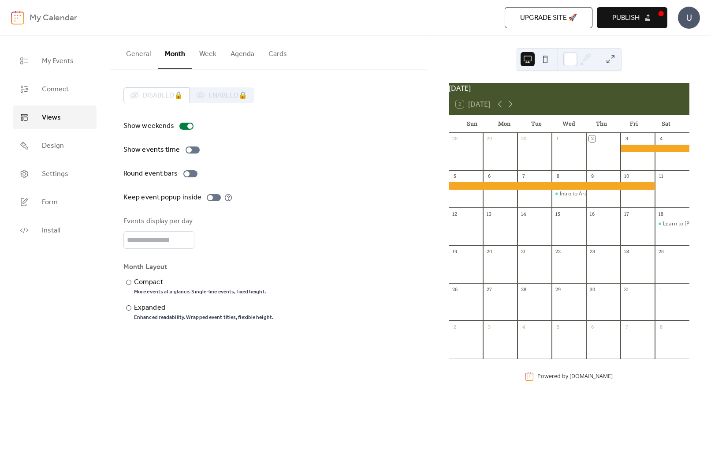
click at [139, 50] on button "General" at bounding box center [138, 52] width 39 height 33
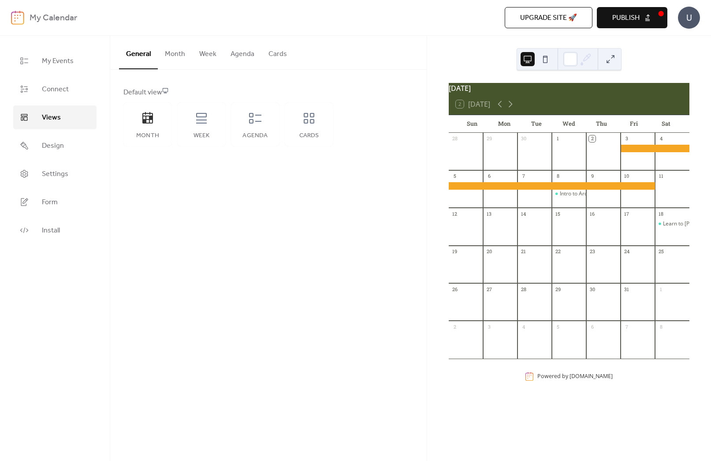
click at [208, 53] on button "Week" at bounding box center [207, 52] width 31 height 33
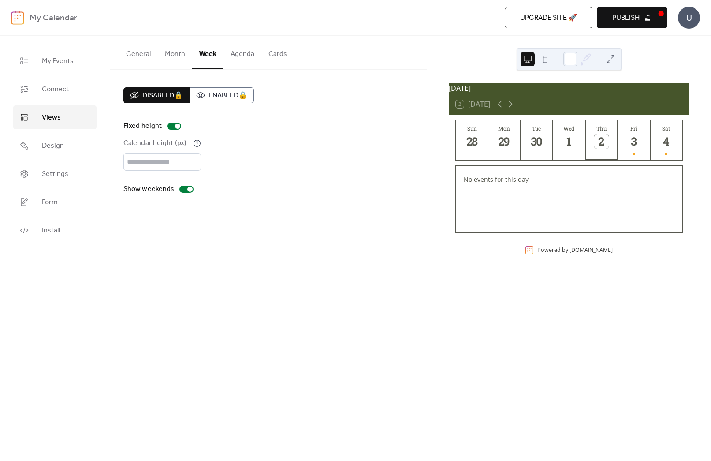
click at [238, 52] on button "Agenda" at bounding box center [243, 52] width 38 height 33
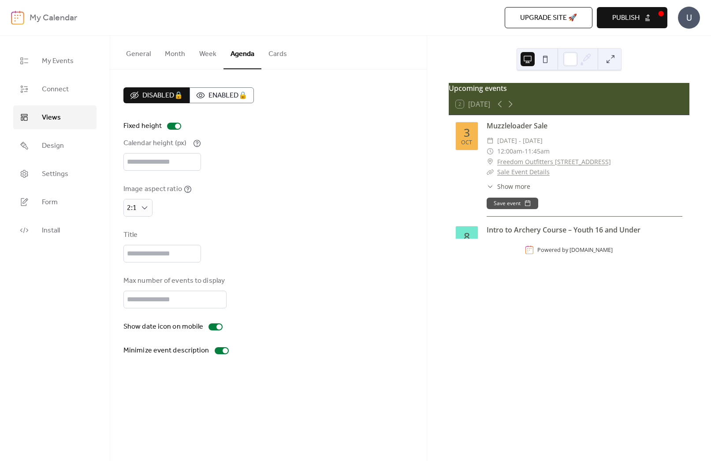
click at [285, 52] on button "Cards" at bounding box center [278, 52] width 33 height 33
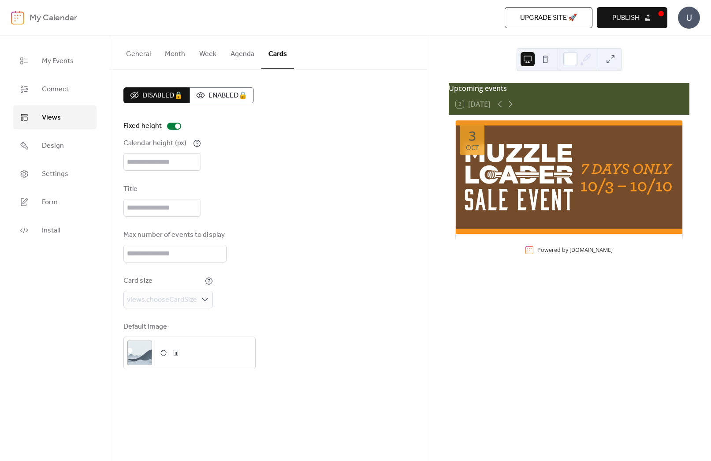
click at [137, 53] on button "General" at bounding box center [138, 52] width 39 height 33
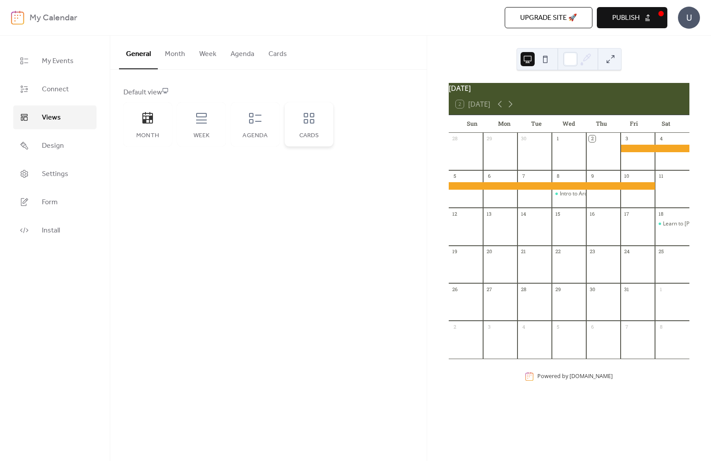
click at [316, 124] on icon at bounding box center [309, 118] width 14 height 14
click at [442, 233] on div "[DATE] 2 [DATE] Sun Mon Tue Wed Thu Fri Sat 28 29 30 1 2 3 4 5 6 7 8 Intro to A…" at bounding box center [569, 233] width 256 height 303
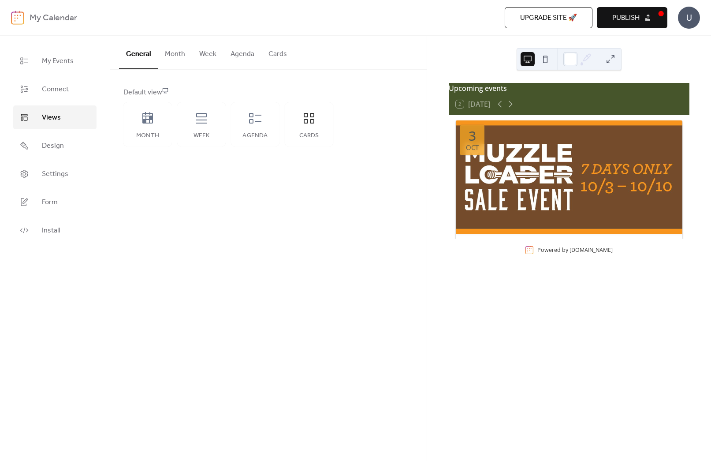
click at [373, 199] on div "General Month Week Agenda Cards Default view Month Week Agenda Cards Disabled 🔒…" at bounding box center [268, 248] width 317 height 425
click at [614, 59] on button at bounding box center [611, 59] width 14 height 14
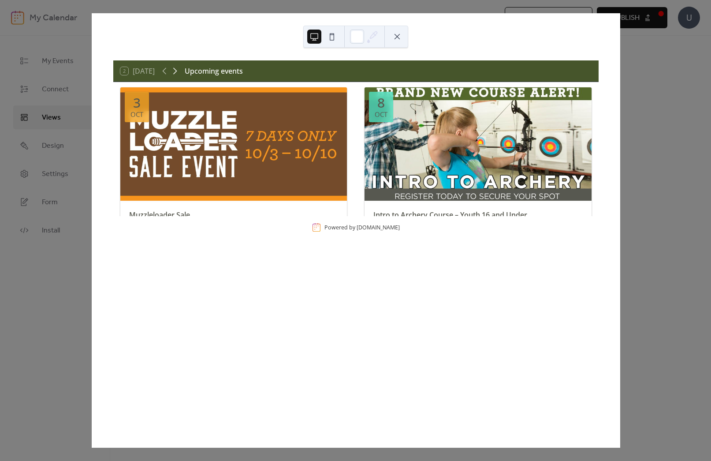
click at [176, 70] on icon at bounding box center [175, 71] width 11 height 11
click at [165, 71] on icon at bounding box center [164, 71] width 4 height 7
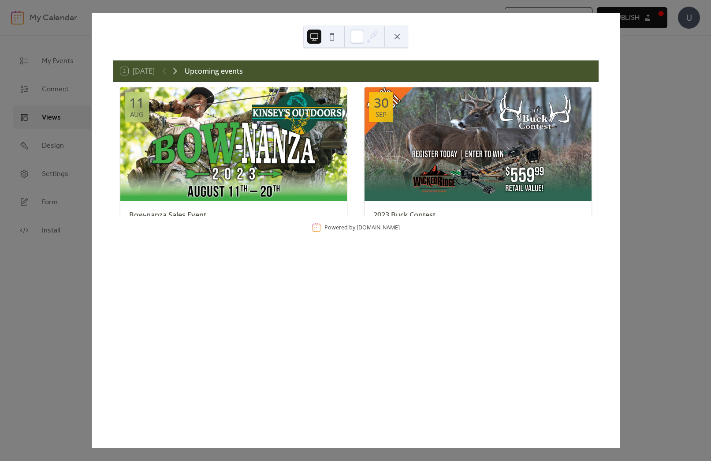
click at [178, 71] on icon at bounding box center [175, 71] width 11 height 11
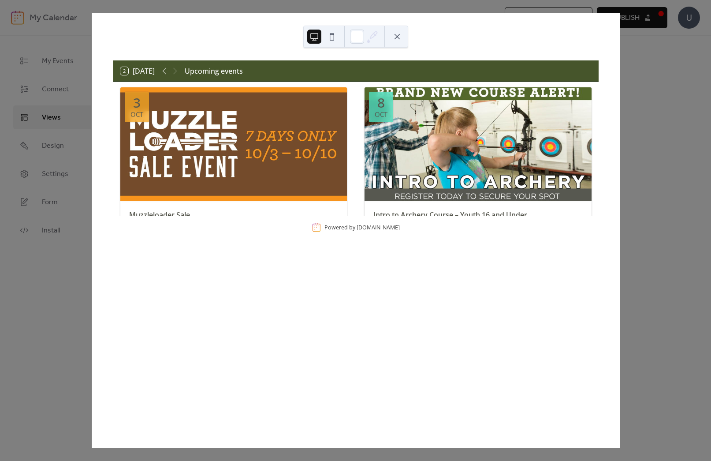
click at [568, 49] on div "2 [DATE] Upcoming events [DATE] Muzzleloader Sale ​ [DATE] - [DATE] ​ 12:00am -…" at bounding box center [356, 230] width 529 height 434
click at [393, 29] on div at bounding box center [355, 37] width 105 height 22
click at [395, 34] on button at bounding box center [397, 37] width 14 height 14
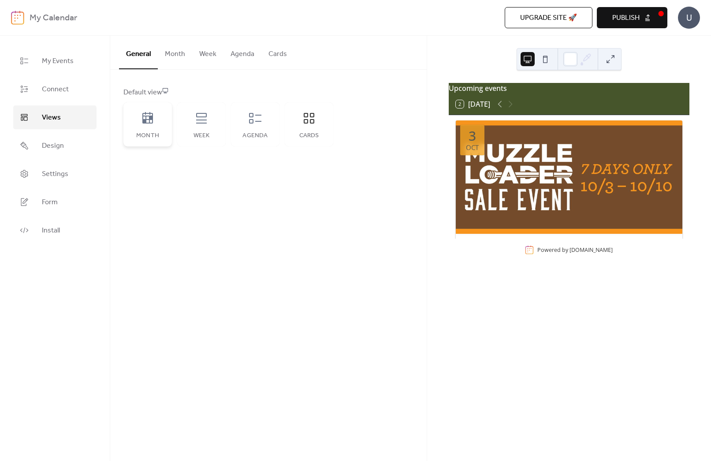
click at [144, 128] on div "Month" at bounding box center [147, 124] width 49 height 44
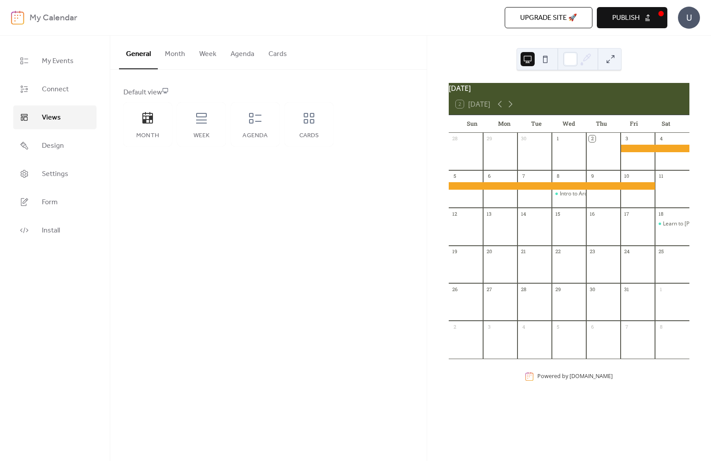
click at [270, 285] on div "General Month Week Agenda Cards Default view Month Week Agenda Cards Disabled 🔒…" at bounding box center [268, 248] width 317 height 425
click at [41, 53] on link "My Events" at bounding box center [54, 61] width 83 height 24
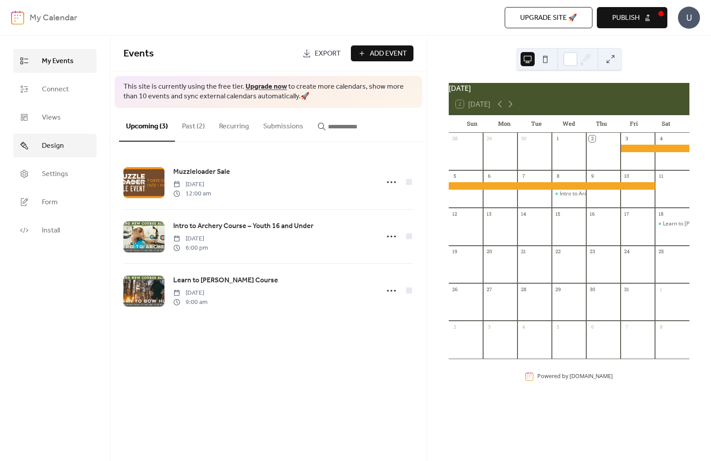
click at [37, 152] on link "Design" at bounding box center [54, 146] width 83 height 24
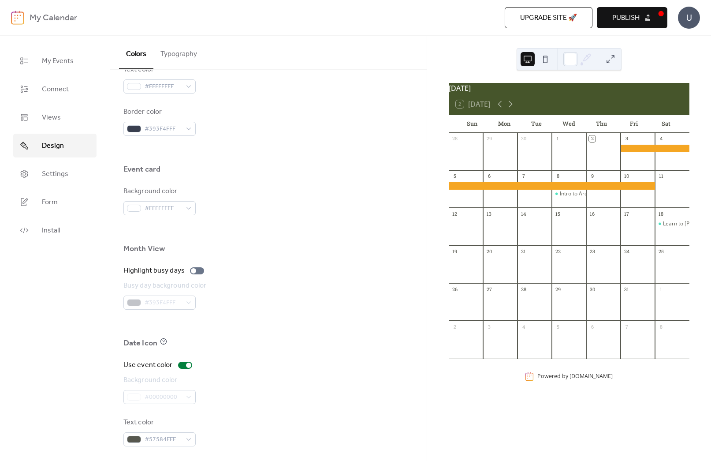
scroll to position [463, 0]
click at [193, 266] on div at bounding box center [193, 267] width 5 height 5
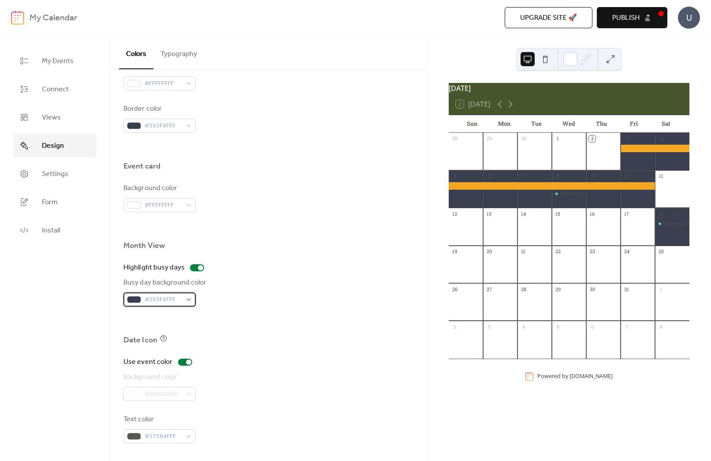
click at [154, 301] on span "#393F4FFF" at bounding box center [163, 300] width 37 height 11
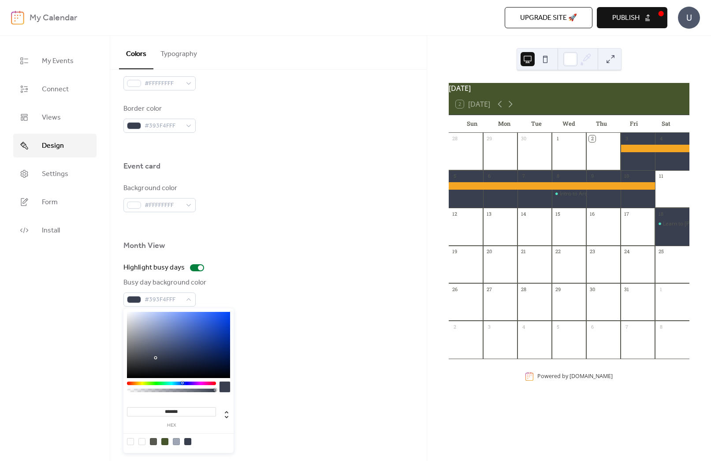
click at [175, 443] on div at bounding box center [176, 441] width 7 height 7
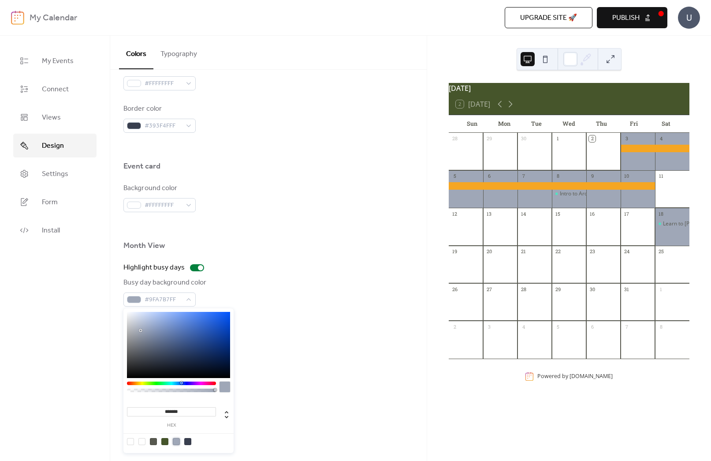
type input "***"
drag, startPoint x: 210, startPoint y: 389, endPoint x: 205, endPoint y: 389, distance: 5.3
click at [205, 389] on div at bounding box center [171, 391] width 86 height 4
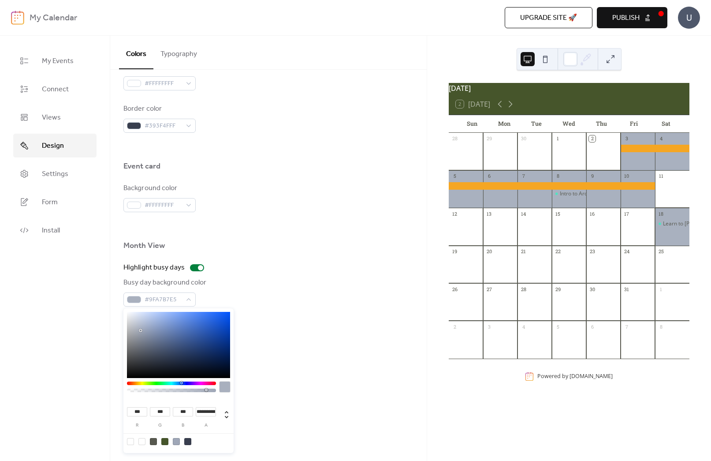
drag, startPoint x: 207, startPoint y: 389, endPoint x: 196, endPoint y: 389, distance: 11.0
click at [206, 389] on div at bounding box center [207, 390] width 3 height 3
click at [186, 388] on div at bounding box center [171, 388] width 89 height 15
drag, startPoint x: 197, startPoint y: 388, endPoint x: 183, endPoint y: 388, distance: 13.2
click at [186, 389] on div at bounding box center [187, 390] width 3 height 3
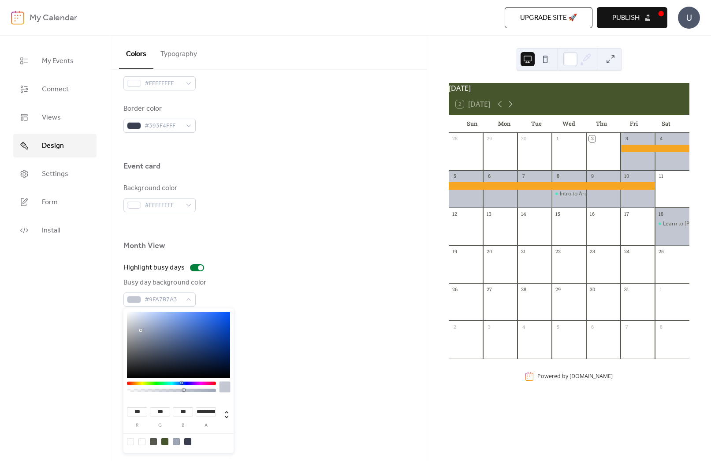
drag, startPoint x: 180, startPoint y: 388, endPoint x: 173, endPoint y: 387, distance: 7.1
click at [173, 387] on div at bounding box center [171, 388] width 89 height 15
drag, startPoint x: 184, startPoint y: 390, endPoint x: 176, endPoint y: 390, distance: 7.5
click at [176, 390] on div at bounding box center [177, 390] width 3 height 3
type input "**********"
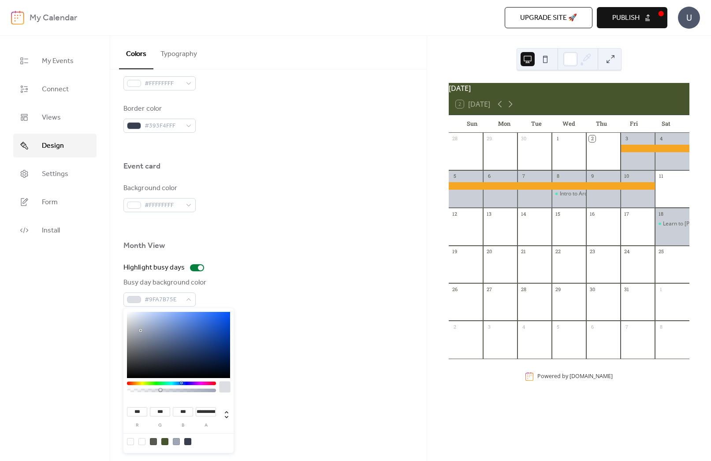
drag, startPoint x: 176, startPoint y: 390, endPoint x: 161, endPoint y: 389, distance: 15.9
click at [161, 389] on div at bounding box center [160, 390] width 3 height 3
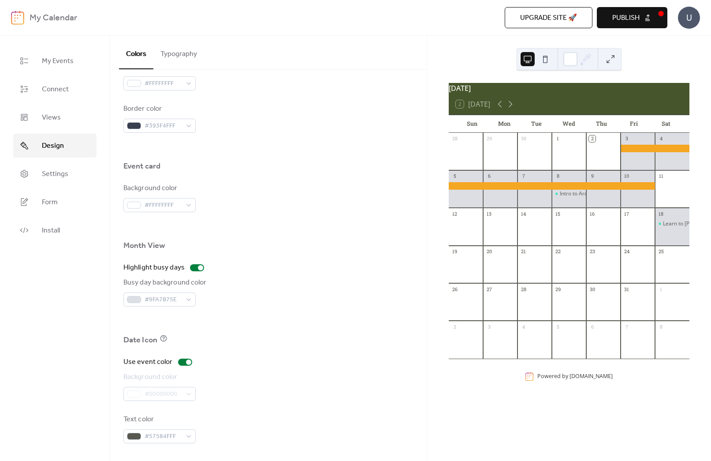
click at [370, 402] on div "Use event color Background color #00000000 Text color #57584FFF" at bounding box center [268, 400] width 290 height 86
click at [636, 17] on span "Publish" at bounding box center [626, 18] width 27 height 11
click at [62, 231] on link "Install" at bounding box center [54, 230] width 83 height 24
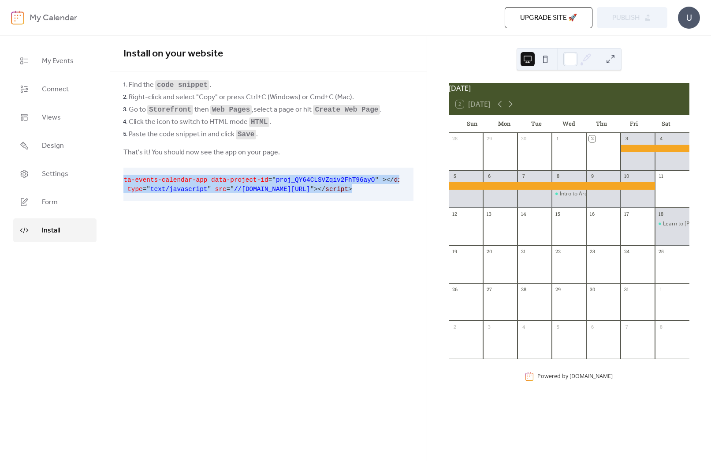
scroll to position [0, 50]
drag, startPoint x: 131, startPoint y: 179, endPoint x: 415, endPoint y: 194, distance: 284.0
click at [415, 194] on div "Find the code snippet . Right-click and select "Copy" or press Ctrl+C (Windows)…" at bounding box center [268, 141] width 317 height 126
copy code "< div data-events-calendar-app data-project-id = " proj_QY64CLSVZqiv2FhT96ayO "…"
click at [55, 170] on span "Settings" at bounding box center [55, 174] width 26 height 11
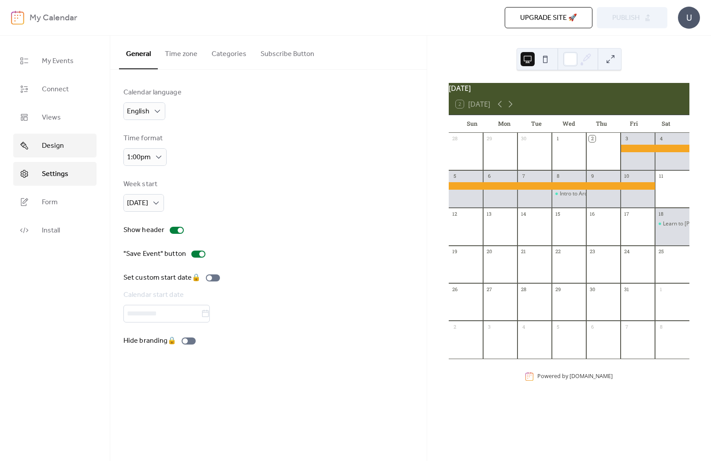
click at [57, 149] on span "Design" at bounding box center [53, 146] width 22 height 11
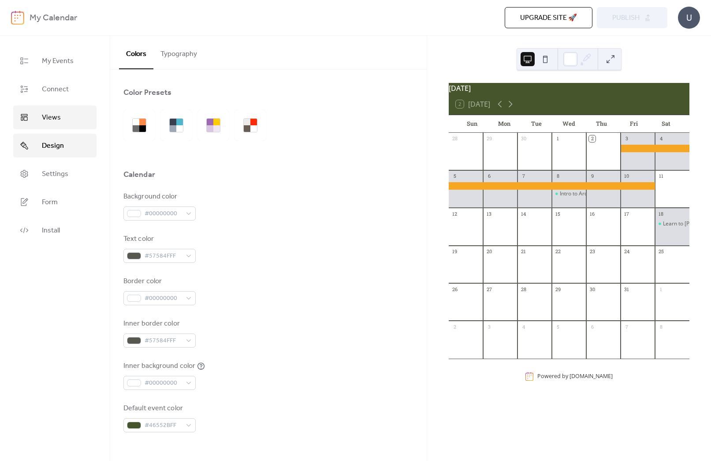
click at [41, 115] on link "Views" at bounding box center [54, 117] width 83 height 24
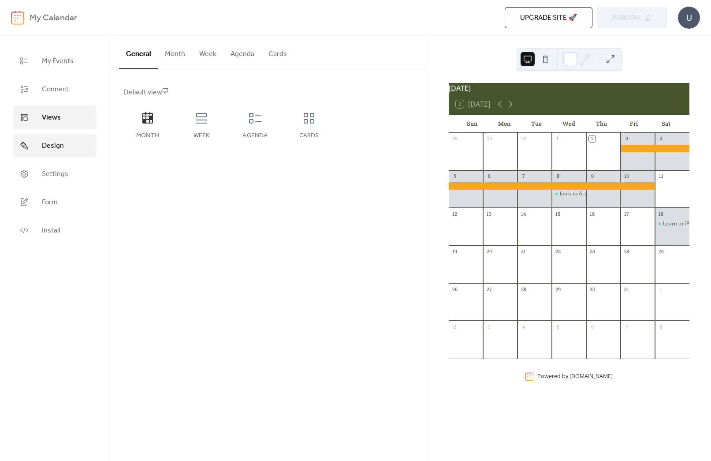
click at [53, 147] on span "Design" at bounding box center [53, 146] width 22 height 11
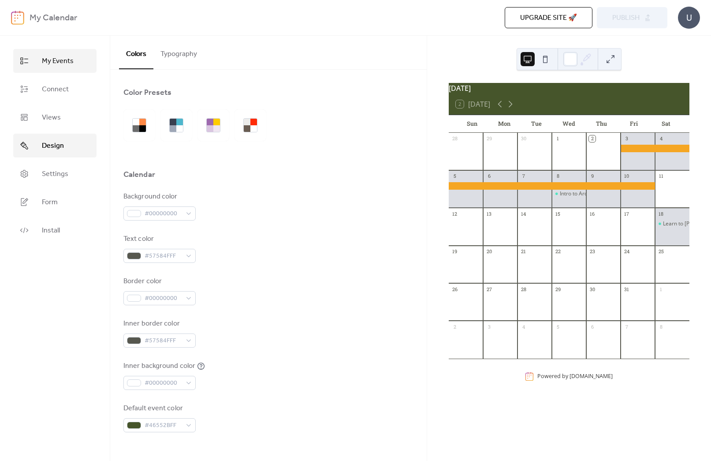
click at [75, 58] on link "My Events" at bounding box center [54, 61] width 83 height 24
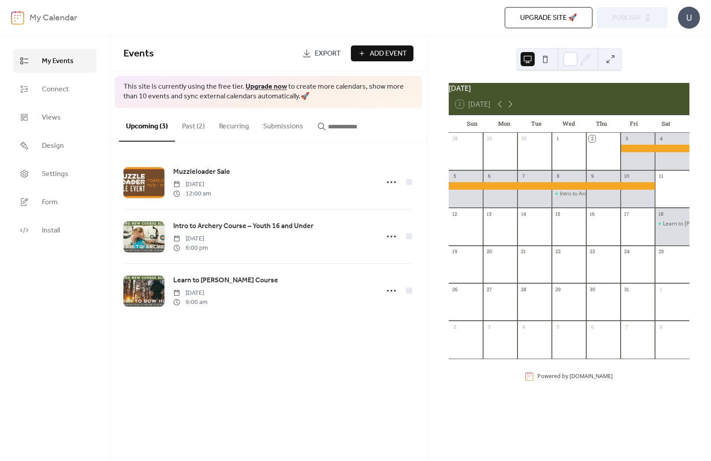
click at [386, 52] on span "Add Event" at bounding box center [388, 54] width 37 height 11
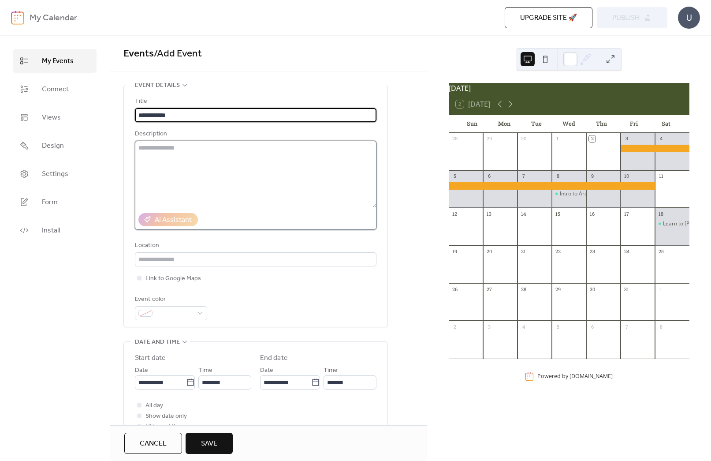
click at [249, 154] on textarea at bounding box center [256, 174] width 242 height 67
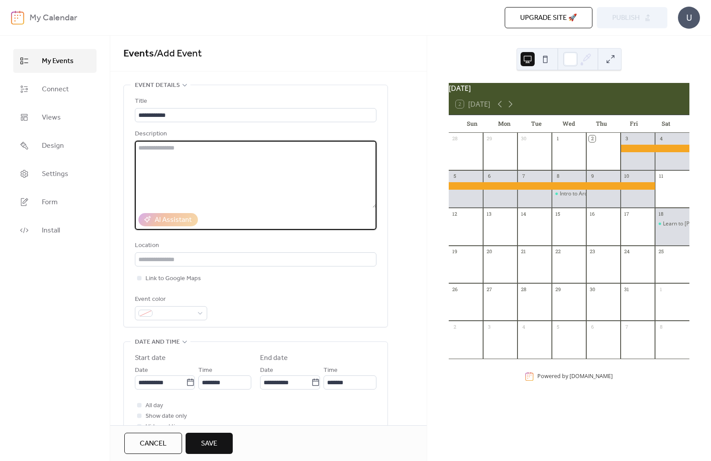
scroll to position [1, 0]
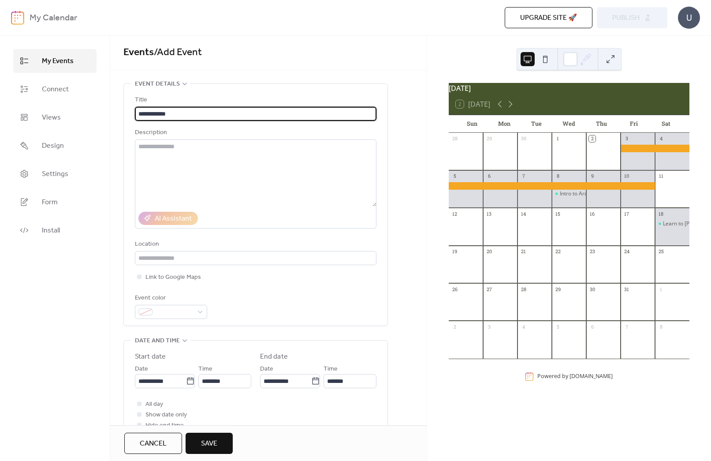
drag, startPoint x: 186, startPoint y: 111, endPoint x: 211, endPoint y: 116, distance: 25.5
click at [186, 111] on input "**********" at bounding box center [256, 114] width 242 height 14
type input "**********"
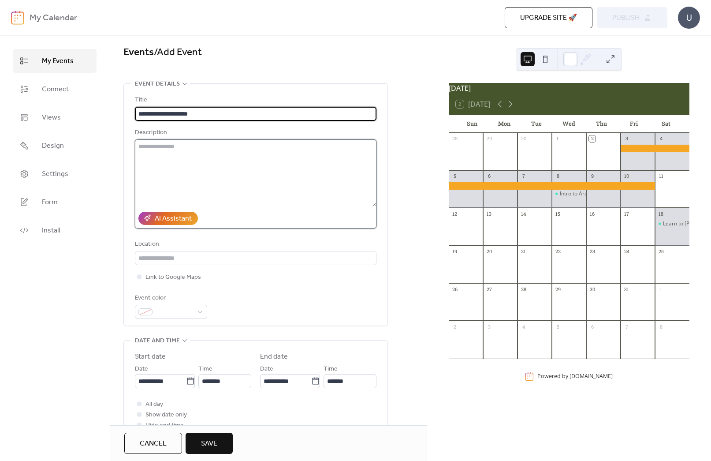
click at [277, 155] on textarea at bounding box center [256, 172] width 242 height 67
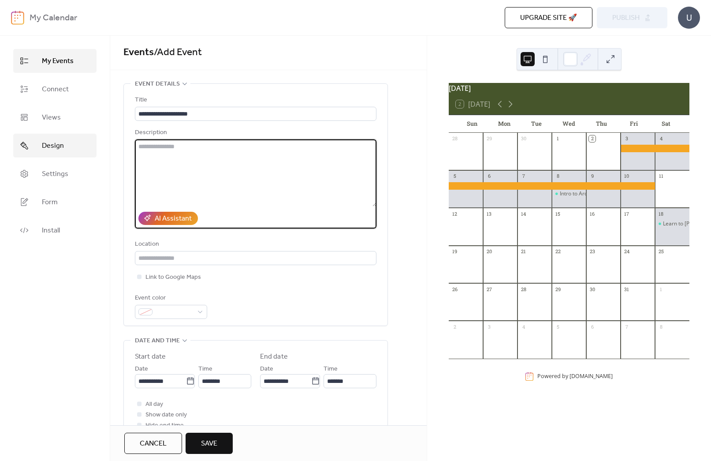
paste textarea "**********"
type textarea "**********"
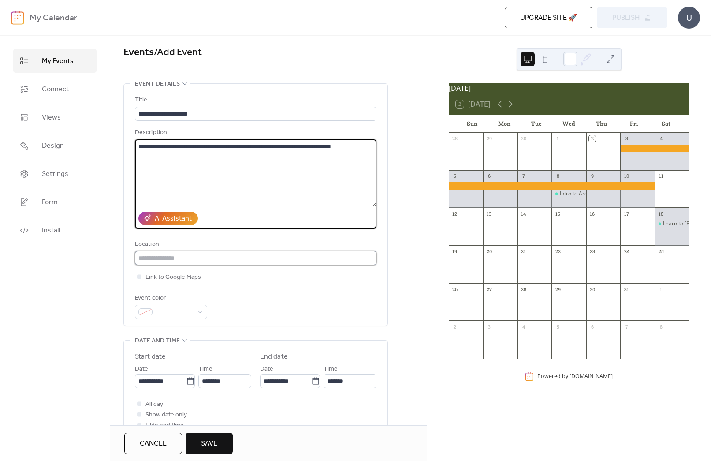
click at [153, 258] on input "text" at bounding box center [256, 258] width 242 height 14
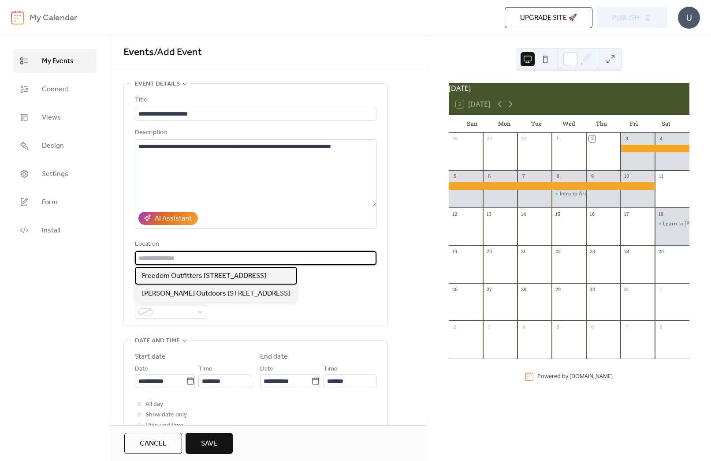
click at [168, 276] on span "Freedom Outfitters [STREET_ADDRESS]" at bounding box center [204, 276] width 124 height 11
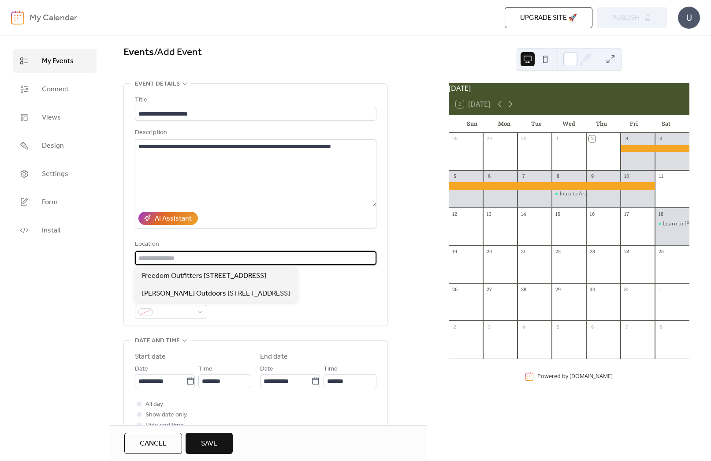
type input "**********"
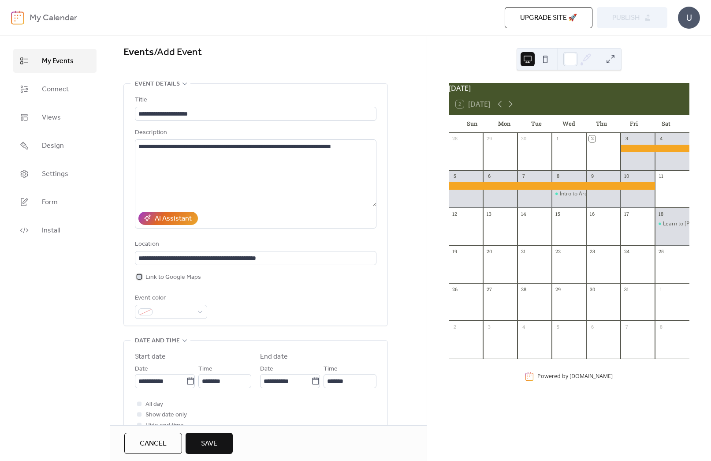
click at [176, 277] on span "Link to Google Maps" at bounding box center [174, 277] width 56 height 11
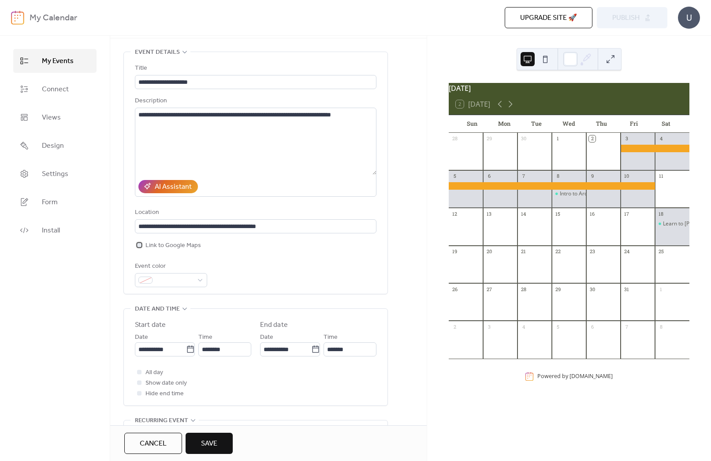
scroll to position [37, 0]
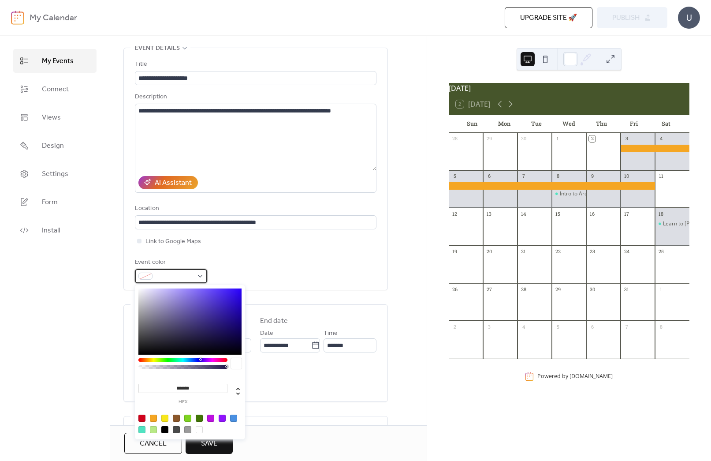
click at [165, 269] on div at bounding box center [171, 276] width 72 height 14
click at [190, 418] on div at bounding box center [187, 418] width 7 height 7
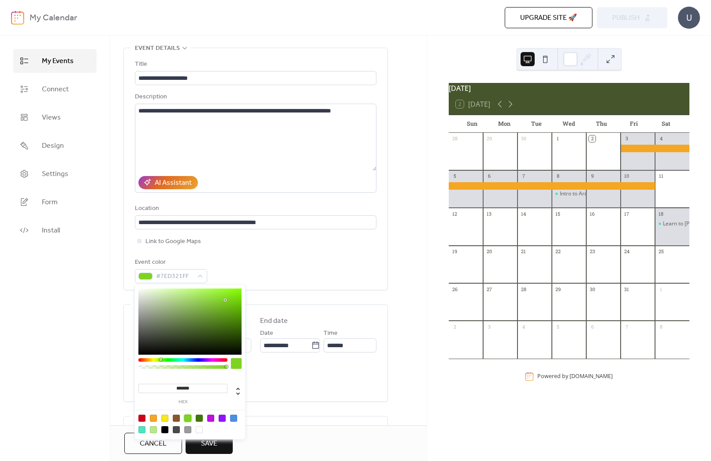
click at [198, 418] on div at bounding box center [199, 418] width 7 height 7
type input "*******"
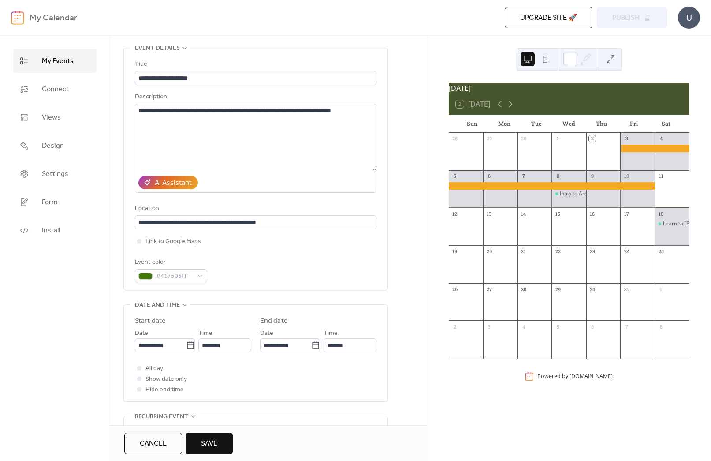
click at [280, 395] on div "**********" at bounding box center [256, 353] width 242 height 97
drag, startPoint x: 217, startPoint y: 441, endPoint x: 209, endPoint y: 363, distance: 78.9
click at [286, 396] on div "**********" at bounding box center [268, 248] width 317 height 425
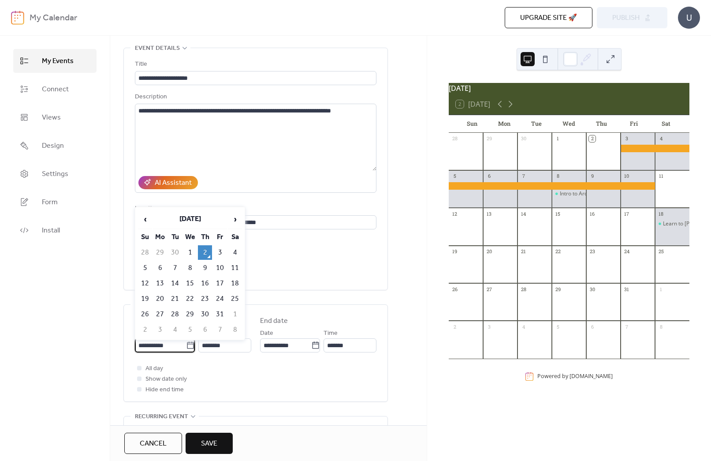
click at [172, 348] on input "**********" at bounding box center [160, 345] width 51 height 14
click at [233, 250] on td "4" at bounding box center [235, 252] width 14 height 15
type input "**********"
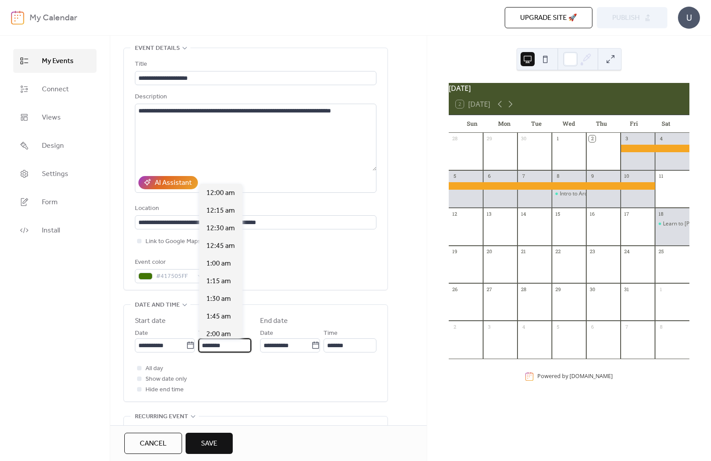
click at [212, 346] on input "********" at bounding box center [224, 345] width 53 height 14
click at [220, 249] on span "10:00 am" at bounding box center [220, 247] width 29 height 11
type input "********"
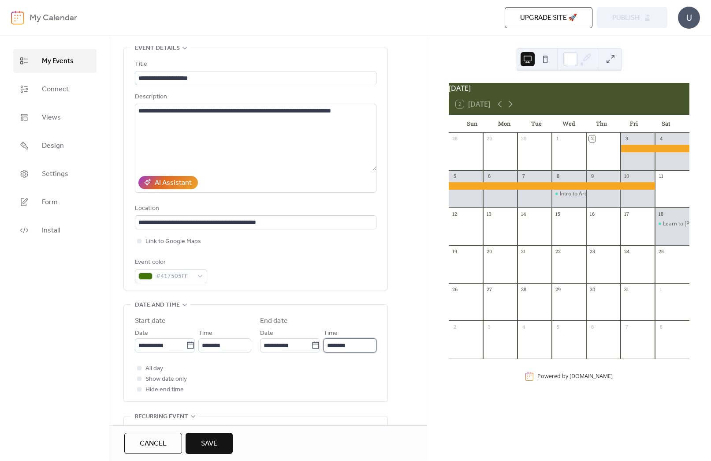
click at [346, 346] on input "********" at bounding box center [350, 345] width 53 height 14
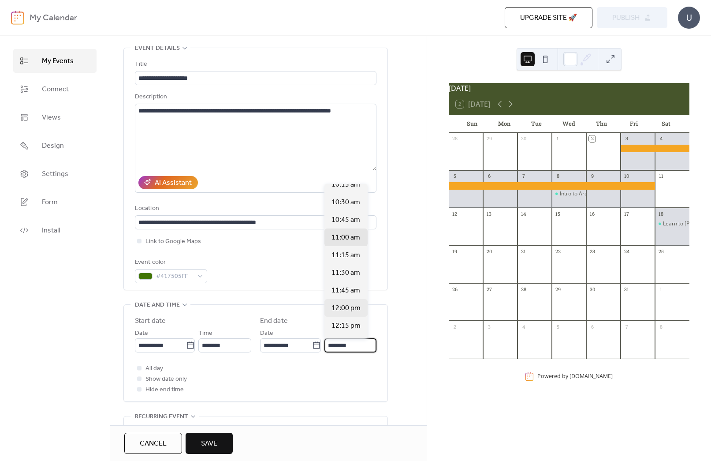
scroll to position [0, 0]
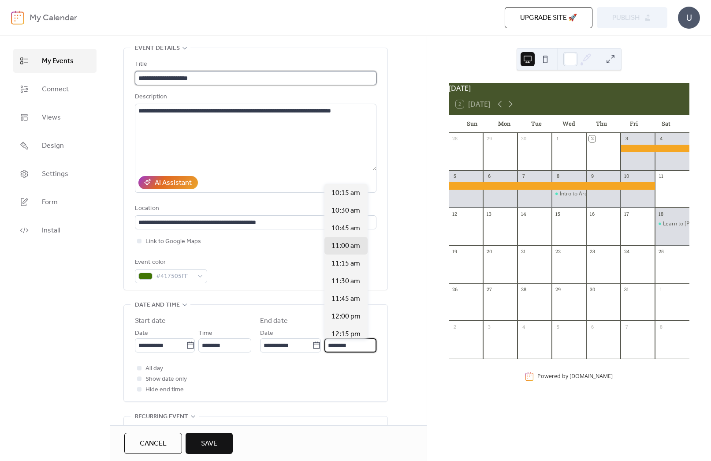
click at [214, 81] on input "**********" at bounding box center [256, 78] width 242 height 14
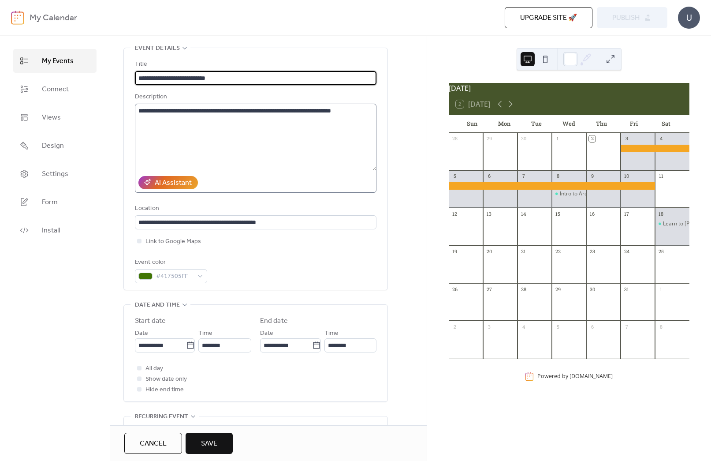
type input "**********"
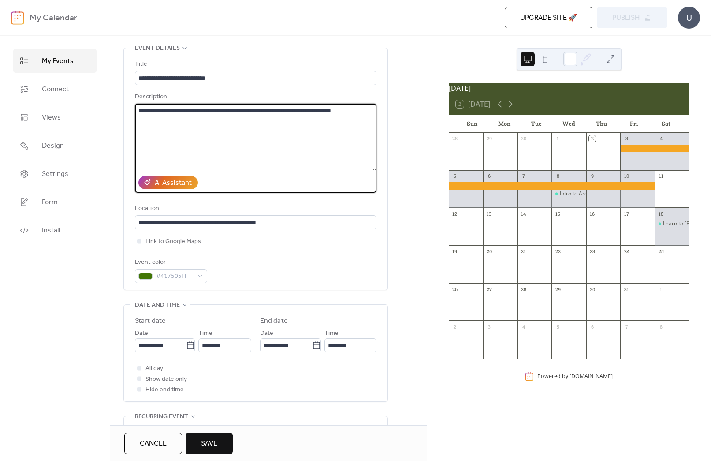
click at [272, 164] on textarea "**********" at bounding box center [256, 137] width 242 height 67
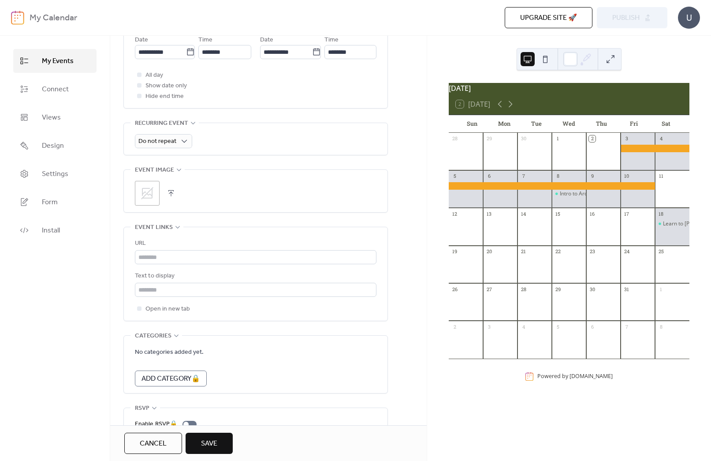
scroll to position [331, 0]
type textarea "**********"
click at [152, 190] on icon at bounding box center [147, 193] width 12 height 12
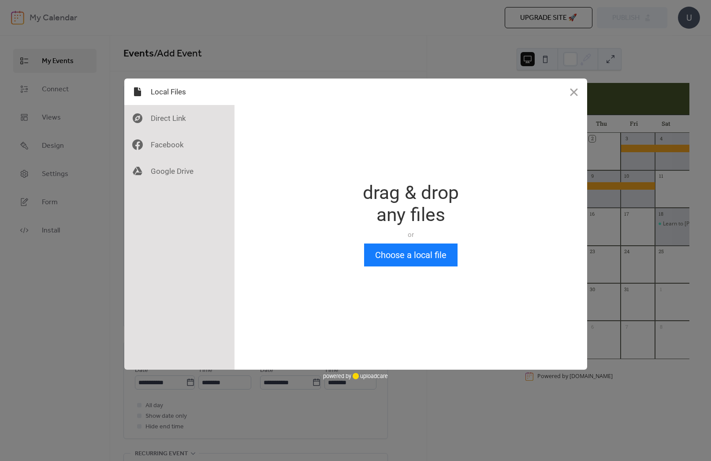
scroll to position [0, 0]
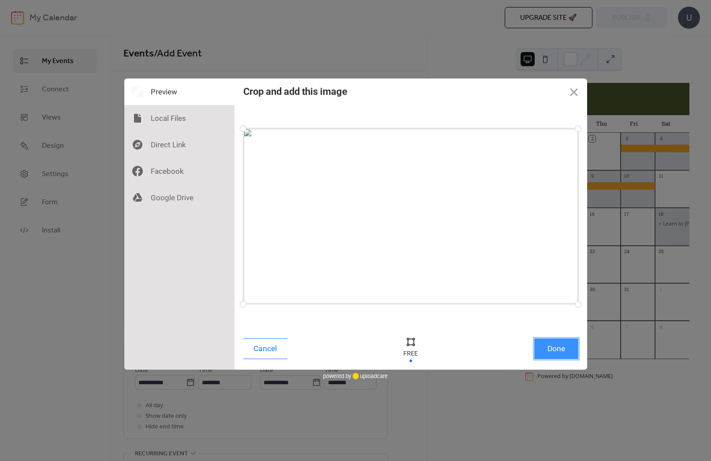
click at [572, 348] on button "Done" at bounding box center [556, 348] width 44 height 21
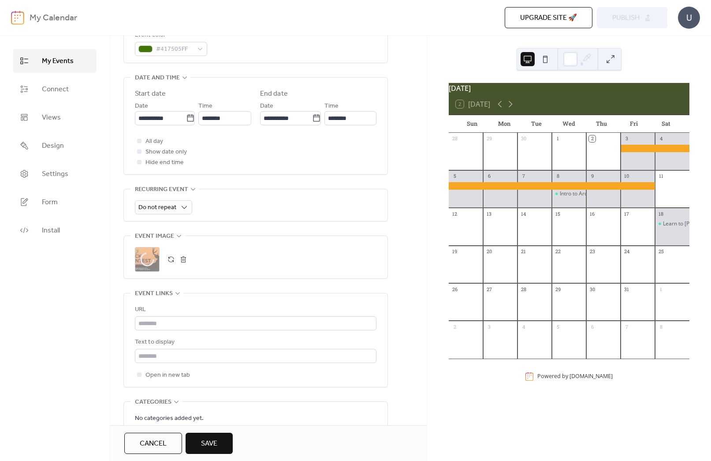
scroll to position [269, 0]
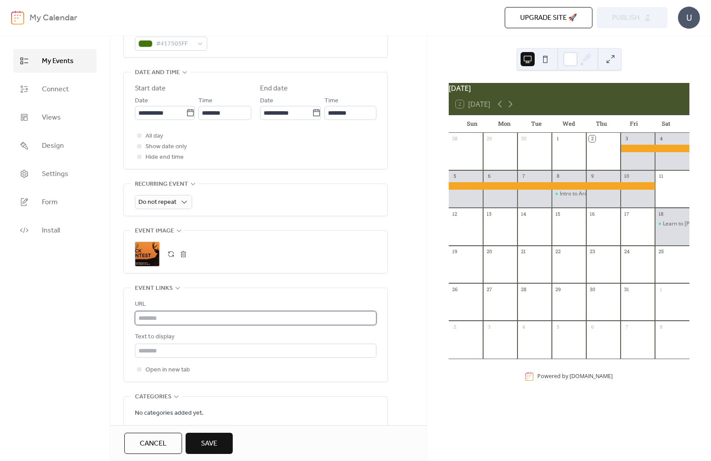
click at [161, 318] on input "text" at bounding box center [256, 318] width 242 height 14
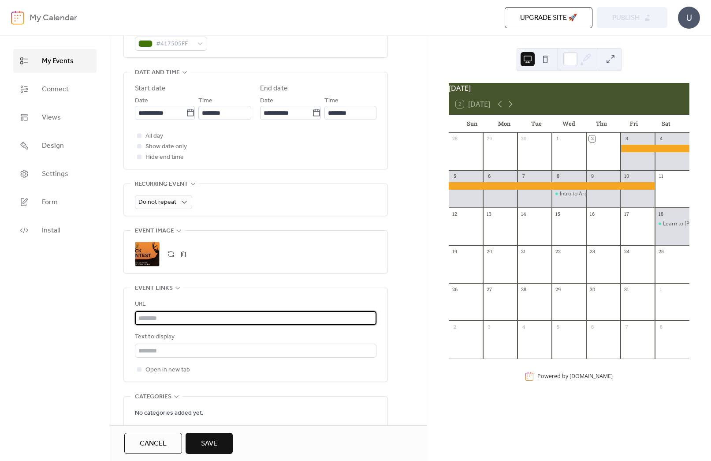
paste input "**********"
type input "**********"
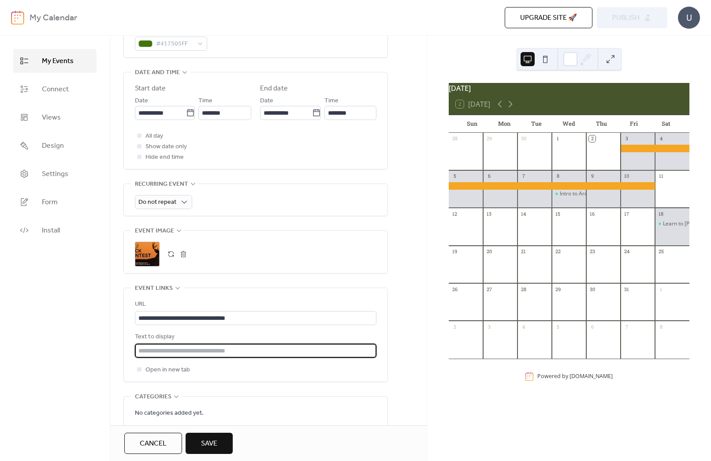
click at [166, 351] on input "text" at bounding box center [256, 351] width 242 height 14
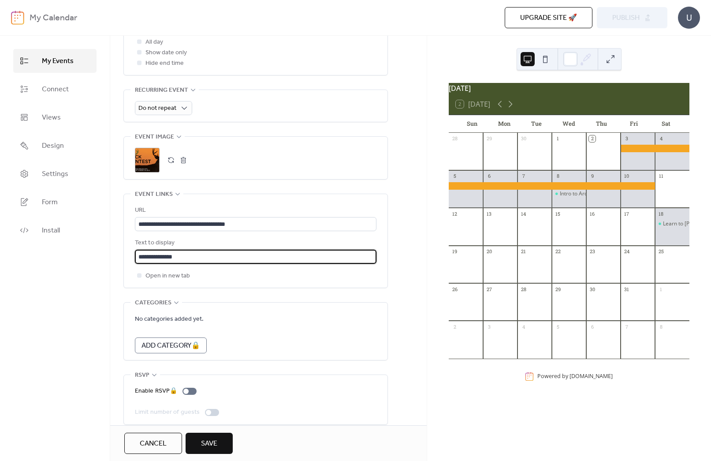
scroll to position [374, 0]
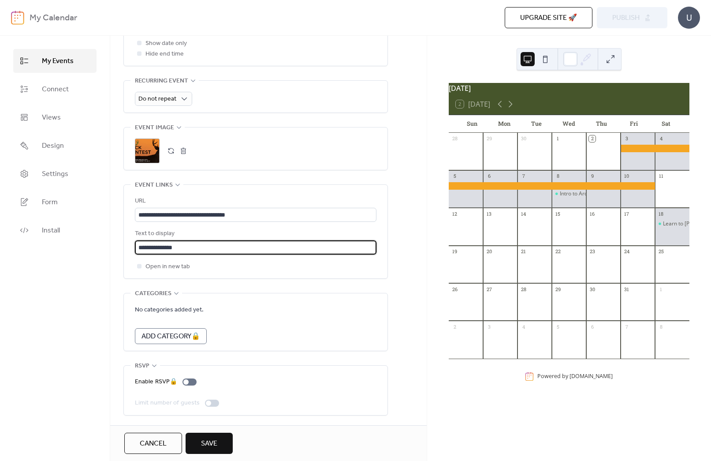
type input "**********"
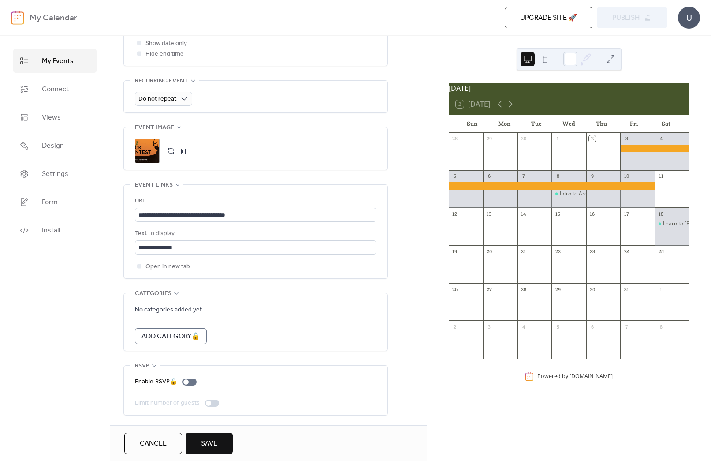
click at [213, 442] on span "Save" at bounding box center [209, 443] width 16 height 11
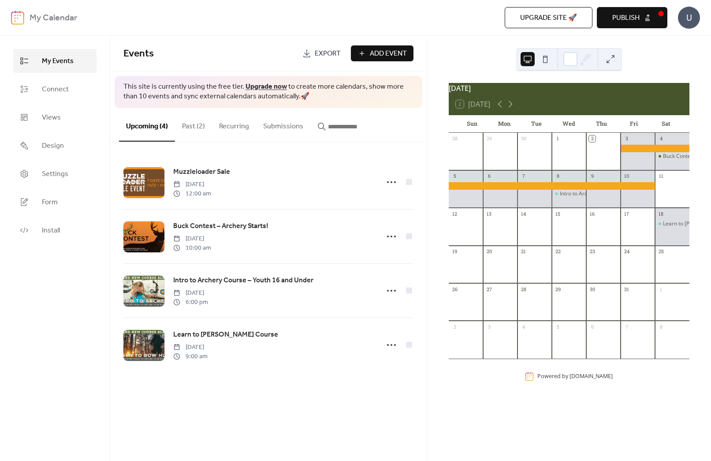
click at [646, 22] on button "Publish" at bounding box center [632, 17] width 71 height 21
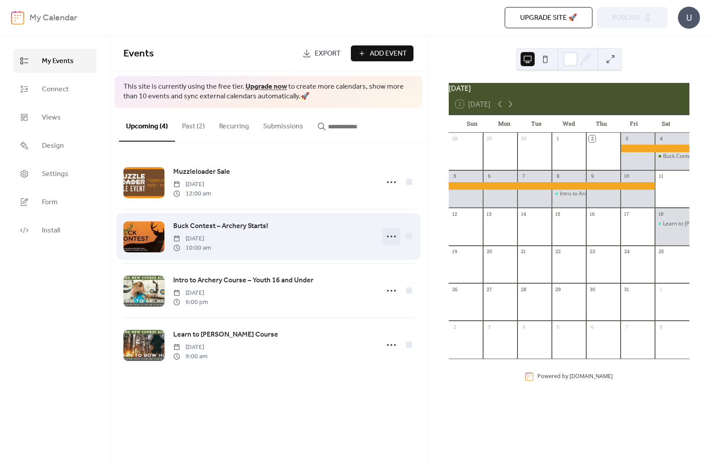
click at [391, 238] on icon at bounding box center [392, 236] width 14 height 14
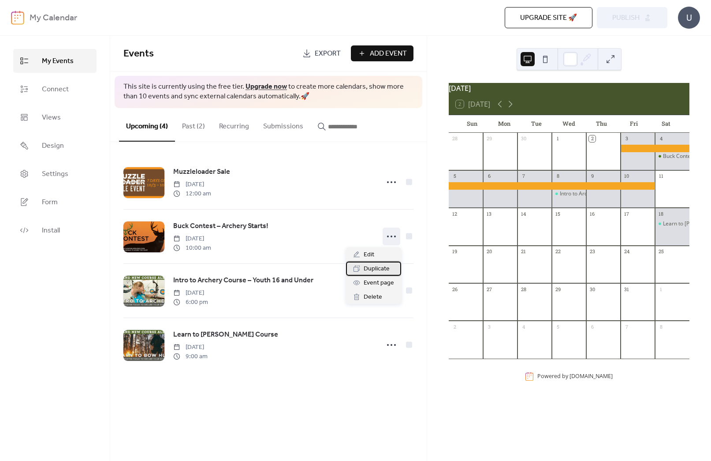
click at [385, 268] on span "Duplicate" at bounding box center [377, 269] width 26 height 11
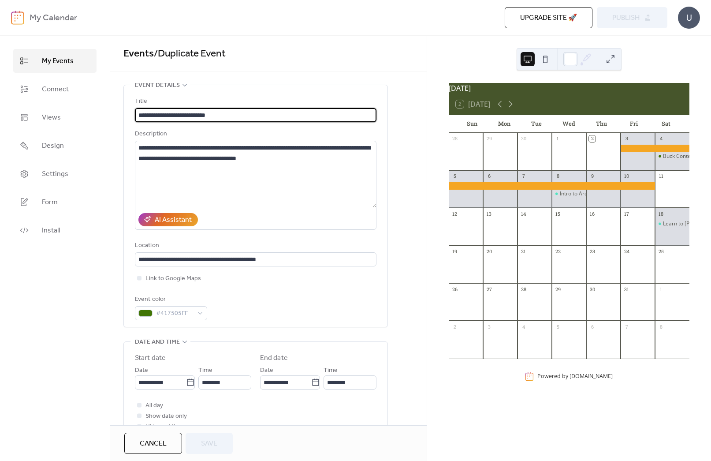
scroll to position [0, 0]
drag, startPoint x: 182, startPoint y: 116, endPoint x: 201, endPoint y: 116, distance: 18.5
click at [201, 116] on input "**********" at bounding box center [256, 115] width 242 height 14
type input "**********"
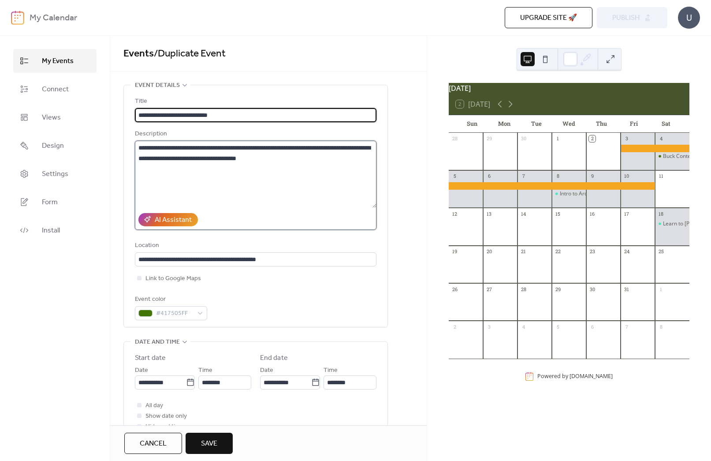
click at [243, 158] on textarea "**********" at bounding box center [256, 174] width 242 height 67
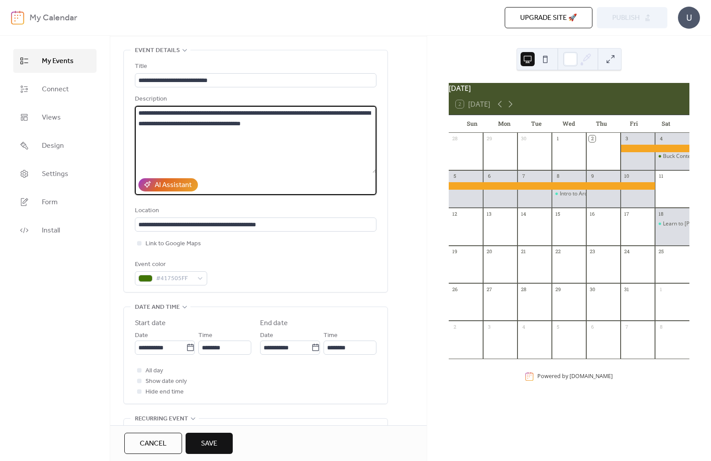
scroll to position [49, 0]
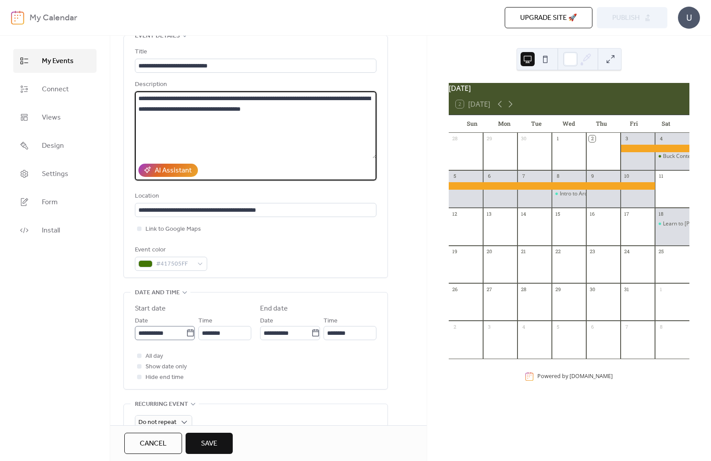
type textarea "**********"
click at [166, 336] on input "**********" at bounding box center [160, 333] width 51 height 14
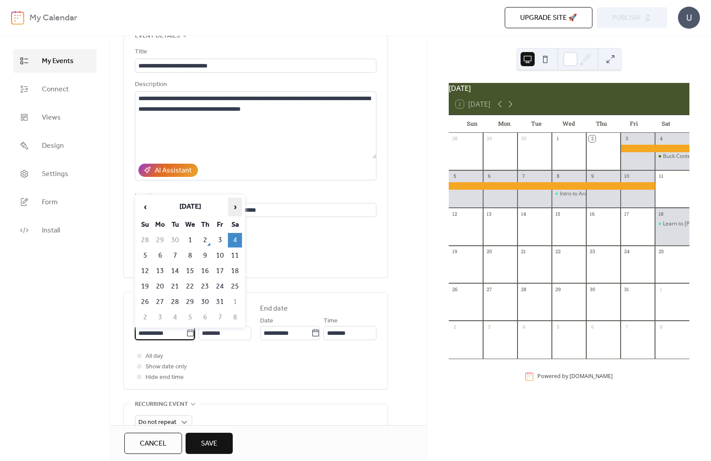
click at [237, 206] on span "›" at bounding box center [234, 207] width 13 height 18
click at [237, 299] on td "29" at bounding box center [235, 302] width 14 height 15
type input "**********"
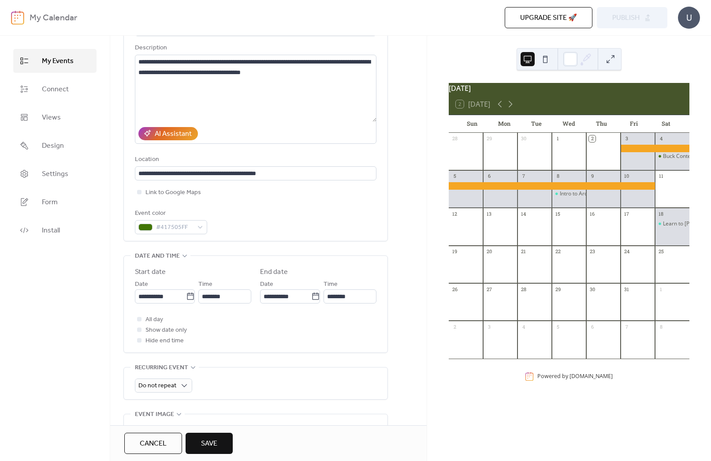
scroll to position [106, 0]
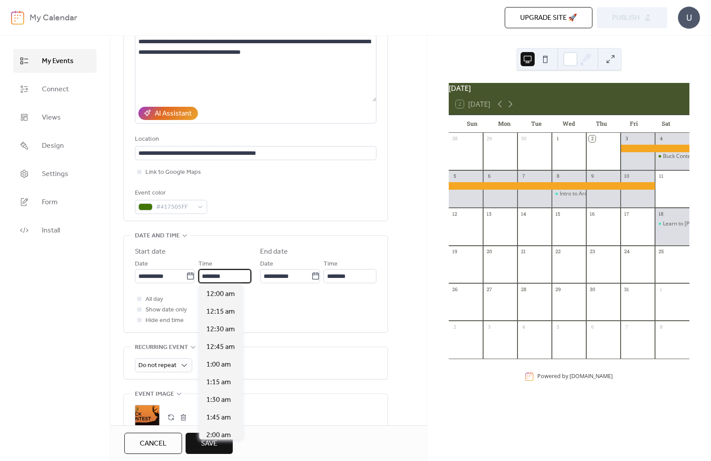
click at [215, 277] on input "********" at bounding box center [224, 276] width 53 height 14
click at [240, 247] on label "Start date" at bounding box center [193, 252] width 116 height 11
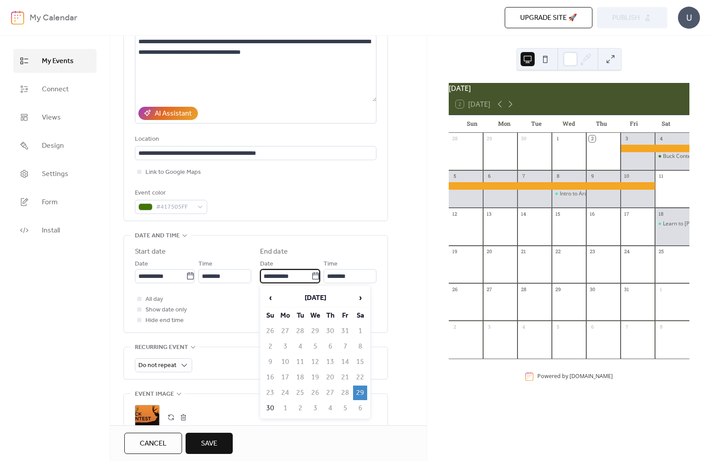
drag, startPoint x: 273, startPoint y: 275, endPoint x: 279, endPoint y: 273, distance: 6.8
click at [273, 274] on input "**********" at bounding box center [285, 276] width 51 height 14
click at [345, 258] on div "**********" at bounding box center [318, 265] width 116 height 37
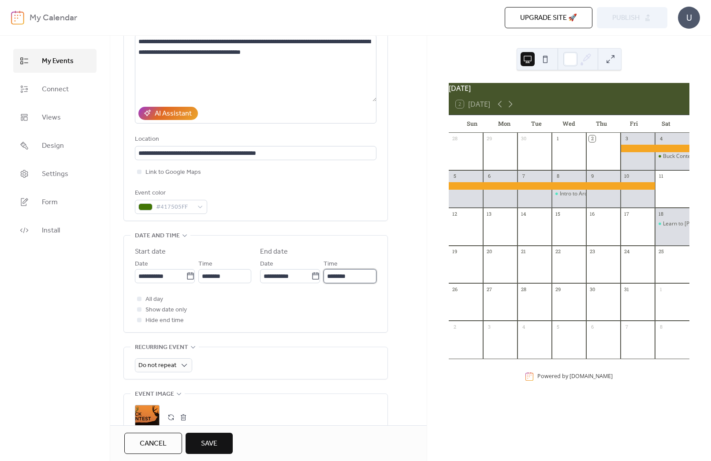
click at [352, 279] on input "********" at bounding box center [350, 276] width 53 height 14
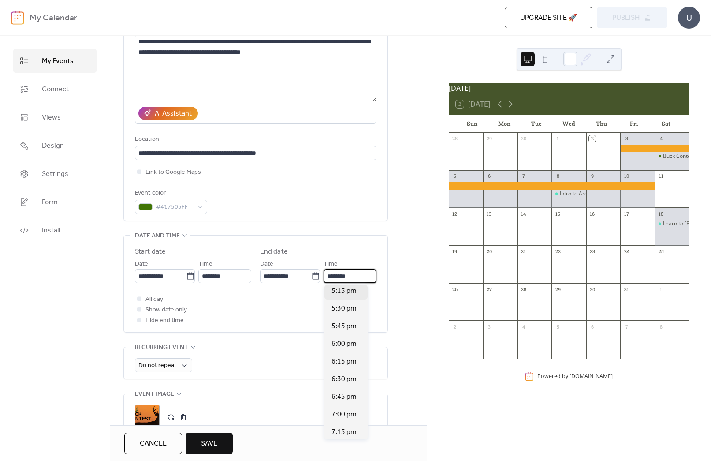
scroll to position [503, 0]
click at [340, 339] on span "6:00 pm" at bounding box center [344, 338] width 25 height 11
type input "*******"
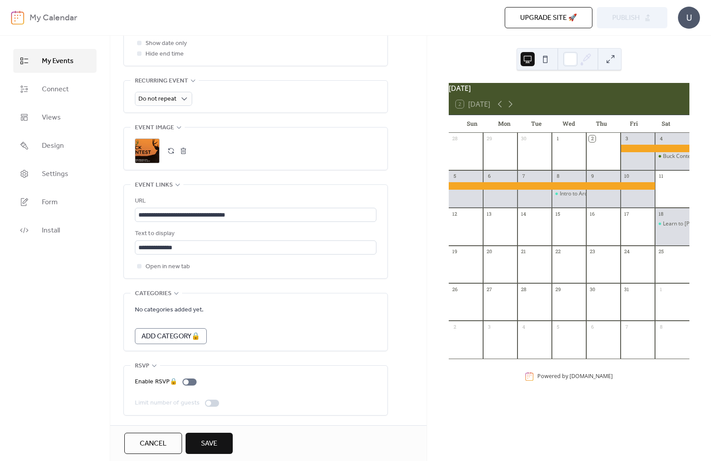
scroll to position [374, 0]
click at [209, 443] on span "Save" at bounding box center [209, 443] width 16 height 11
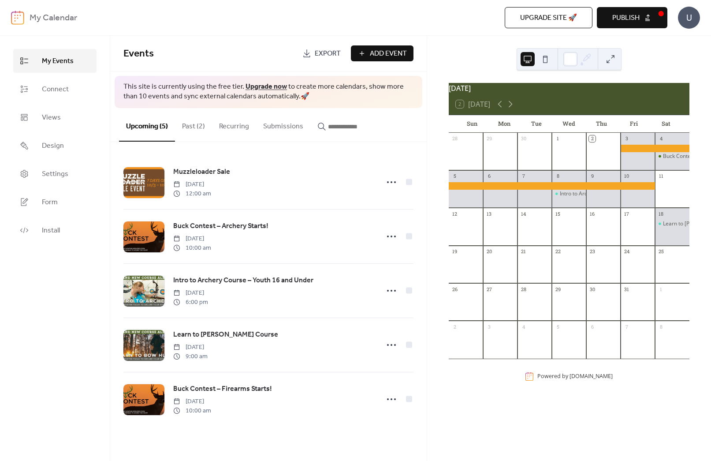
click at [642, 17] on button "Publish" at bounding box center [632, 17] width 71 height 21
